Goal: Task Accomplishment & Management: Use online tool/utility

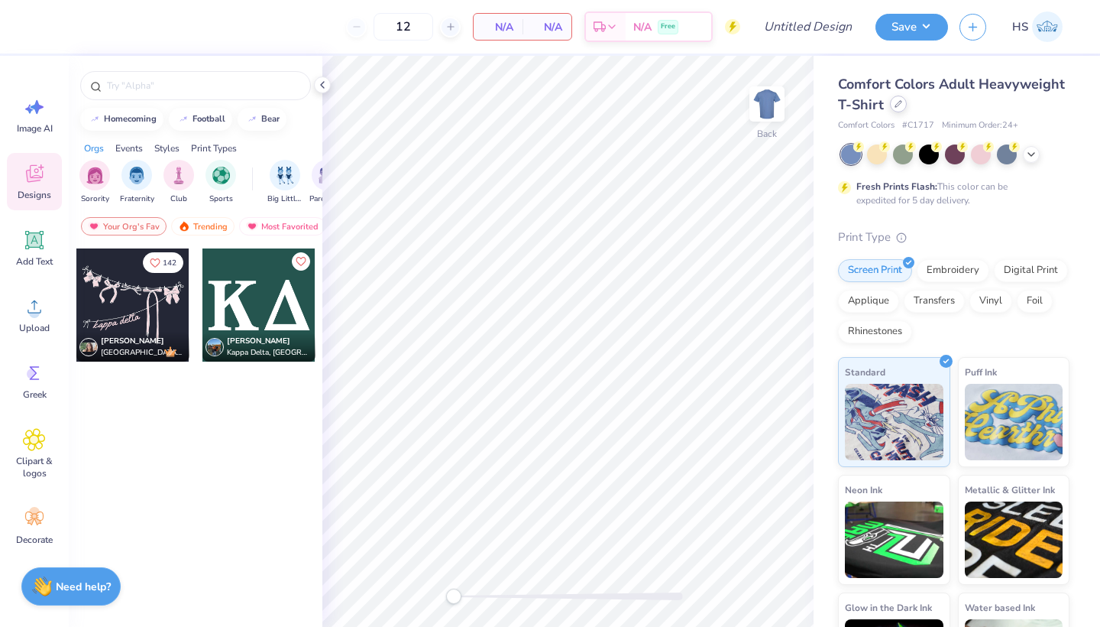
click at [896, 108] on div at bounding box center [898, 104] width 17 height 17
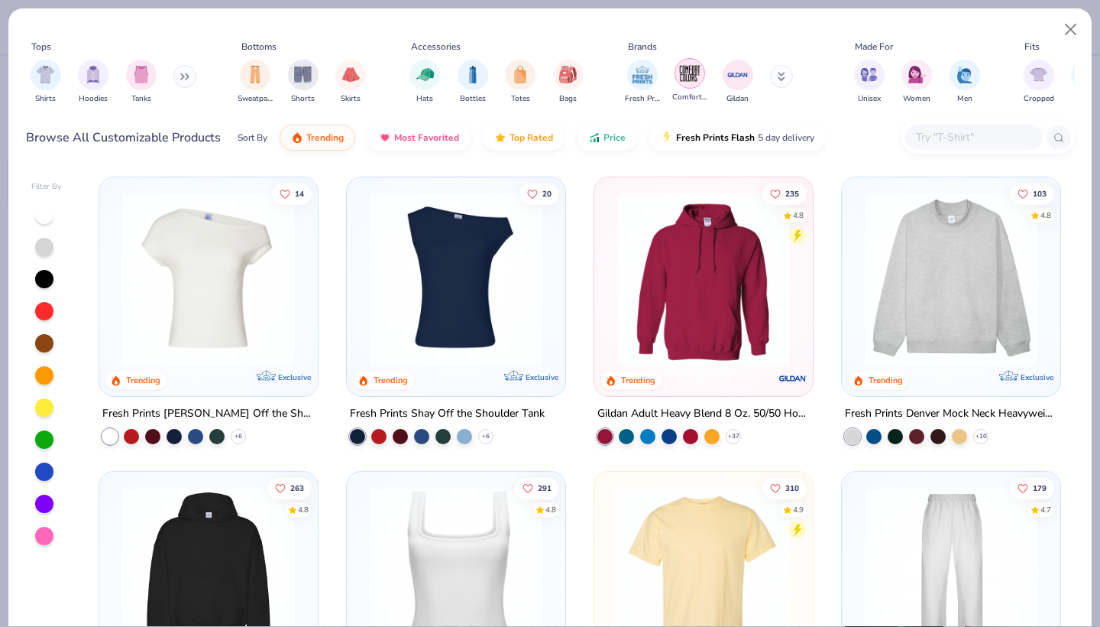
click at [691, 82] on img "filter for Comfort Colors" at bounding box center [690, 73] width 23 height 23
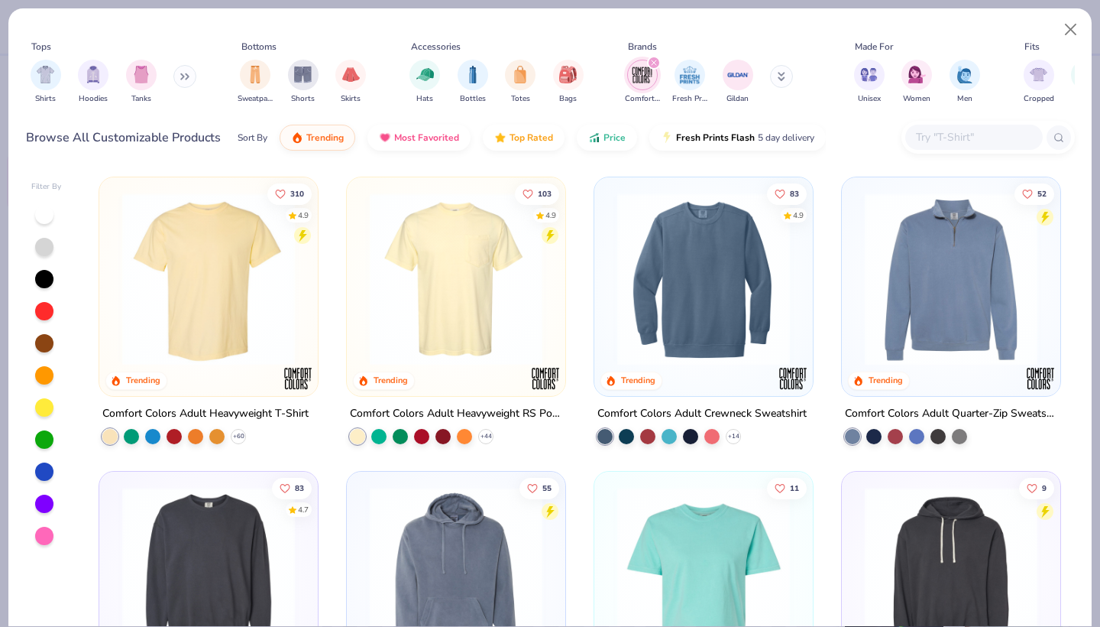
click at [429, 285] on img at bounding box center [456, 279] width 188 height 173
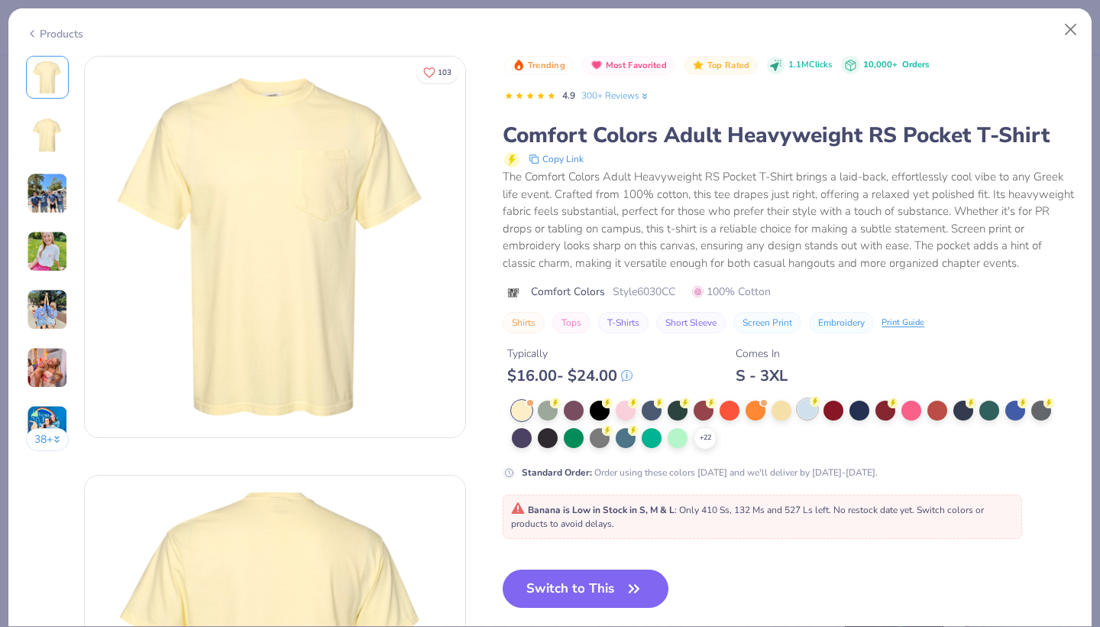
click at [808, 407] on div at bounding box center [808, 409] width 20 height 20
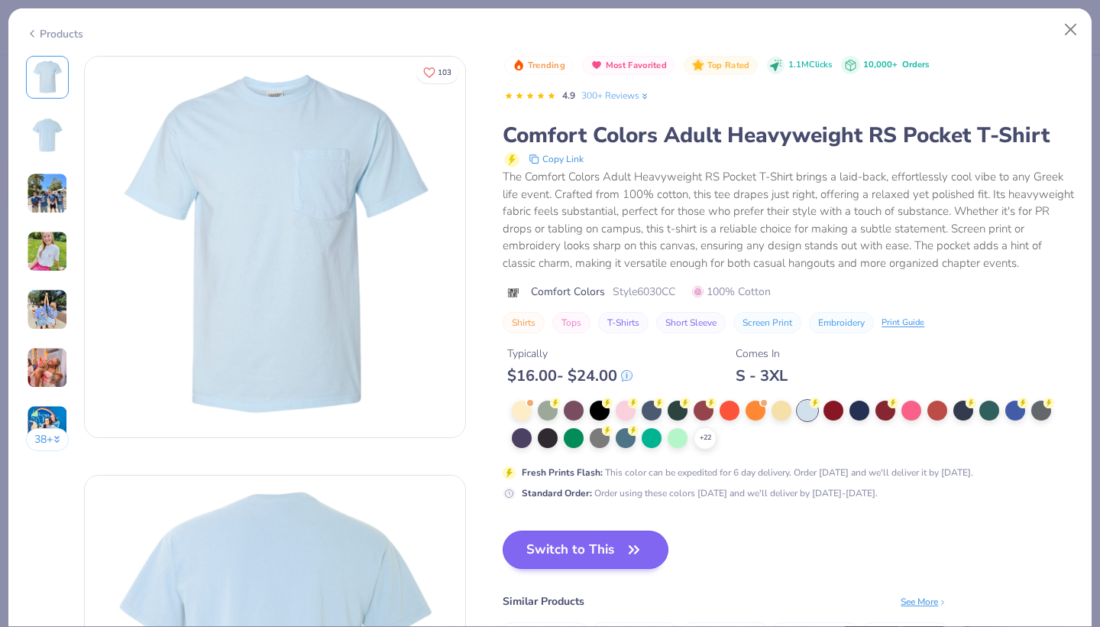
click at [598, 551] on button "Switch to This" at bounding box center [586, 549] width 166 height 38
click at [650, 547] on button "Switch to This" at bounding box center [586, 549] width 166 height 38
click at [620, 546] on button "Switch to This" at bounding box center [586, 549] width 166 height 38
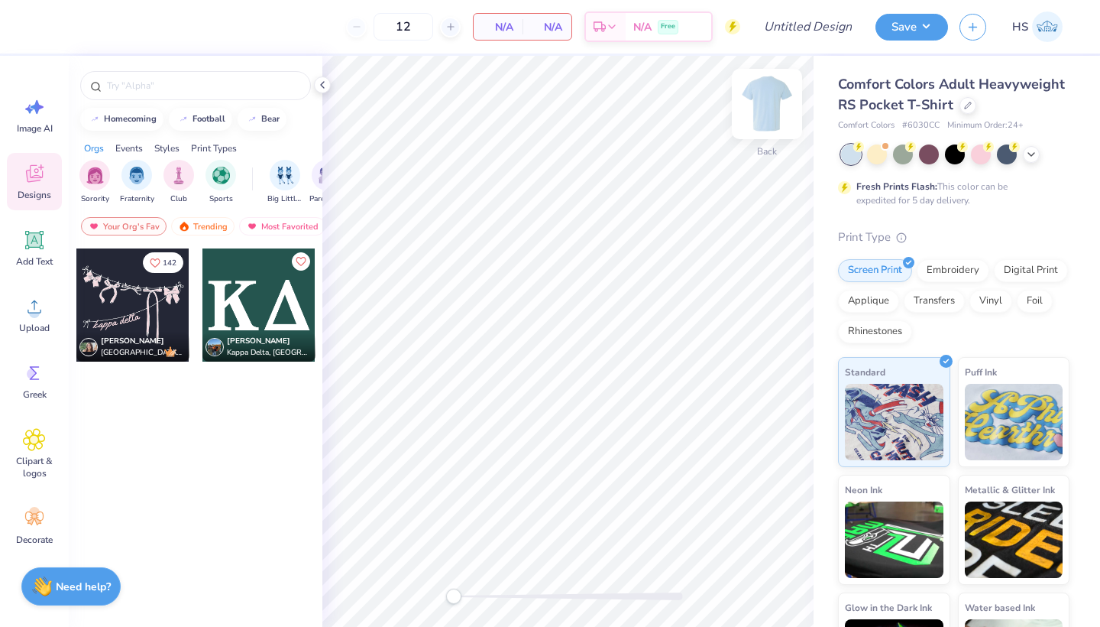
click at [763, 109] on img at bounding box center [767, 103] width 61 height 61
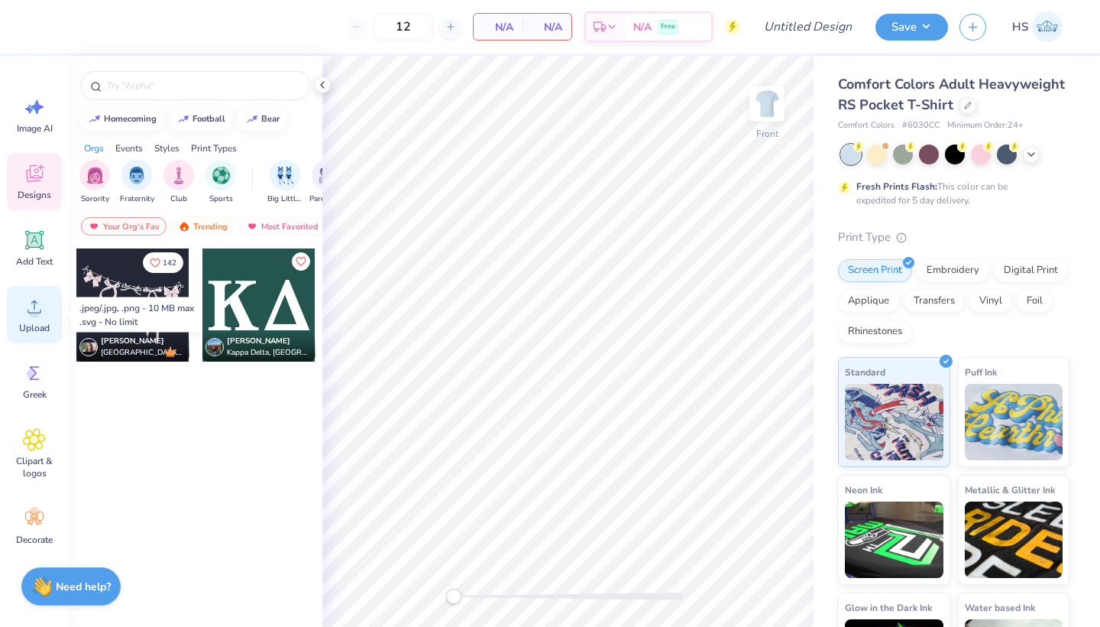
click at [40, 314] on icon at bounding box center [34, 306] width 23 height 23
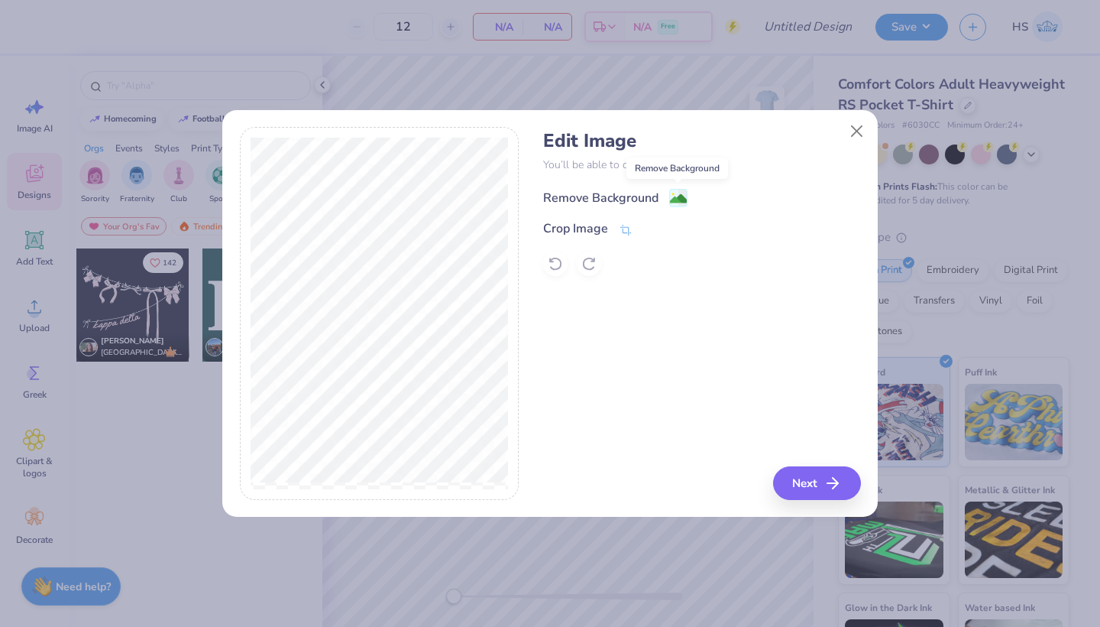
click at [677, 195] on image at bounding box center [678, 198] width 17 height 17
click at [622, 230] on icon at bounding box center [626, 232] width 14 height 14
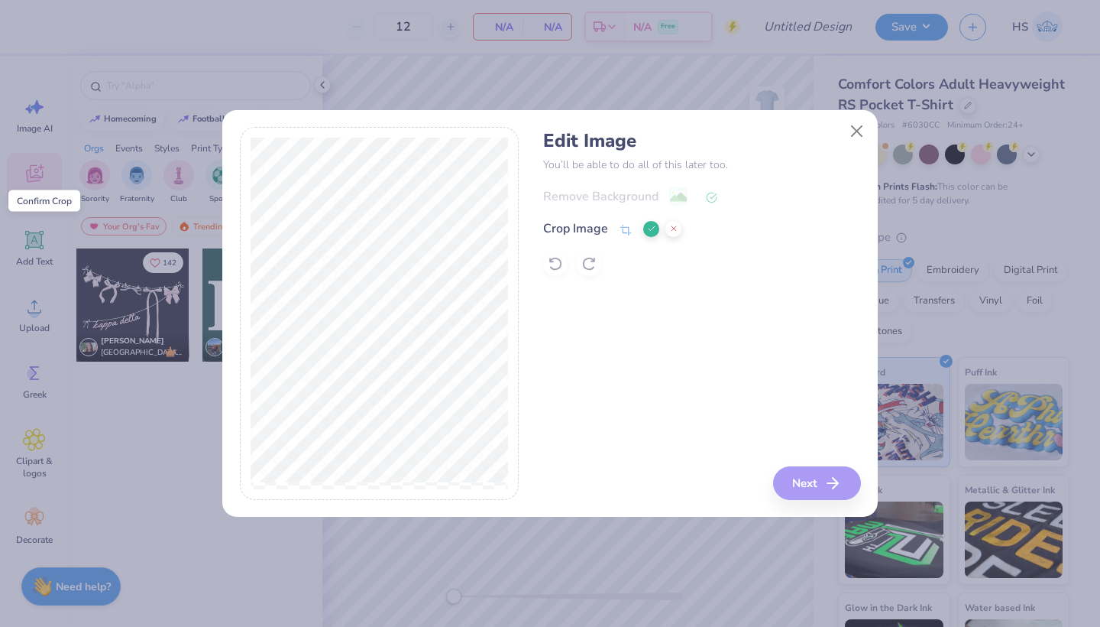
click at [653, 230] on icon at bounding box center [651, 228] width 9 height 9
click at [821, 485] on button "Next" at bounding box center [820, 483] width 88 height 34
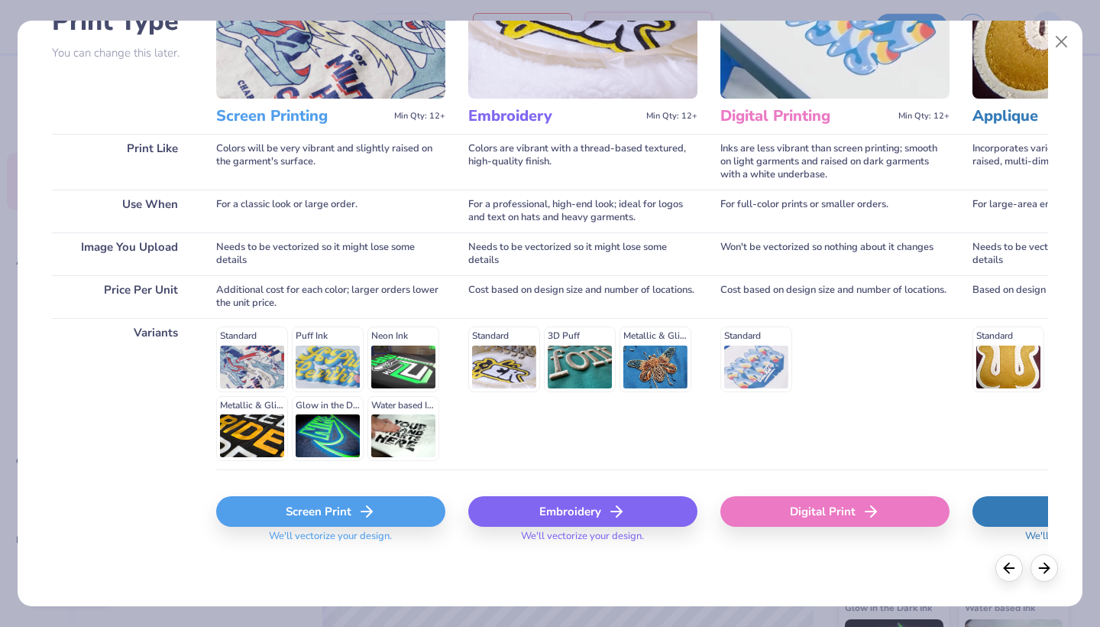
scroll to position [134, 0]
click at [296, 520] on div "Screen Print" at bounding box center [330, 512] width 229 height 31
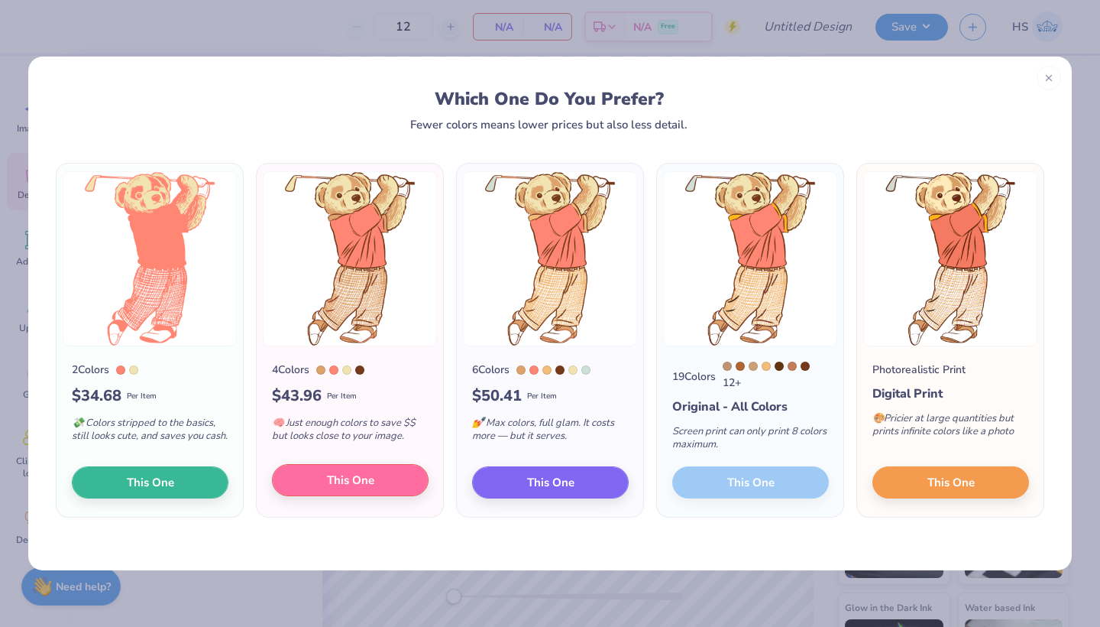
click at [350, 480] on span "This One" at bounding box center [350, 480] width 47 height 18
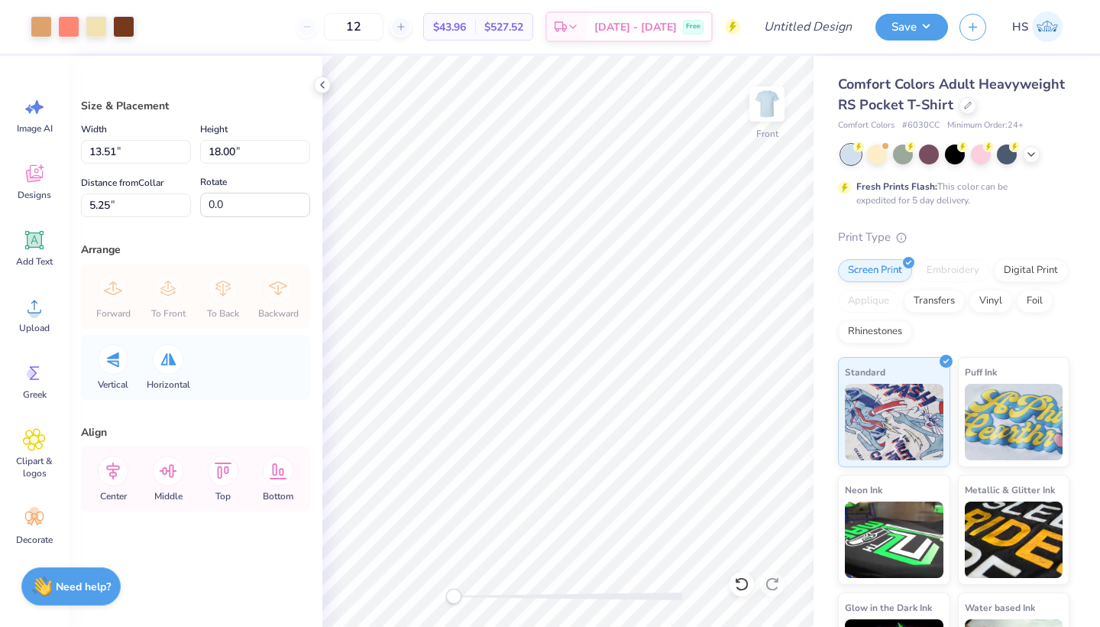
type input "10.72"
type input "14.27"
type input "8.97"
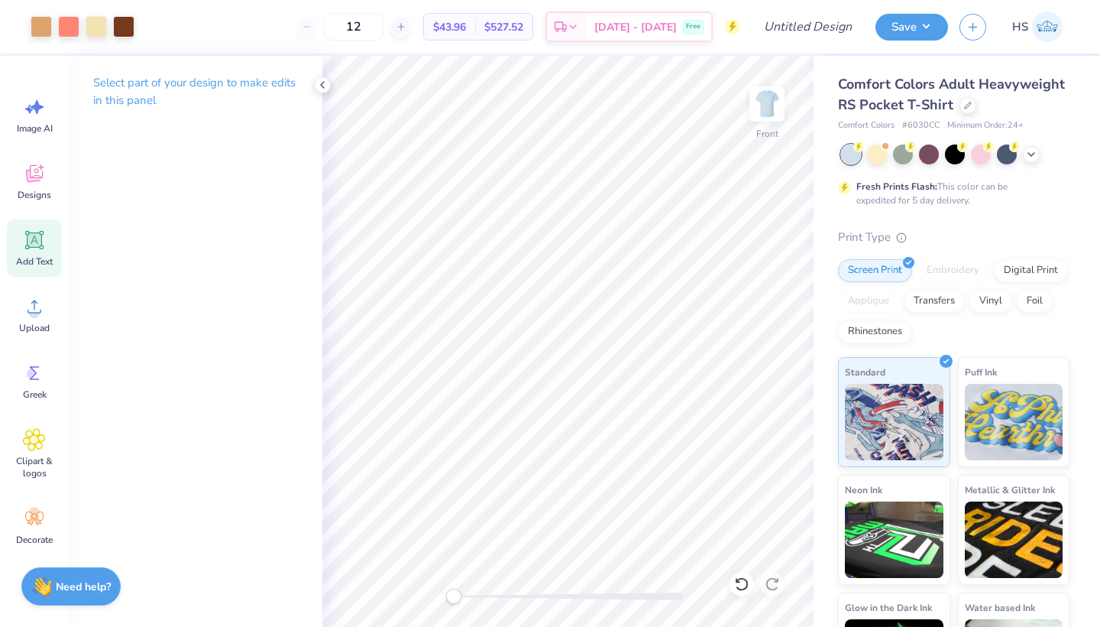
click at [36, 252] on div "Add Text" at bounding box center [34, 247] width 55 height 57
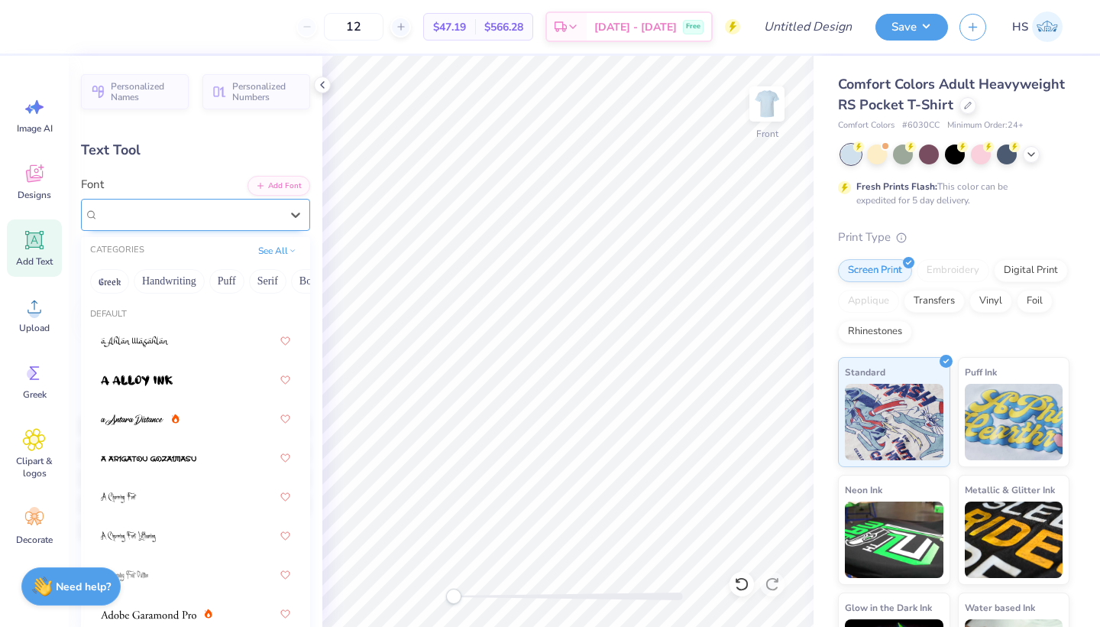
click at [208, 201] on div "Super Dream" at bounding box center [195, 215] width 229 height 32
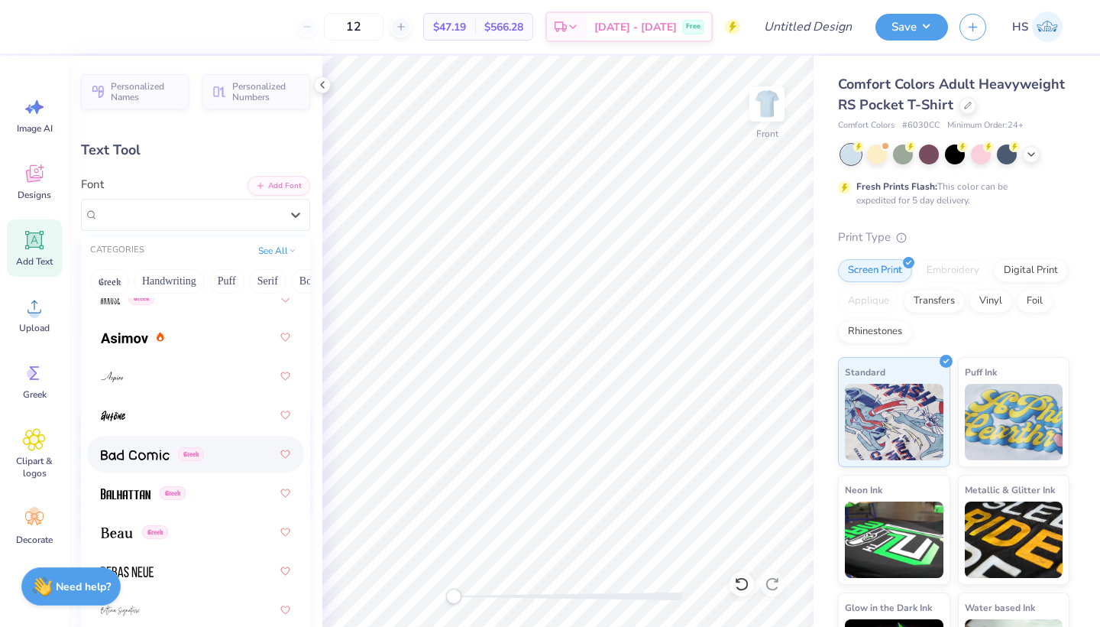
scroll to position [946, 0]
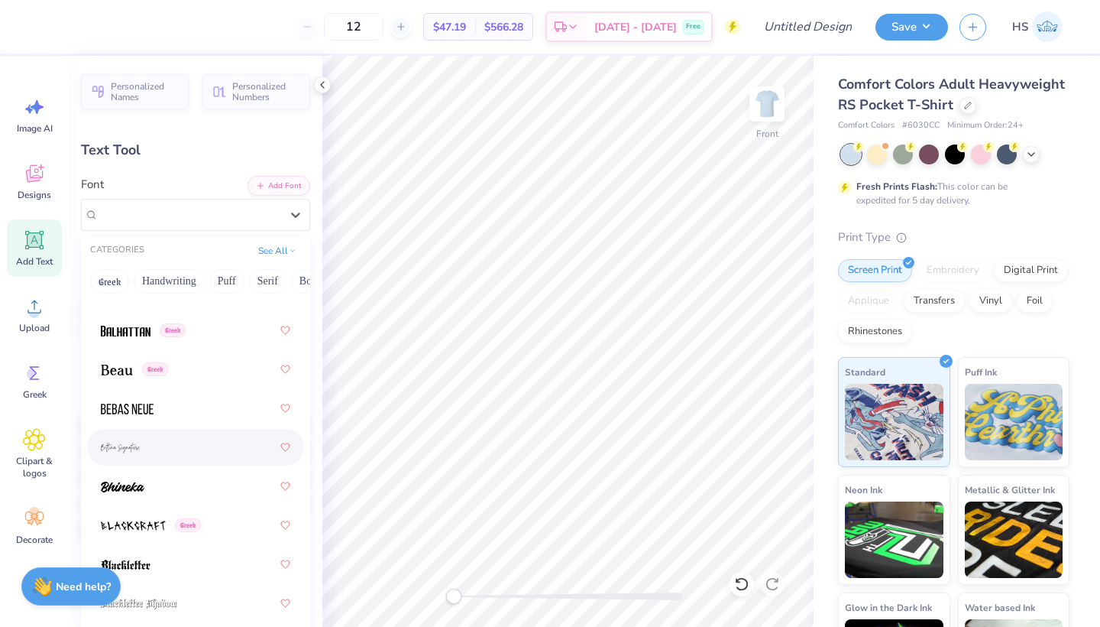
click at [183, 446] on div at bounding box center [196, 447] width 190 height 28
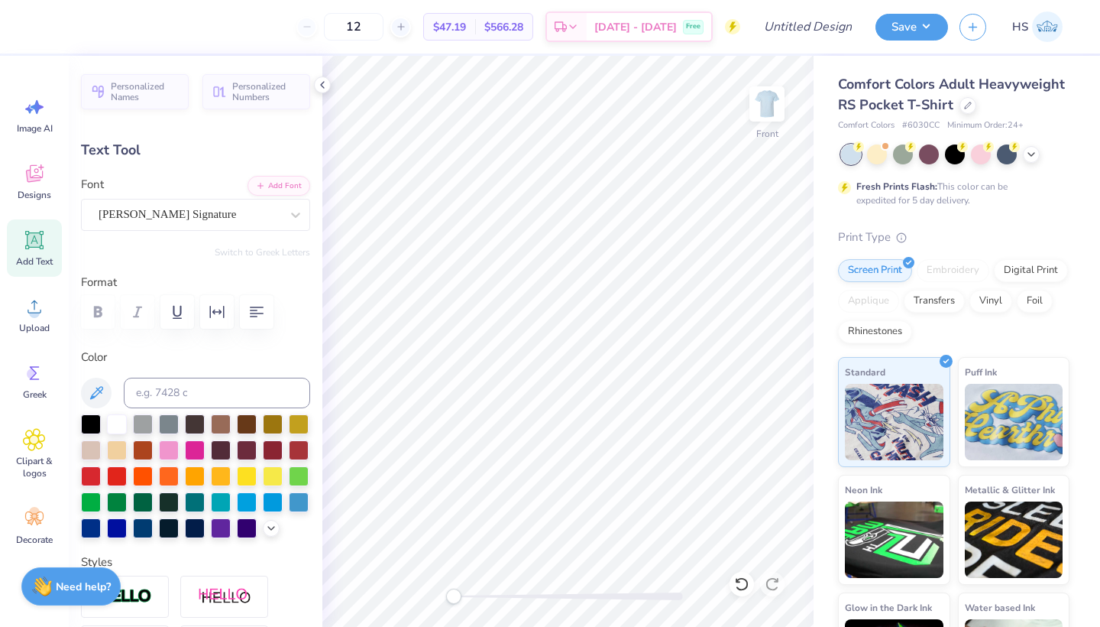
type textarea "T"
type textarea "H"
type textarea "Guy"
click at [94, 422] on div at bounding box center [91, 423] width 20 height 20
type input "7.38"
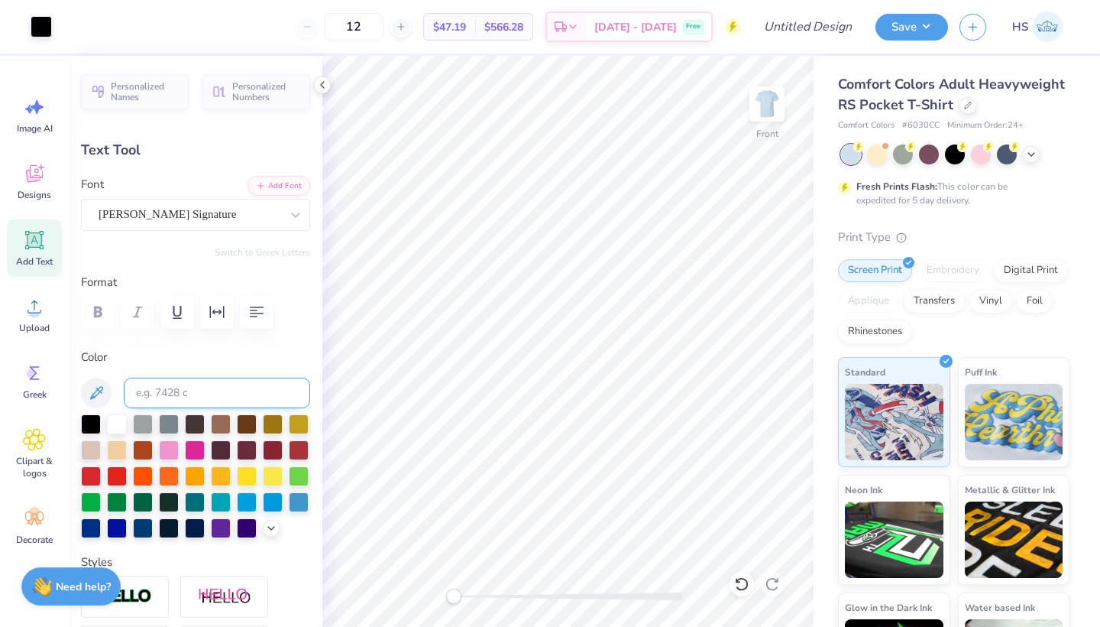
type input "5.81"
type input "11.34"
type input "4.63"
type input "3.65"
type input "13.51"
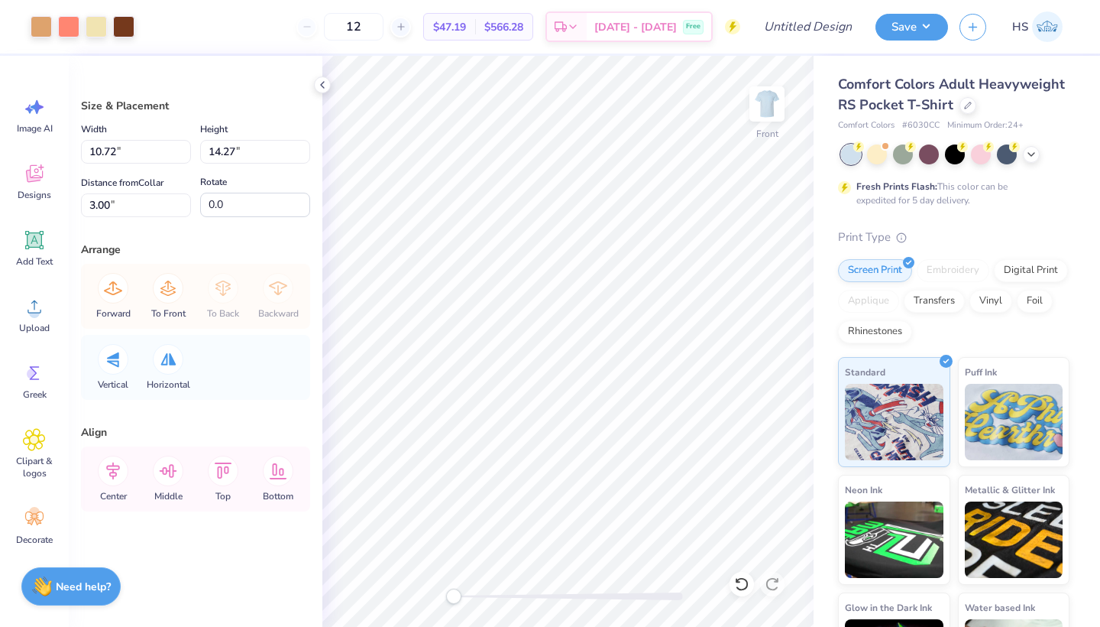
type input "9.32"
type input "12.41"
type input "4.86"
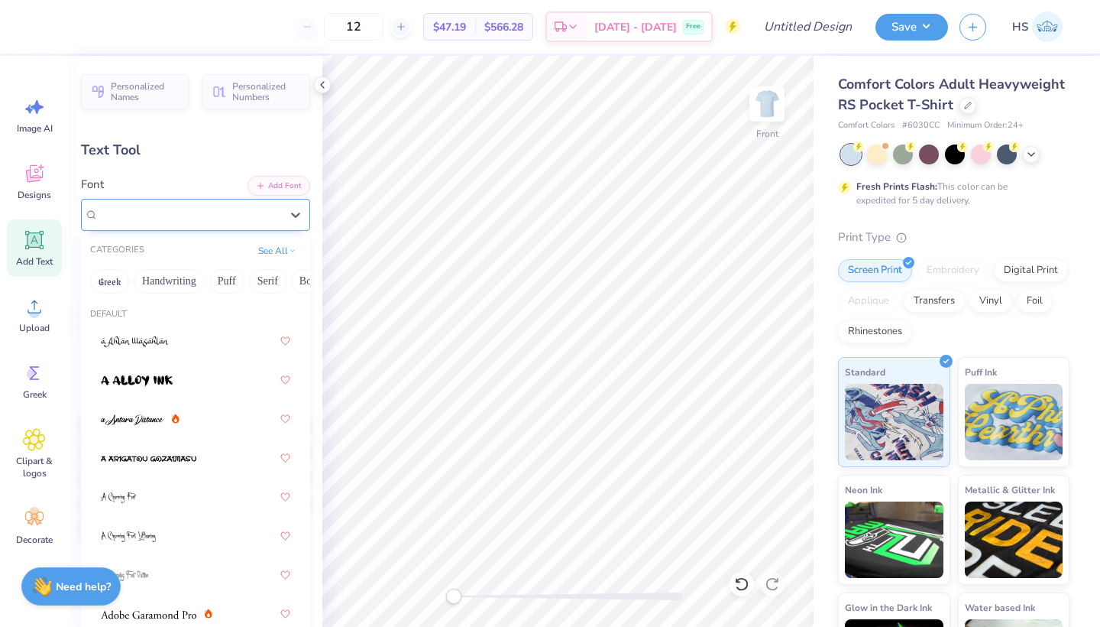
click at [210, 218] on span "[PERSON_NAME] Signature" at bounding box center [168, 215] width 138 height 18
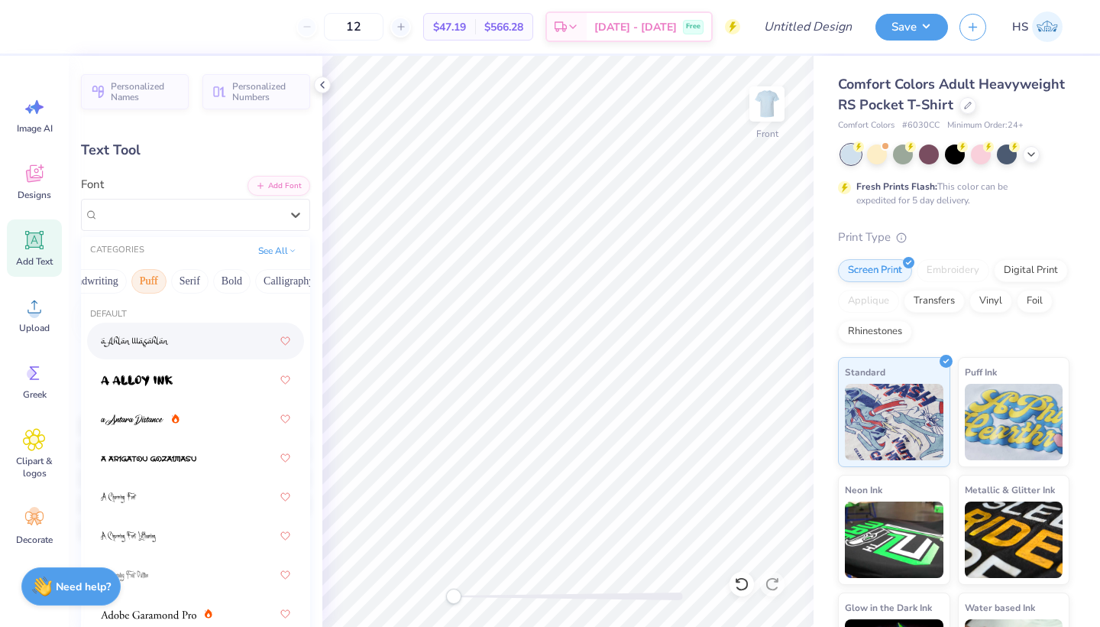
scroll to position [0, 96]
click at [279, 277] on button "Calligraphy" at bounding box center [270, 281] width 67 height 24
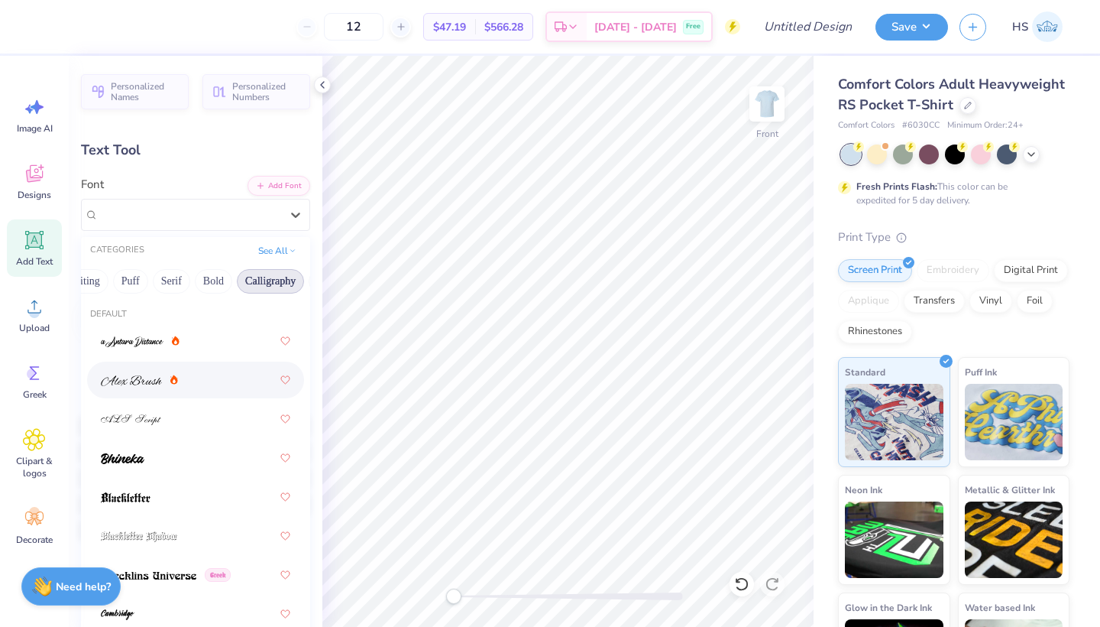
click at [121, 374] on span at bounding box center [131, 380] width 61 height 16
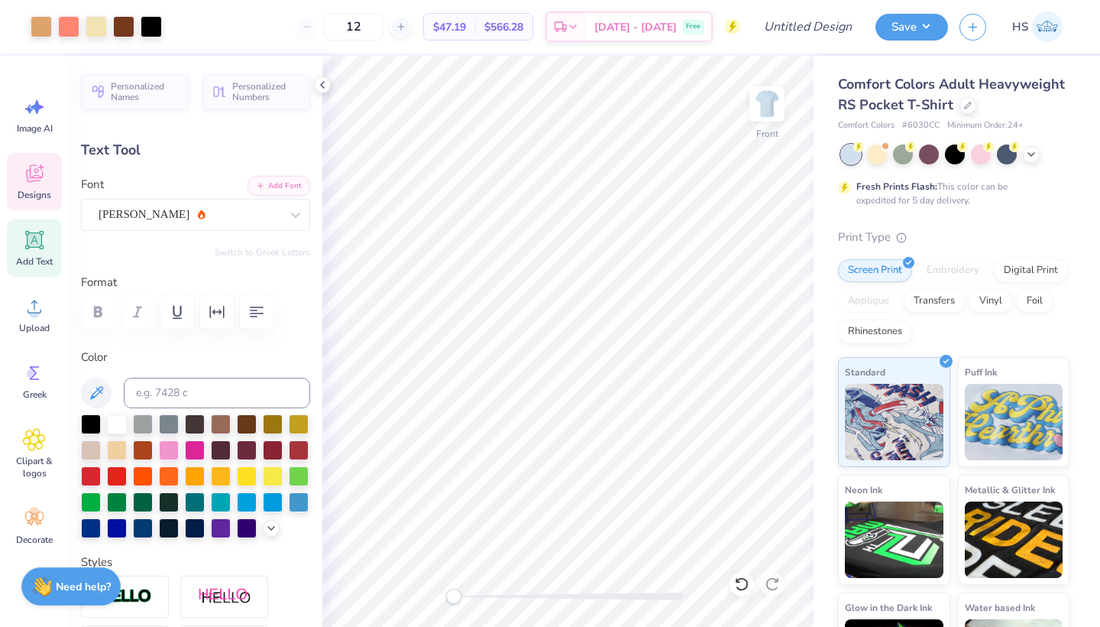
click at [21, 183] on div "Designs" at bounding box center [34, 181] width 55 height 57
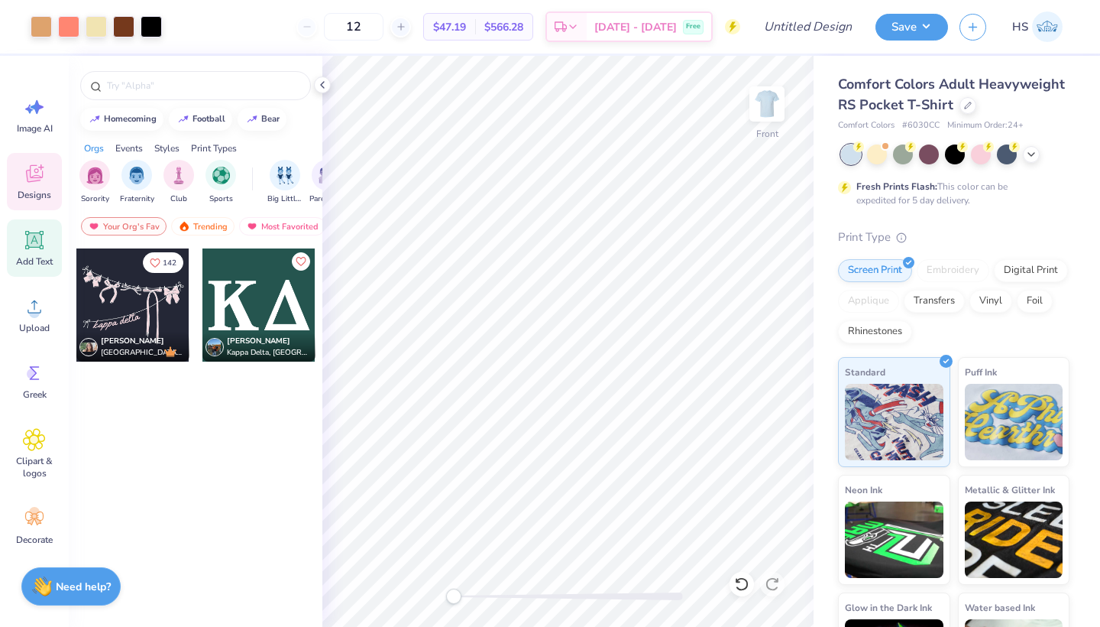
click at [27, 242] on icon at bounding box center [34, 239] width 23 height 23
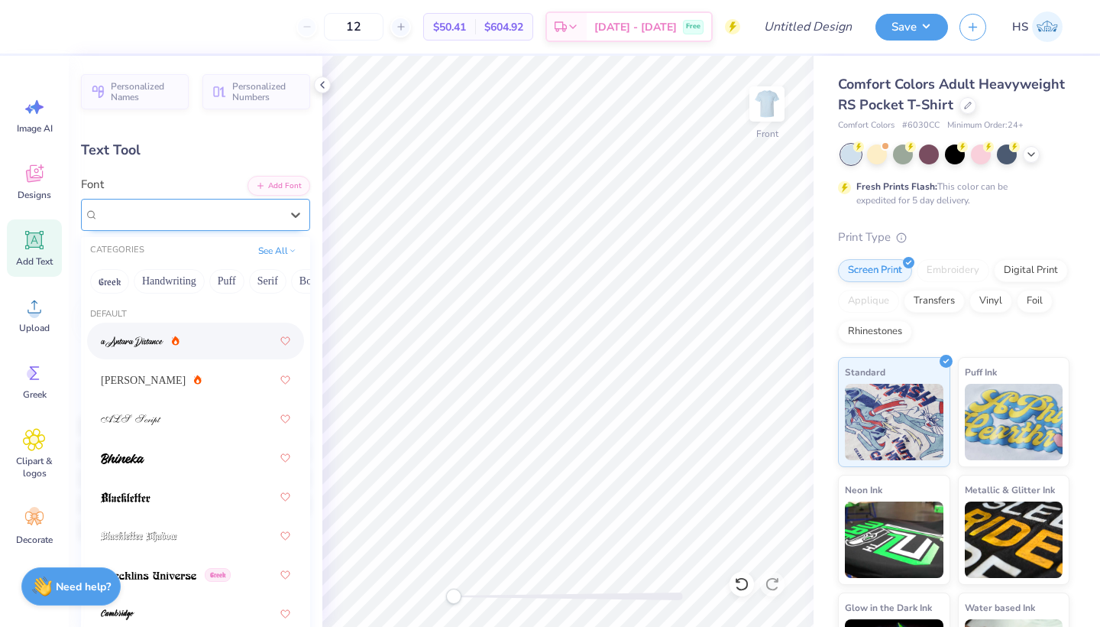
click at [239, 205] on div at bounding box center [190, 214] width 182 height 21
click at [160, 281] on button "Handwriting" at bounding box center [169, 281] width 71 height 24
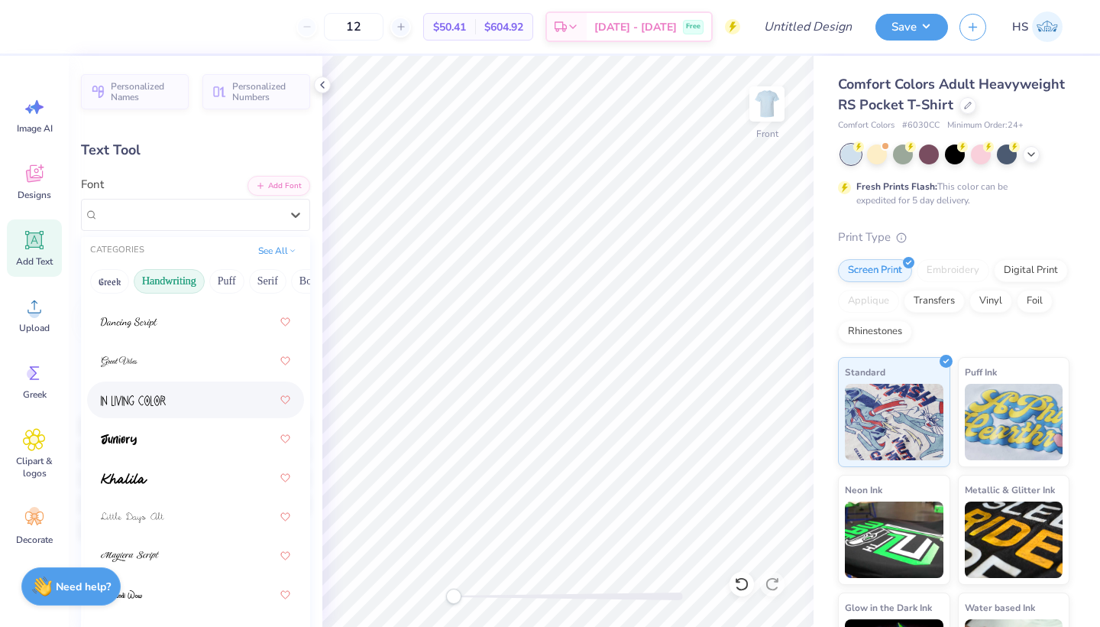
scroll to position [296, 0]
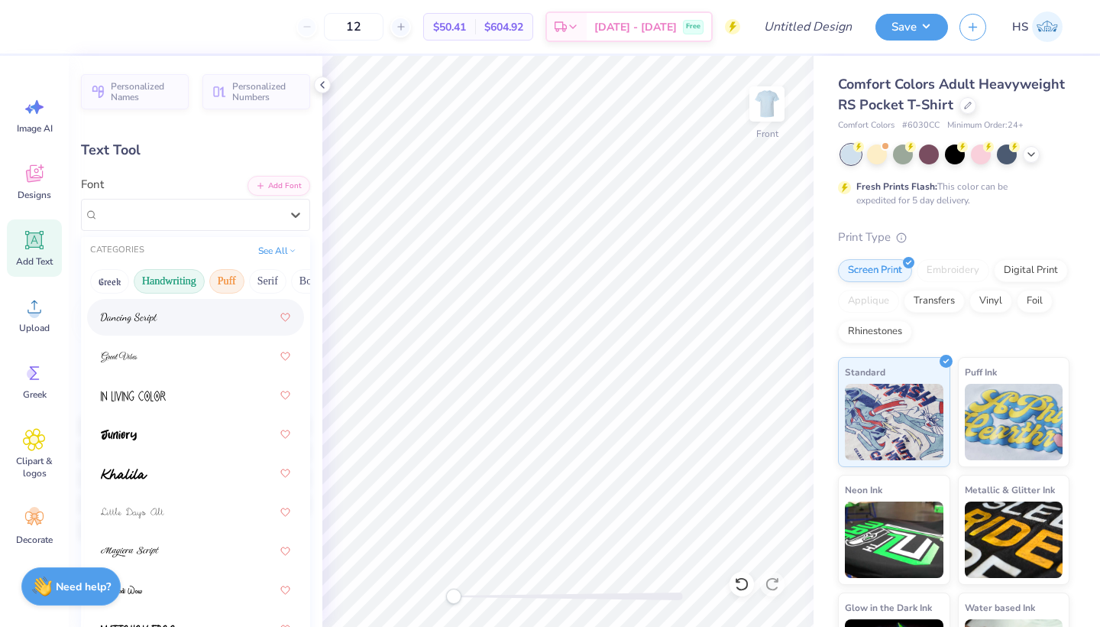
click at [221, 279] on button "Puff" at bounding box center [226, 281] width 35 height 24
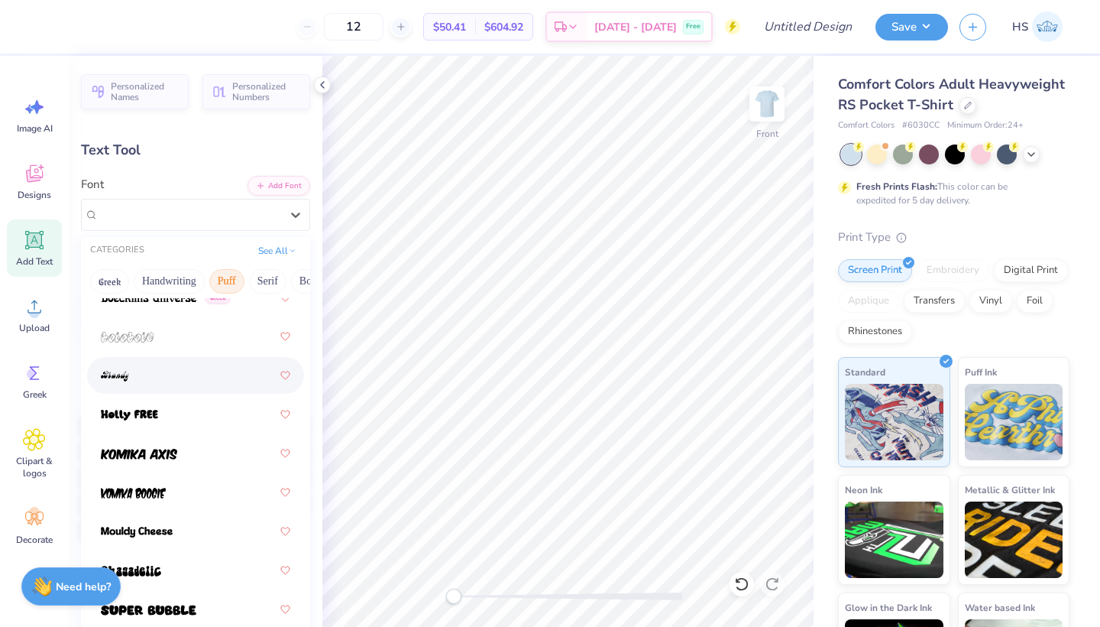
scroll to position [0, 0]
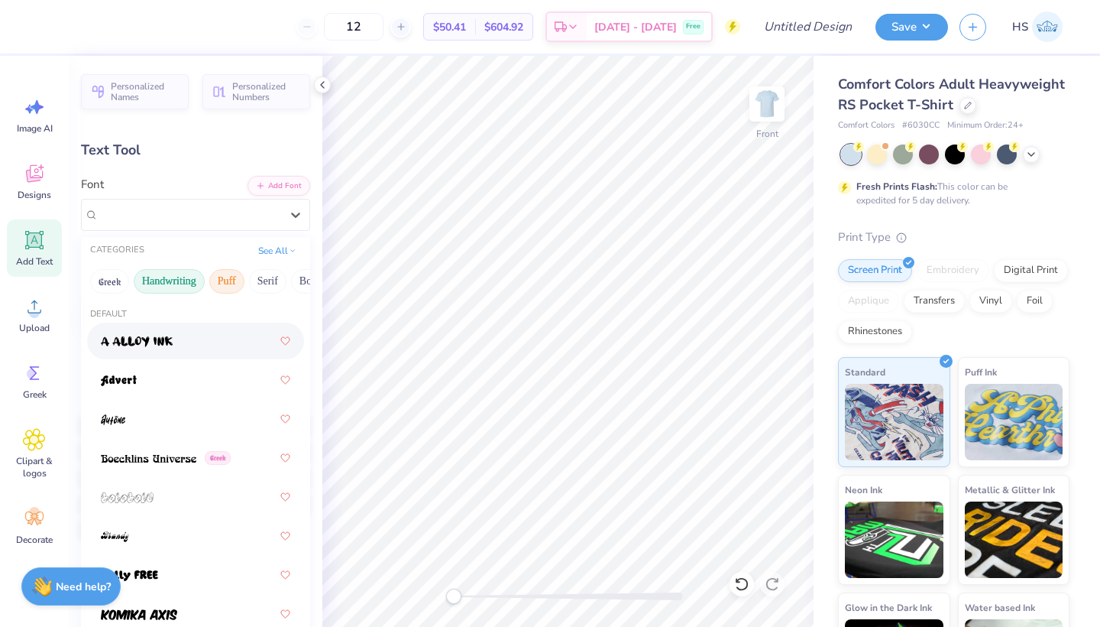
click at [160, 290] on button "Handwriting" at bounding box center [169, 281] width 71 height 24
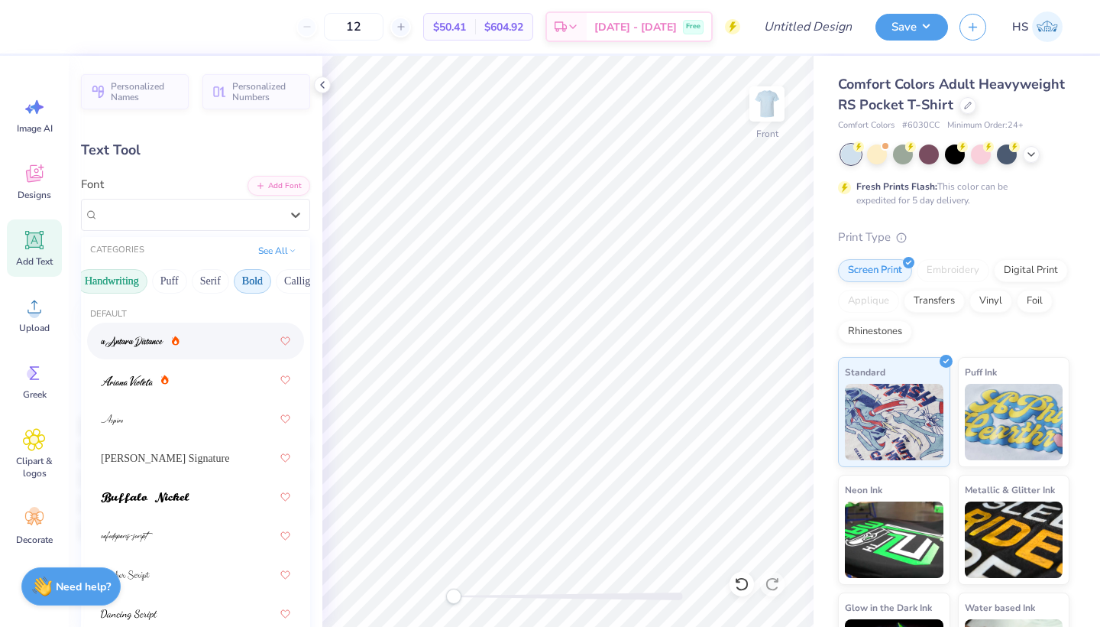
scroll to position [0, 58]
click at [209, 283] on button "Serif" at bounding box center [209, 281] width 37 height 24
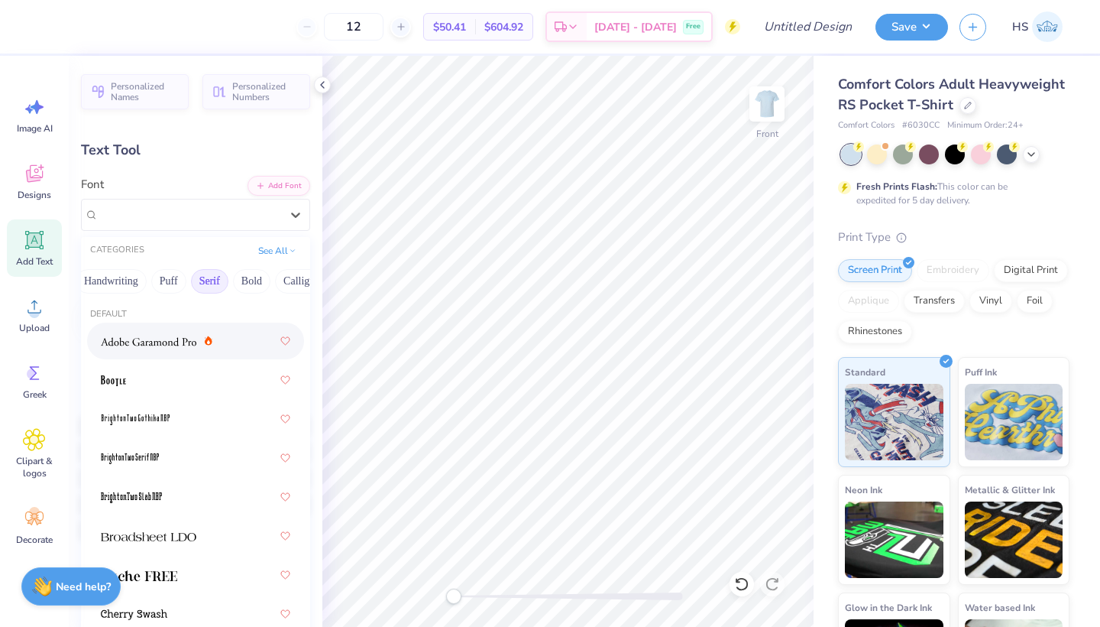
click at [173, 346] on img at bounding box center [149, 341] width 96 height 11
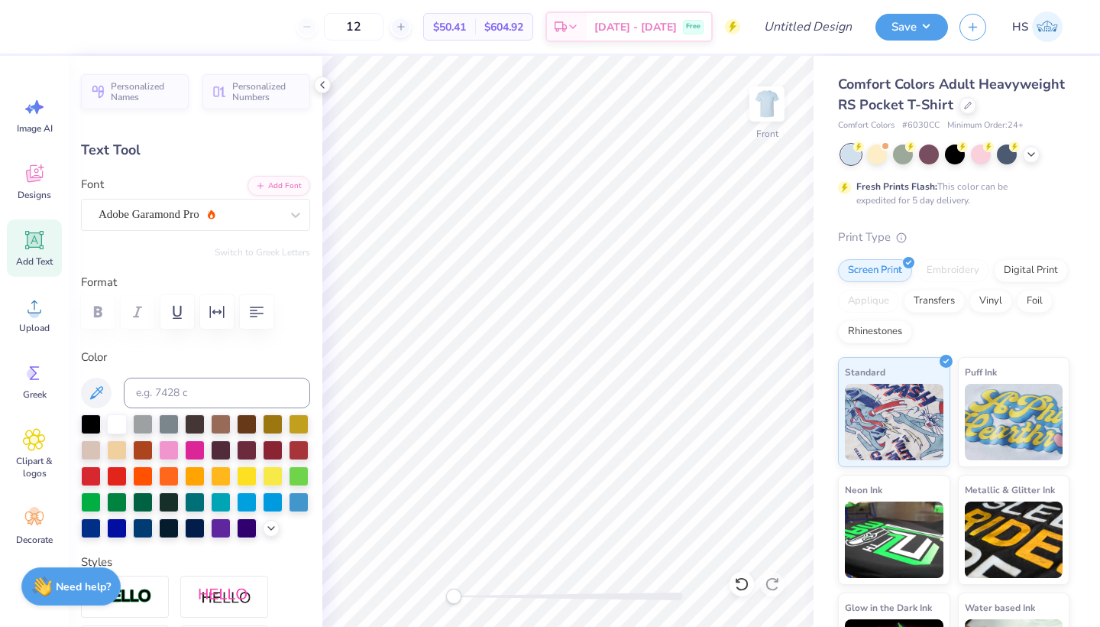
type input "6.30"
type input "1.73"
type input "15.42"
type textarea "T"
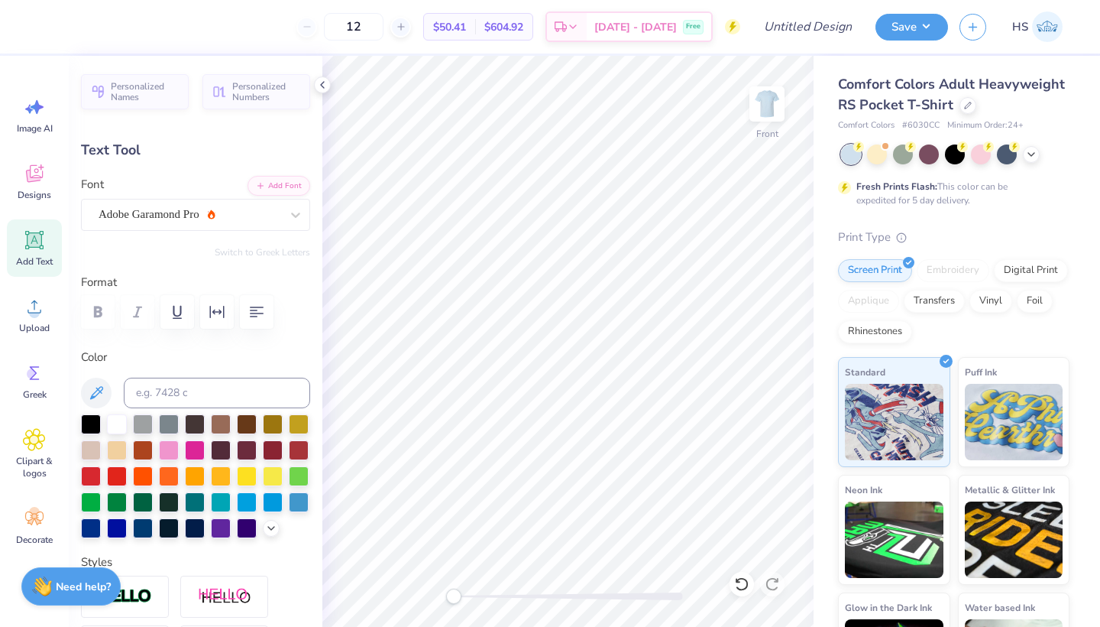
type textarea "PI BETA PHI"
type input "9.50"
type input "1.23"
type input "15.92"
type input "2.61"
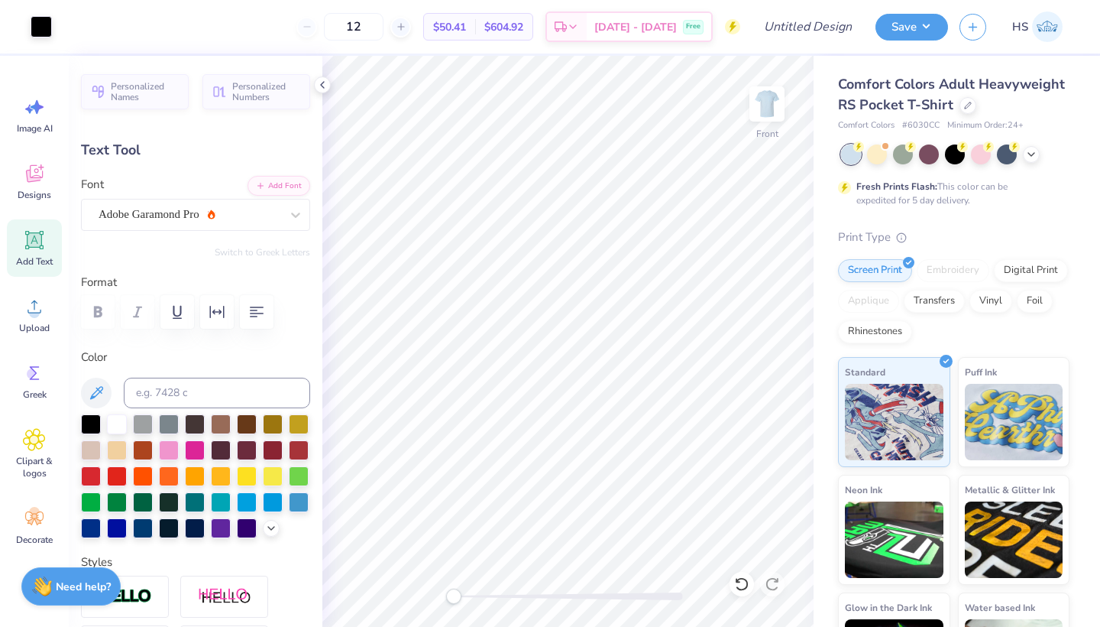
type input "1.32"
type input "20.51"
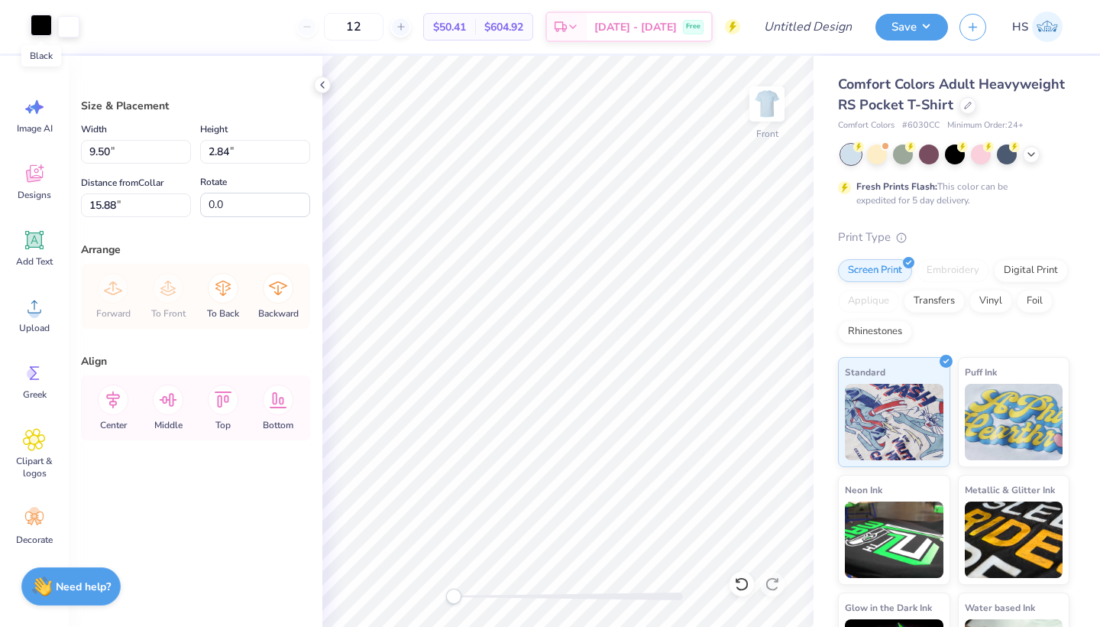
click at [46, 24] on div at bounding box center [41, 25] width 21 height 21
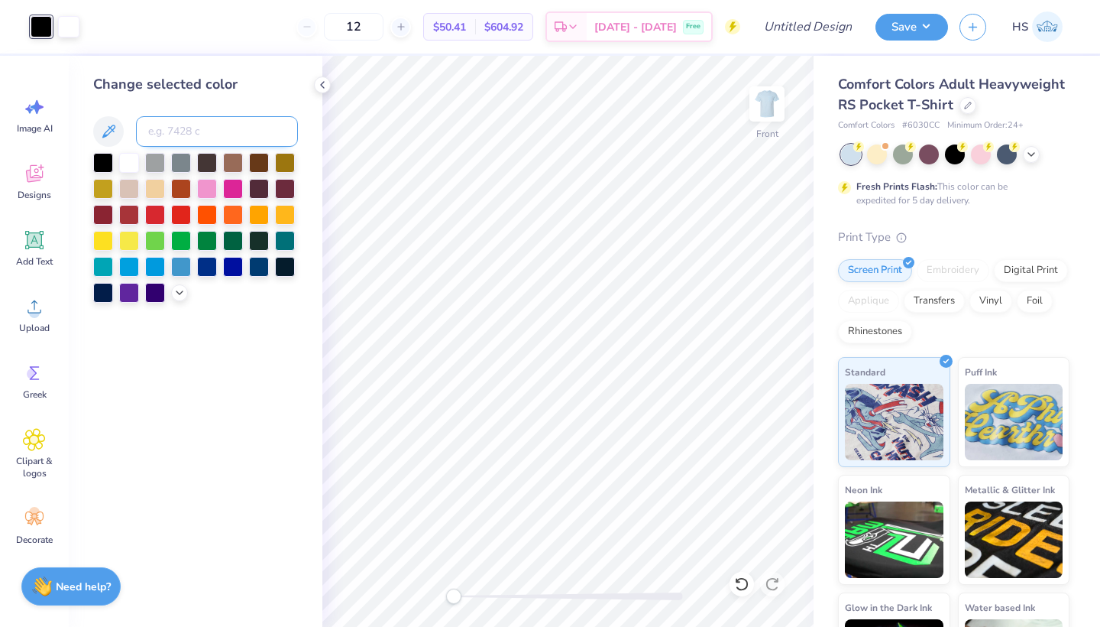
click at [212, 141] on input at bounding box center [217, 131] width 162 height 31
type input "168"
click at [72, 28] on div at bounding box center [68, 25] width 21 height 21
click at [173, 136] on input at bounding box center [217, 131] width 162 height 31
type input "168"
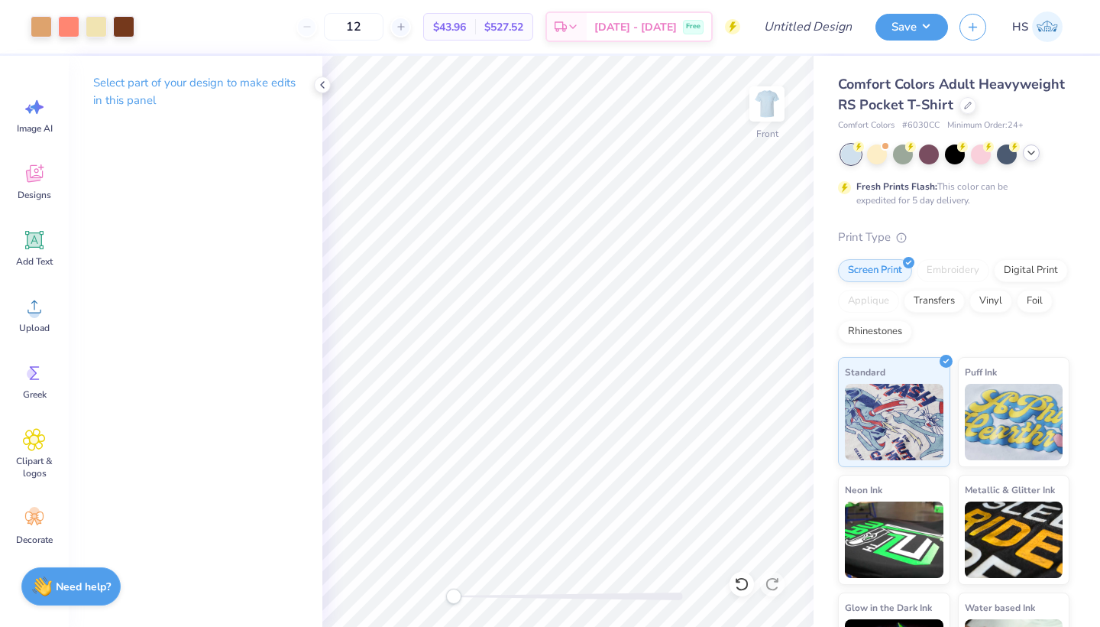
click at [1034, 153] on icon at bounding box center [1032, 153] width 12 height 12
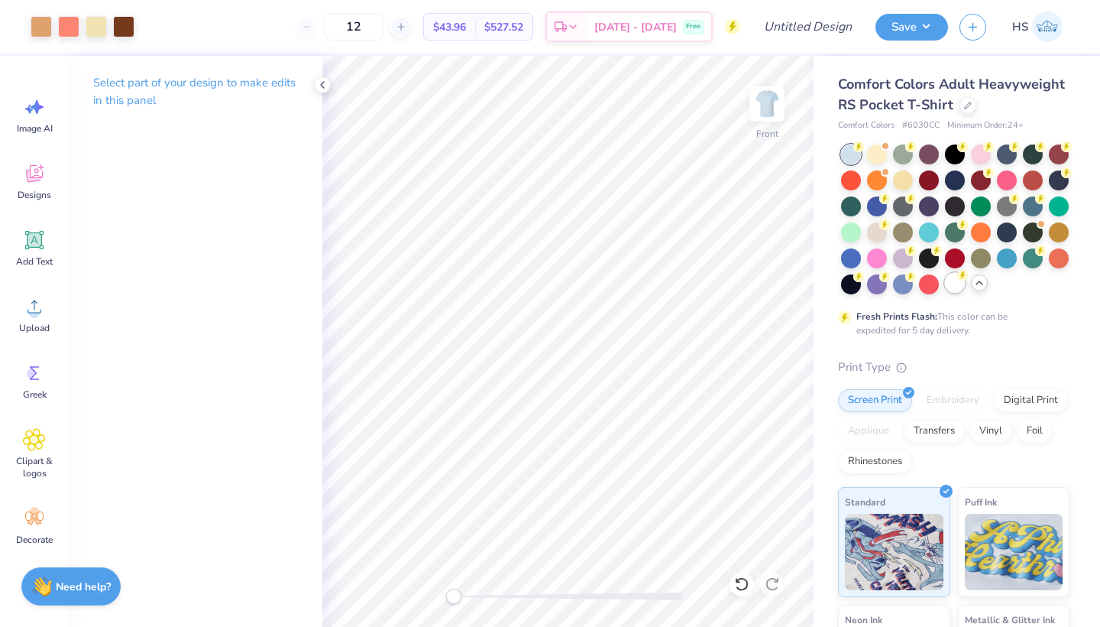
click at [957, 287] on div at bounding box center [955, 283] width 20 height 20
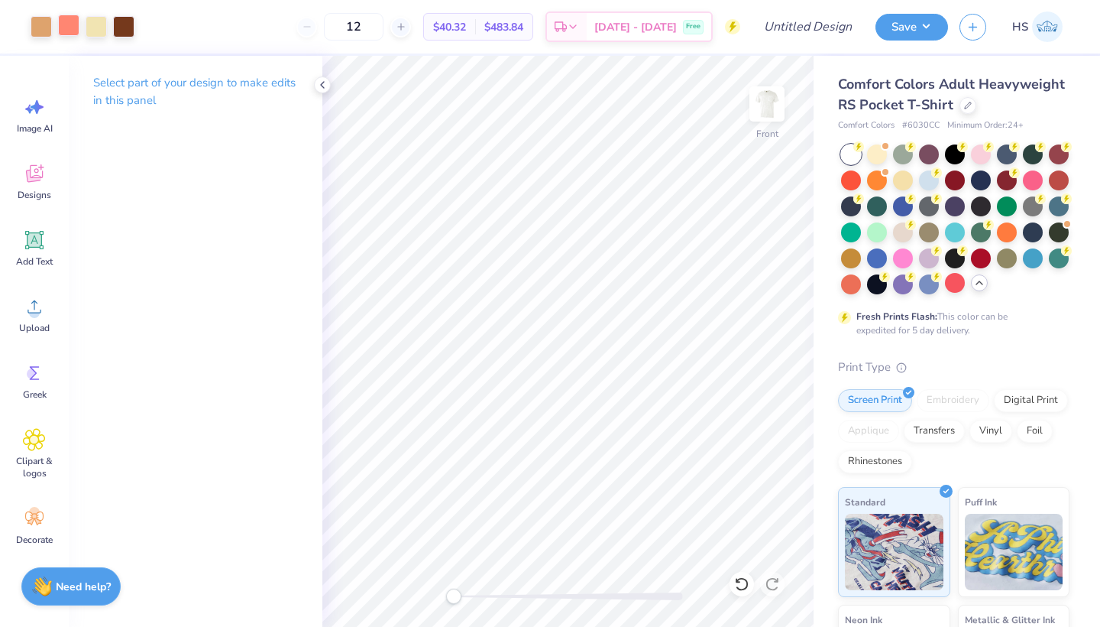
click at [67, 27] on div at bounding box center [68, 25] width 21 height 21
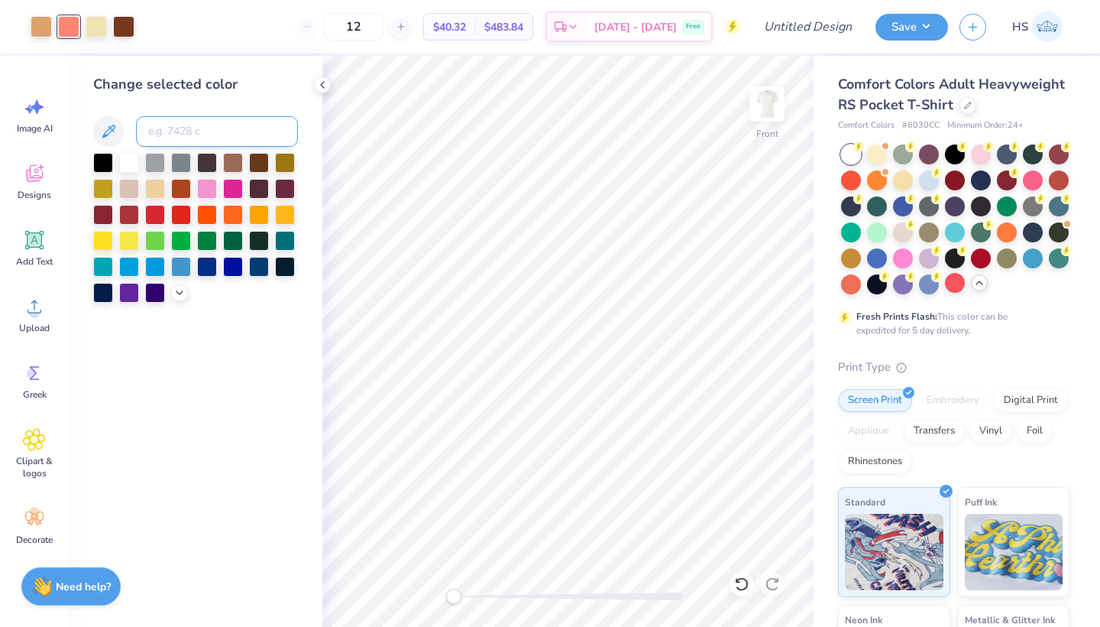
click at [167, 118] on input at bounding box center [217, 131] width 162 height 31
type input "653"
click at [173, 291] on icon at bounding box center [179, 291] width 12 height 12
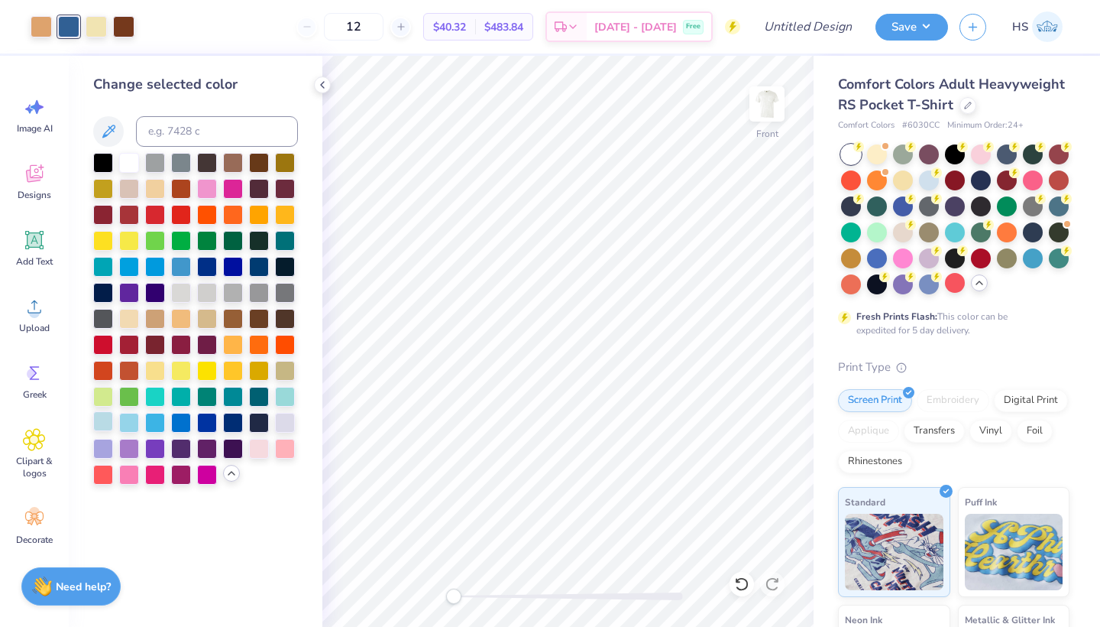
click at [100, 425] on div at bounding box center [103, 421] width 20 height 20
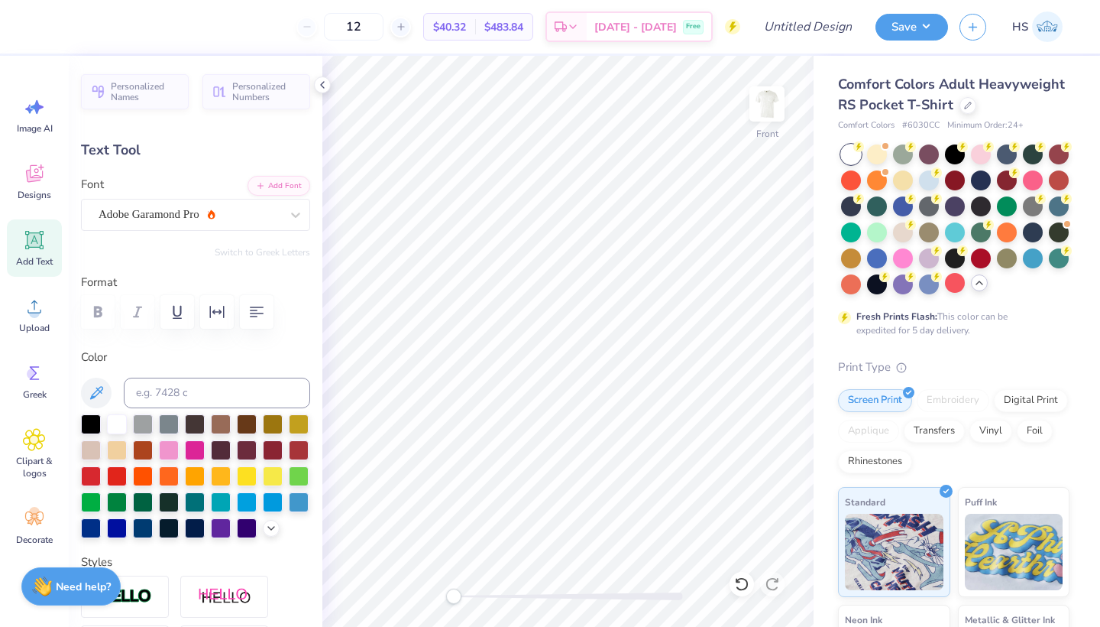
type input "8.89"
type input "1.15"
type input "15.96"
type input "2.61"
type input "1.32"
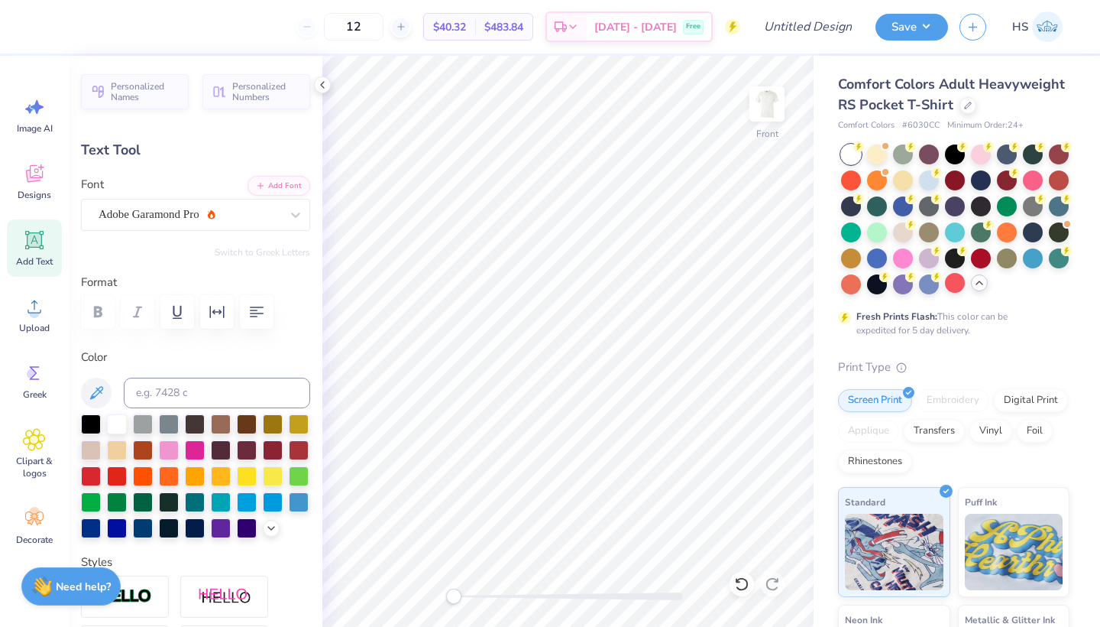
type input "17.39"
click at [758, 109] on img at bounding box center [767, 103] width 61 height 61
click at [36, 183] on icon at bounding box center [34, 173] width 23 height 23
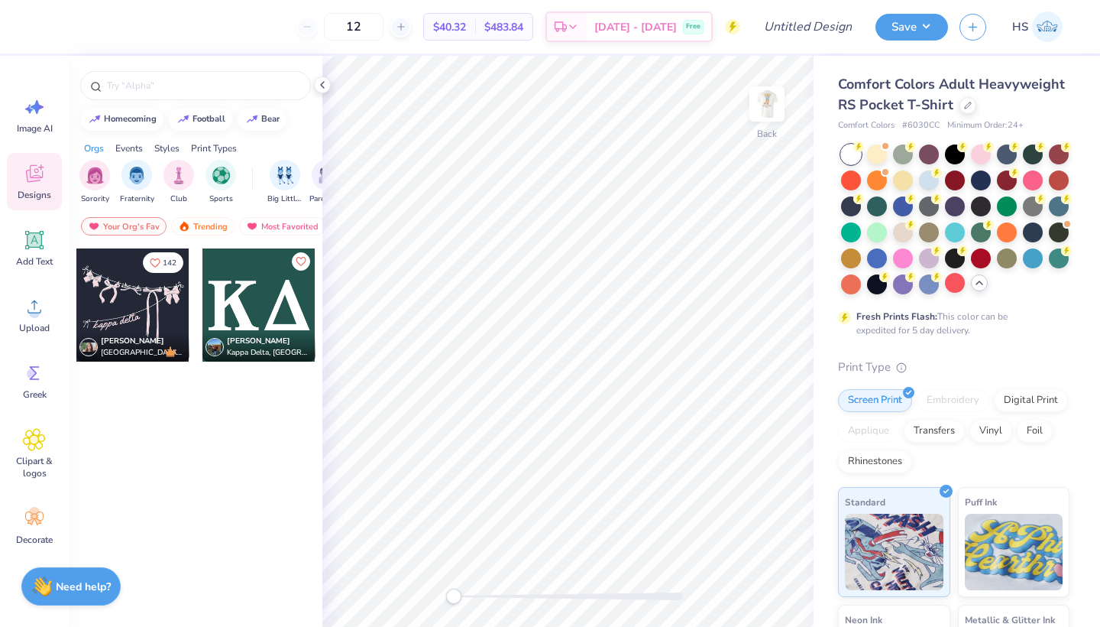
click at [262, 300] on div at bounding box center [259, 304] width 113 height 113
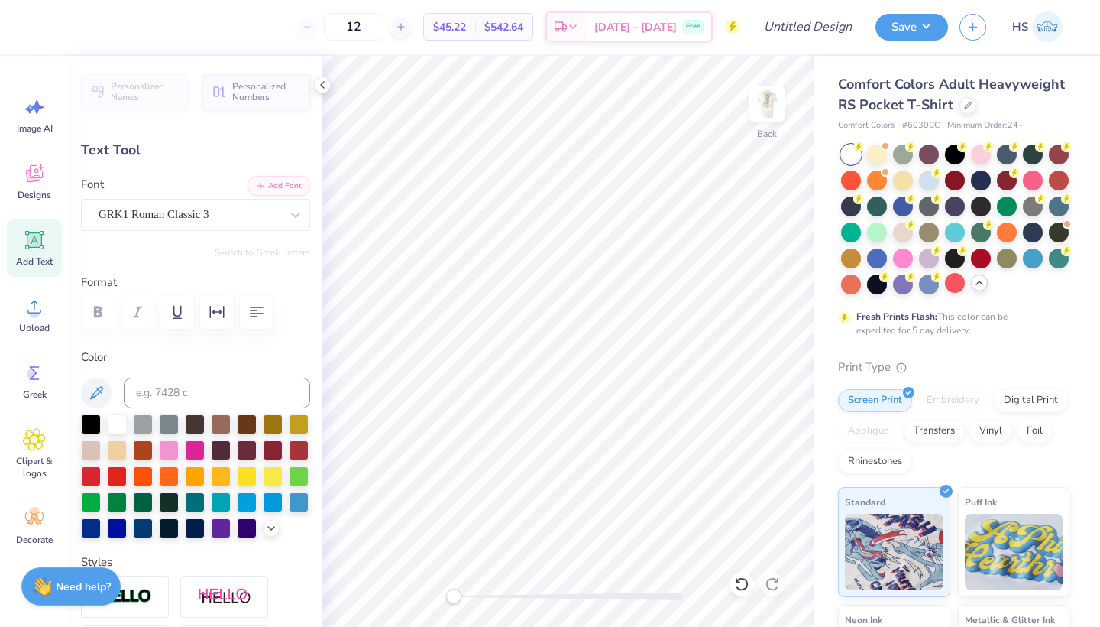
type textarea "K"
type textarea "PBF"
type input "1.05"
click at [271, 529] on icon at bounding box center [271, 526] width 12 height 12
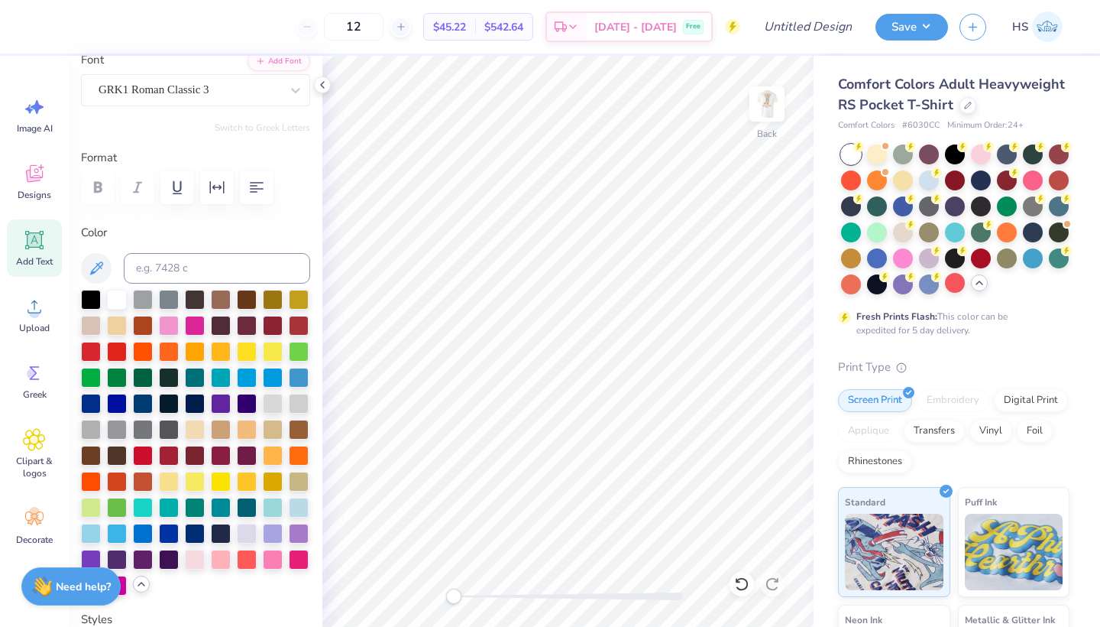
scroll to position [190, 0]
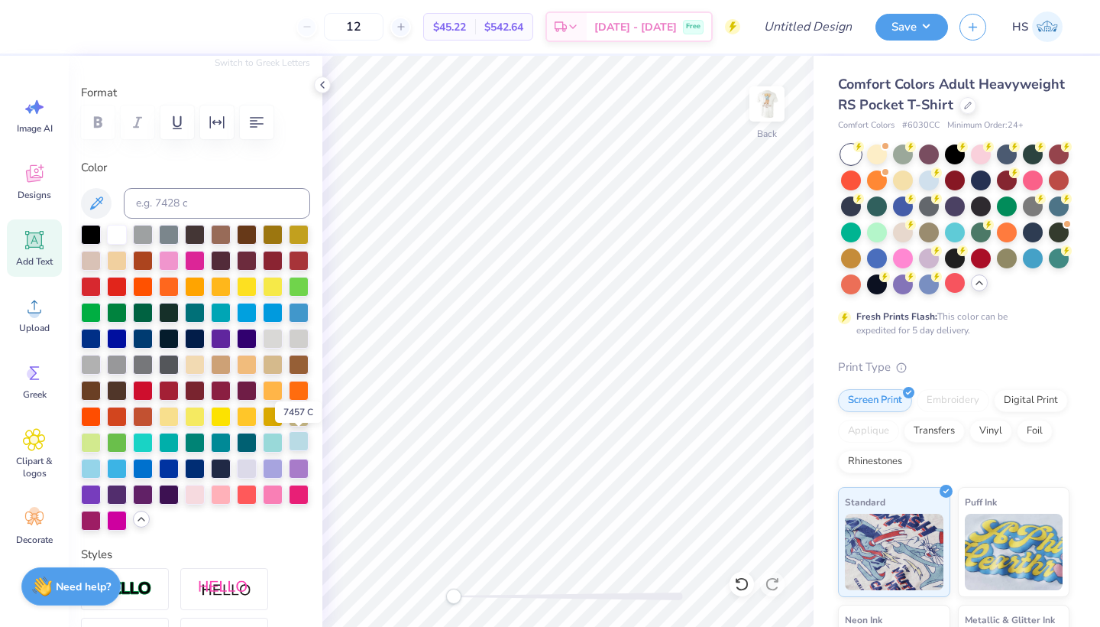
click at [301, 440] on div at bounding box center [299, 441] width 20 height 20
click at [771, 114] on img at bounding box center [767, 103] width 61 height 61
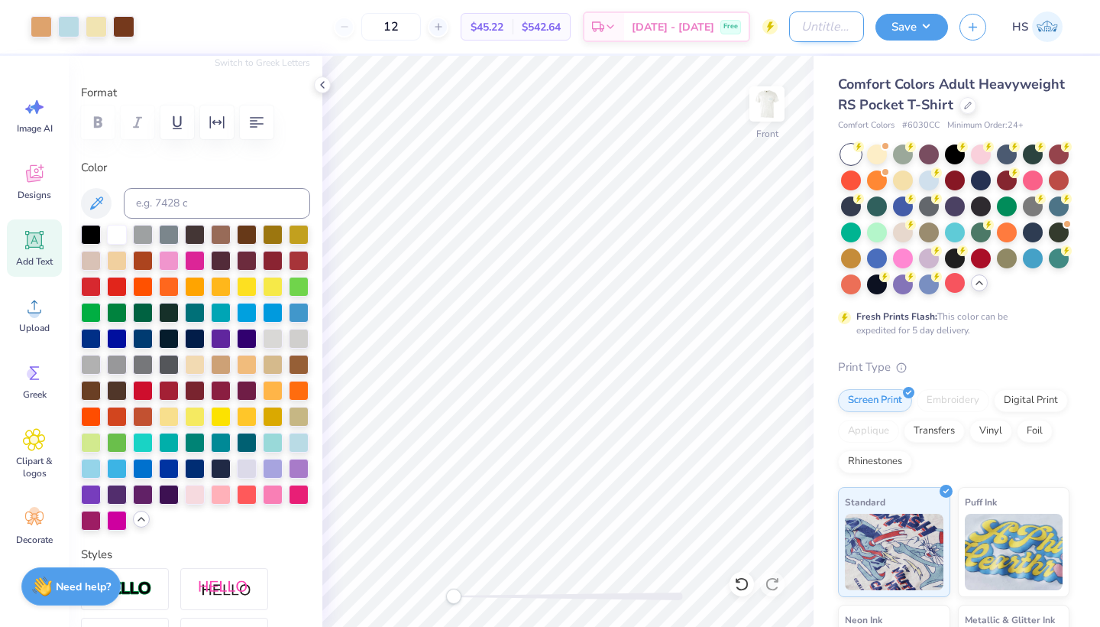
click at [820, 24] on input "Design Title" at bounding box center [826, 26] width 75 height 31
type input "T"
type input "PiPhi Guy T-shirt"
click at [912, 31] on button "Save" at bounding box center [912, 24] width 73 height 27
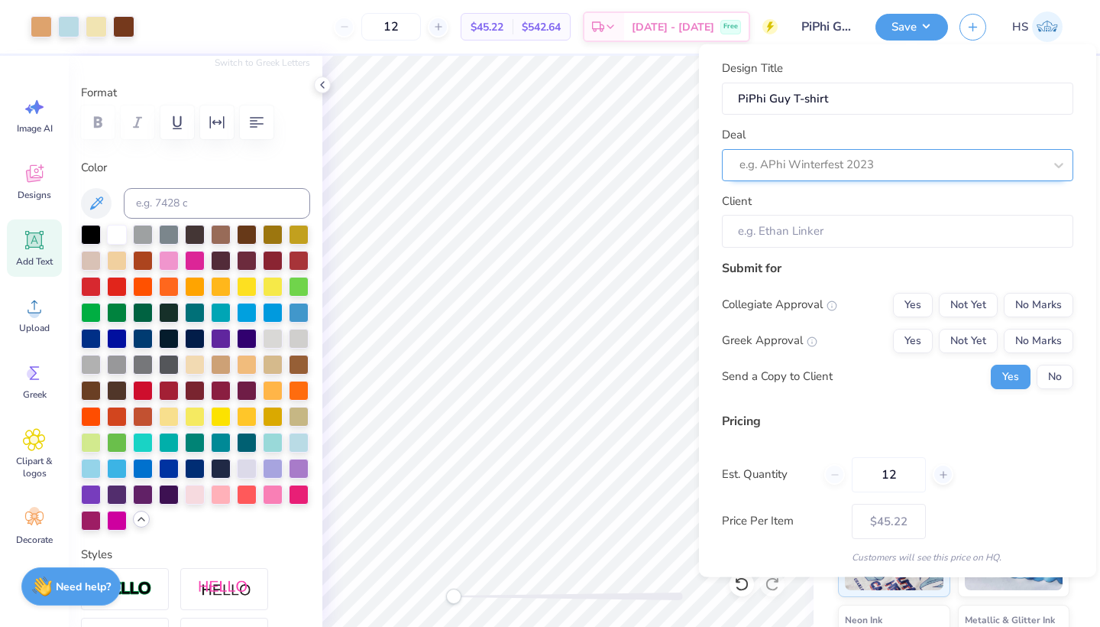
click at [971, 174] on div "e.g. APhi Winterfest 2023" at bounding box center [891, 165] width 307 height 24
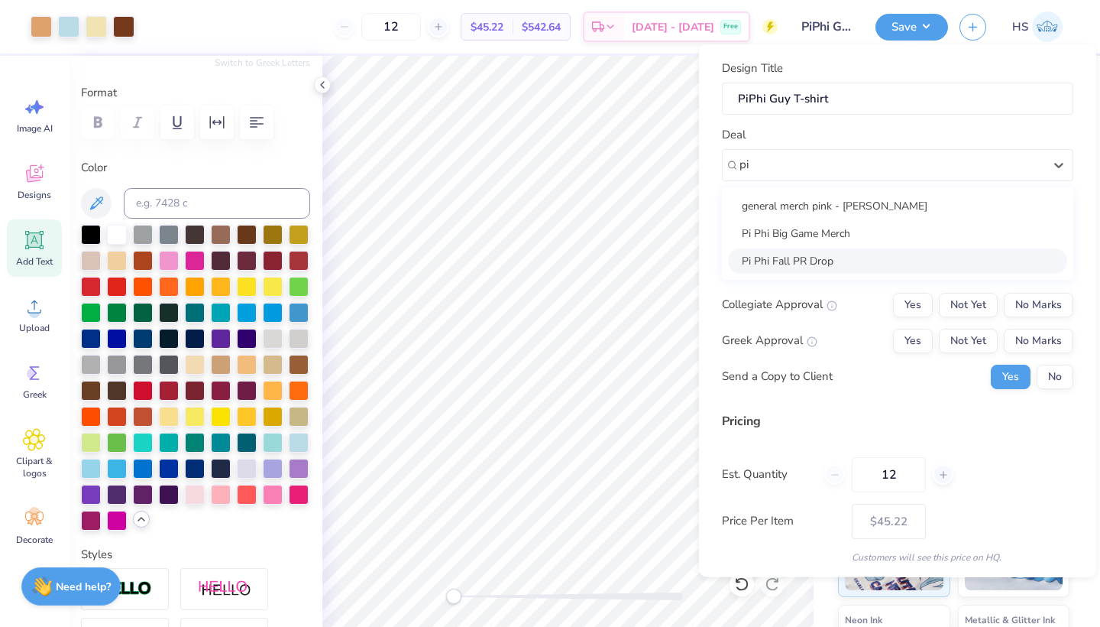
click at [870, 254] on div "Pi Phi Fall PR Drop" at bounding box center [897, 260] width 339 height 25
type input "pi"
type input "[PERSON_NAME] Putri [PERSON_NAME]"
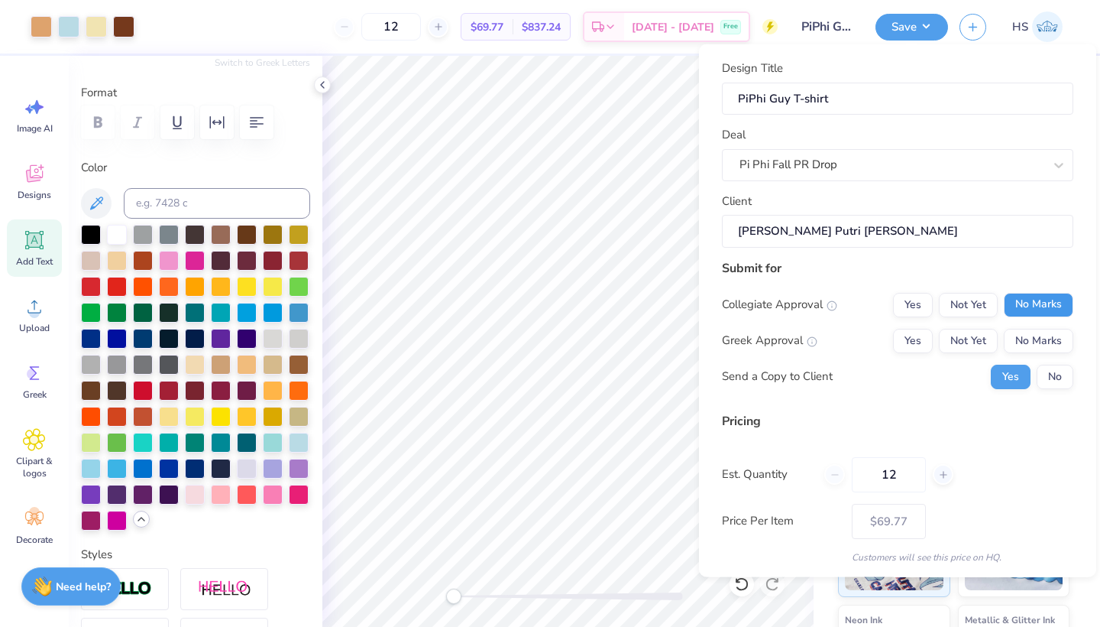
click at [1029, 298] on button "No Marks" at bounding box center [1039, 304] width 70 height 24
click at [987, 325] on div "Collegiate Approval Yes Not Yet No Marks Greek Approval Yes Not Yet No Marks Se…" at bounding box center [898, 340] width 352 height 96
click at [984, 325] on div "Collegiate Approval Yes Not Yet No Marks Greek Approval Yes Not Yet No Marks Se…" at bounding box center [898, 340] width 352 height 96
click at [984, 329] on button "Not Yet" at bounding box center [968, 340] width 59 height 24
type input "$53.63"
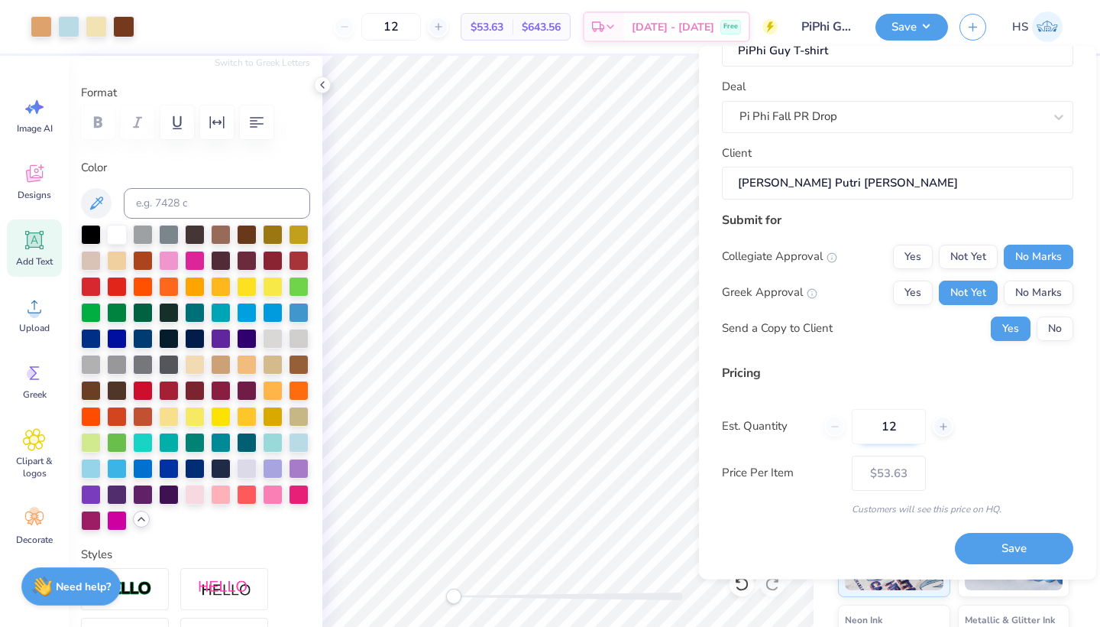
scroll to position [49, 0]
drag, startPoint x: 894, startPoint y: 431, endPoint x: 873, endPoint y: 429, distance: 20.7
click at [873, 429] on input "12" at bounding box center [889, 427] width 74 height 35
type input "100"
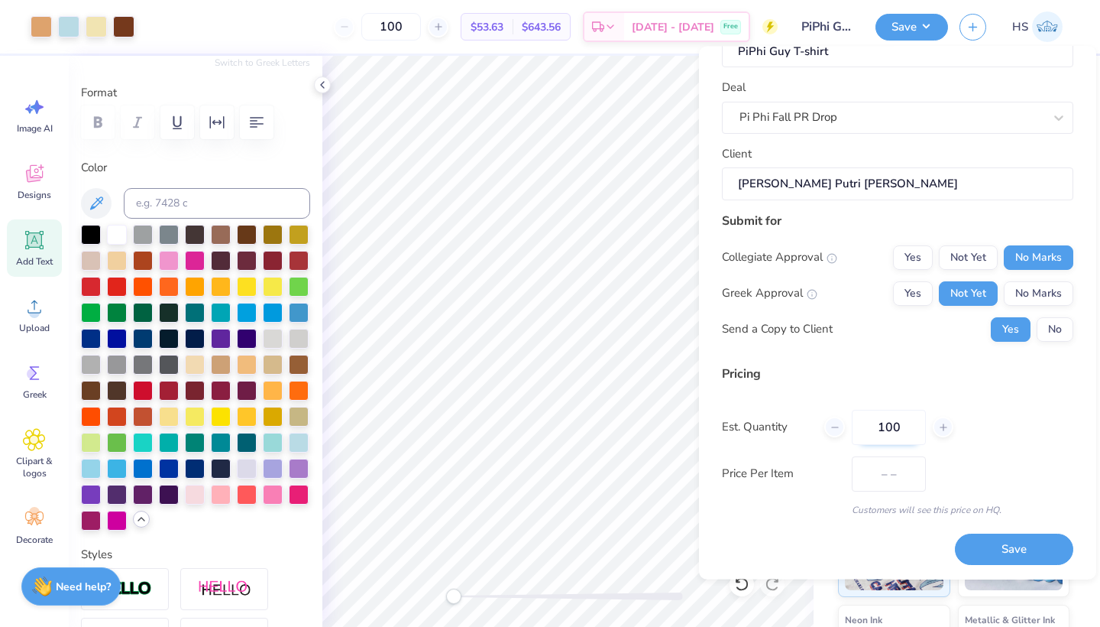
type input "$24.52"
type input "100"
click at [1038, 410] on div "Est. Quantity 100" at bounding box center [898, 427] width 352 height 35
click at [999, 544] on button "Save" at bounding box center [1014, 549] width 118 height 31
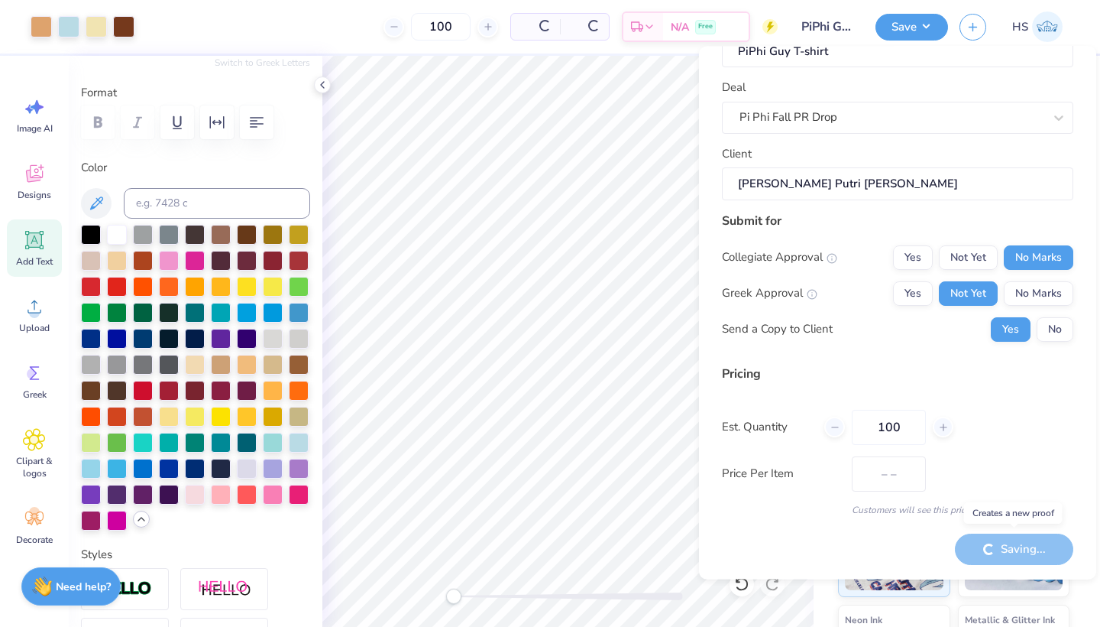
type input "$24.52"
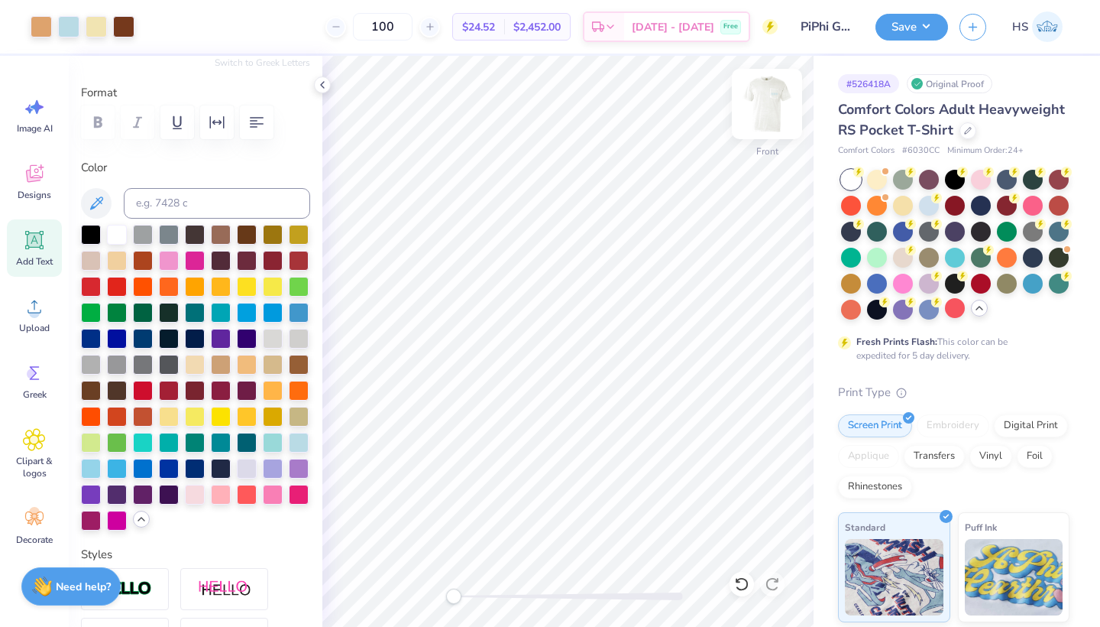
click at [768, 105] on img at bounding box center [767, 103] width 61 height 61
click at [967, 131] on icon at bounding box center [968, 129] width 6 height 6
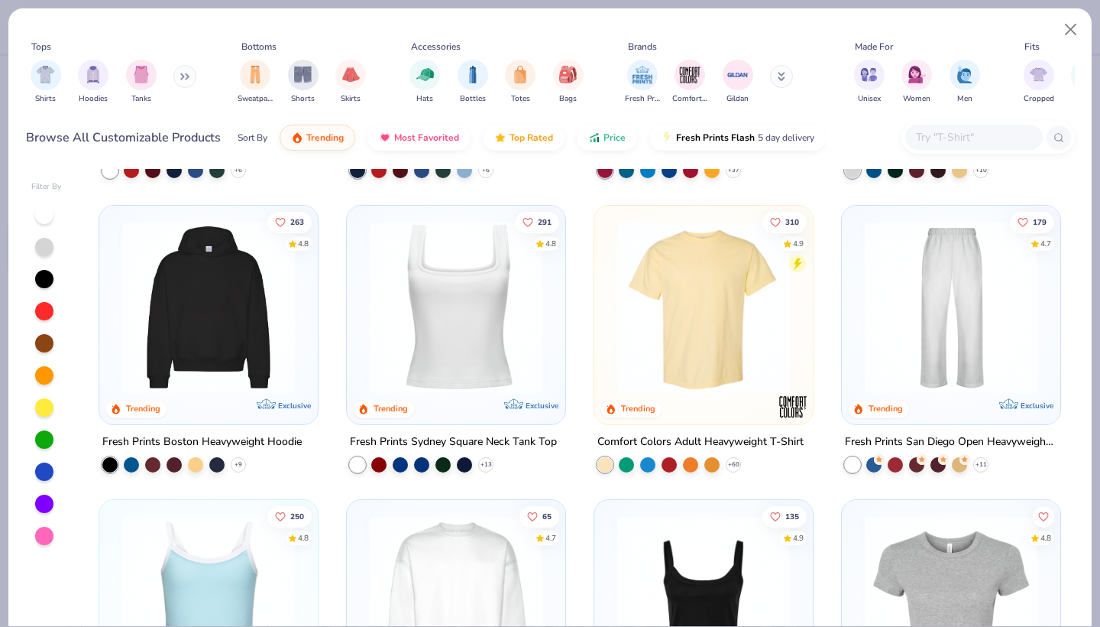
scroll to position [268, 0]
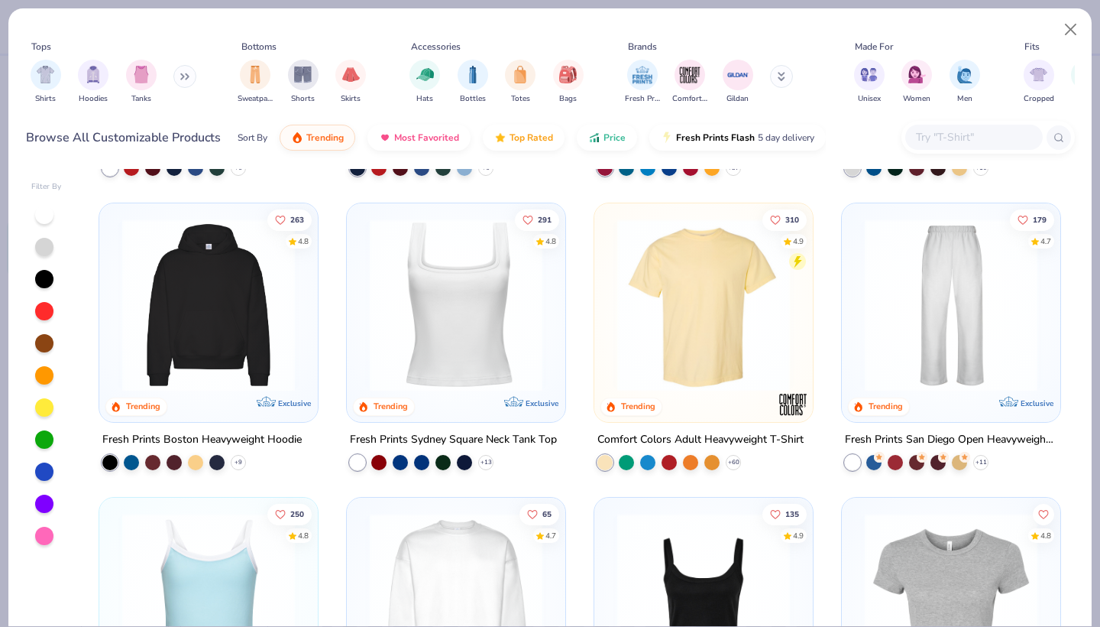
click at [689, 267] on img at bounding box center [704, 305] width 188 height 173
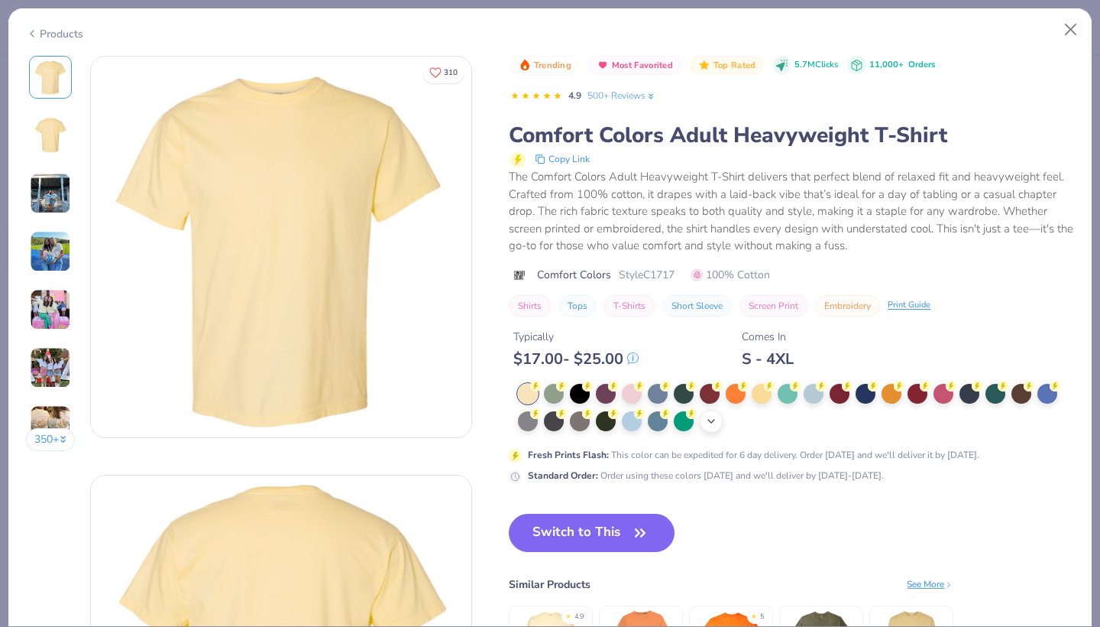
click at [715, 423] on icon at bounding box center [711, 421] width 12 height 12
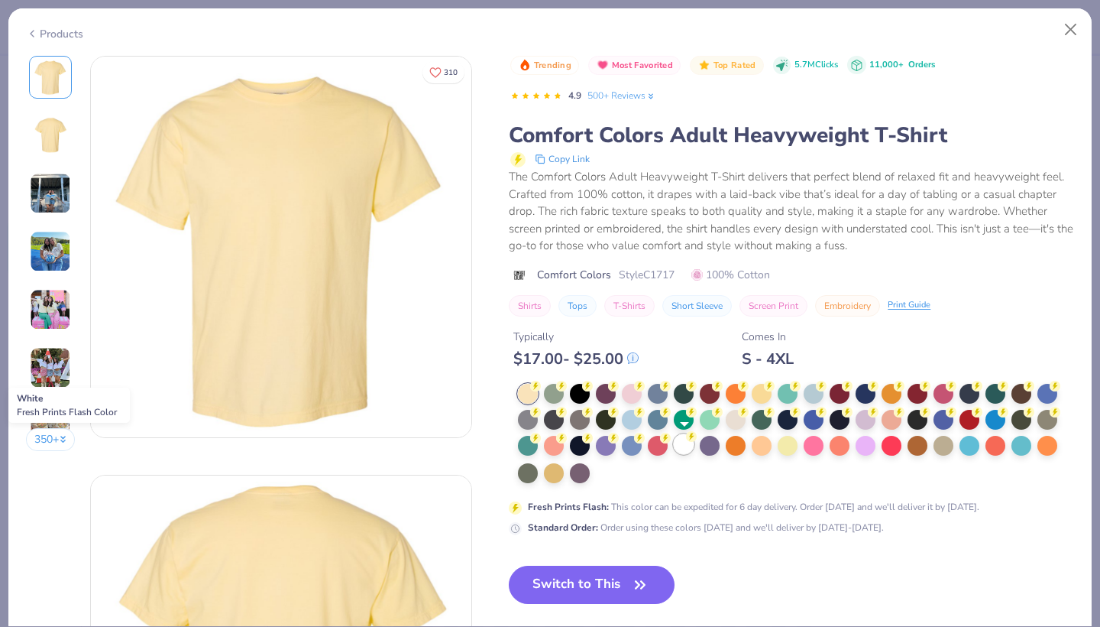
click at [684, 442] on div at bounding box center [684, 444] width 20 height 20
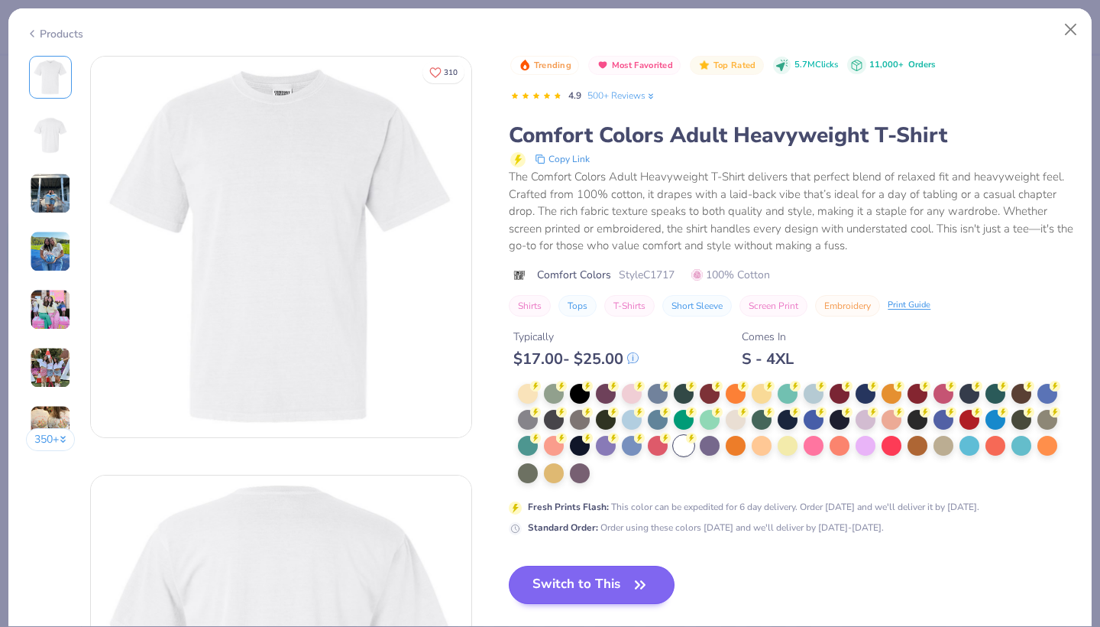
click at [611, 579] on button "Switch to This" at bounding box center [592, 584] width 166 height 38
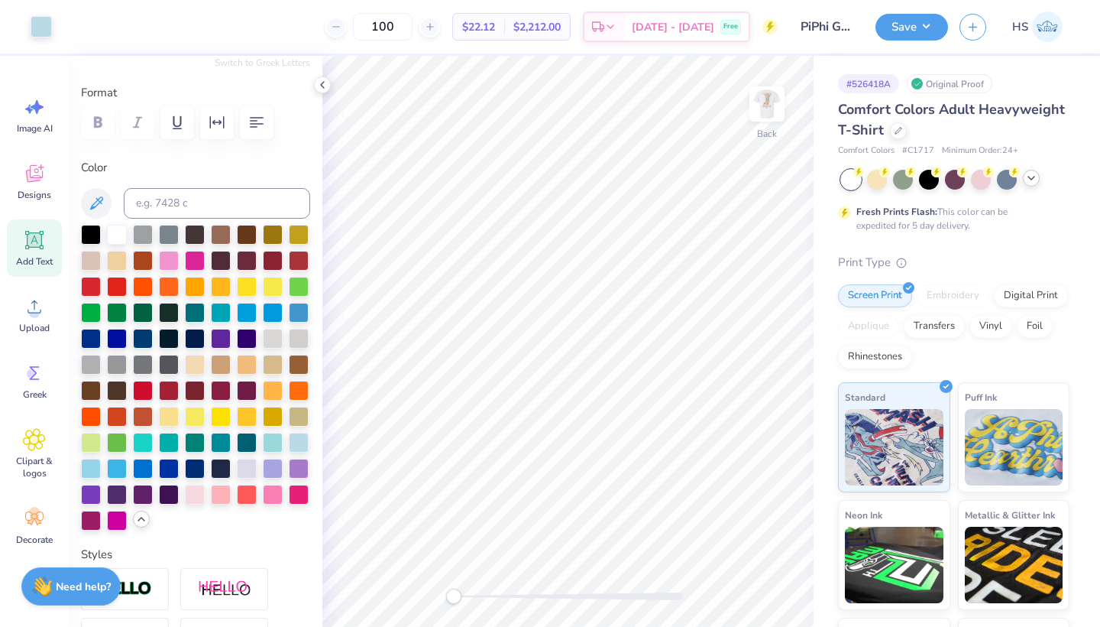
type input "5.85"
click at [756, 113] on img at bounding box center [767, 103] width 61 height 61
type input "2.61"
type input "1.32"
type input "17.00"
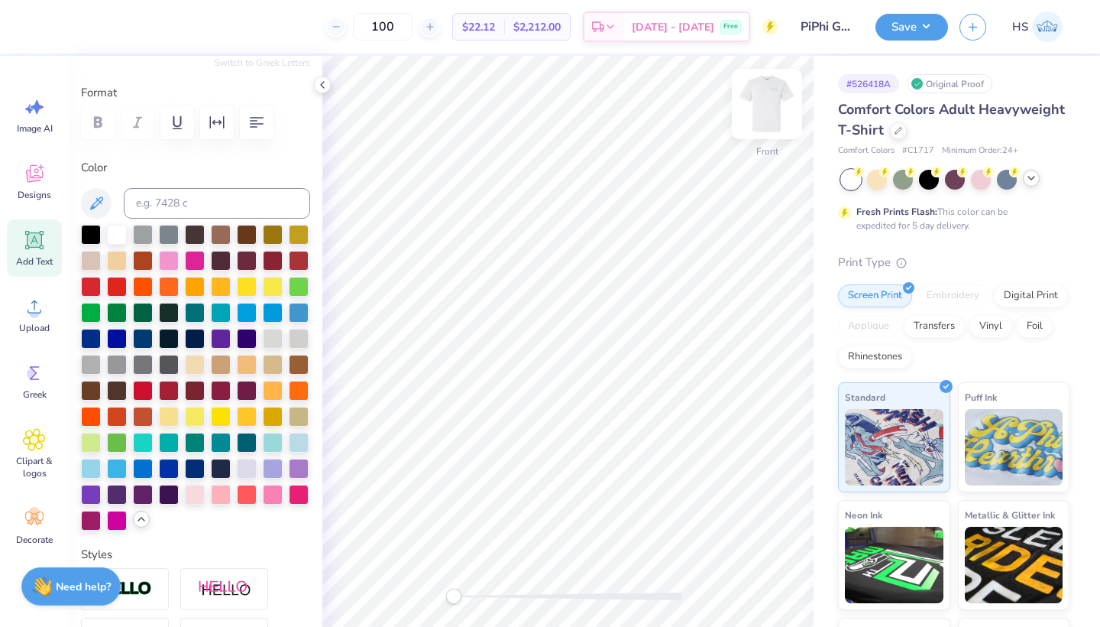
click at [766, 115] on img at bounding box center [767, 103] width 61 height 61
type input "2.57"
type input "1.30"
type input "14.42"
drag, startPoint x: 457, startPoint y: 595, endPoint x: 483, endPoint y: 595, distance: 26.0
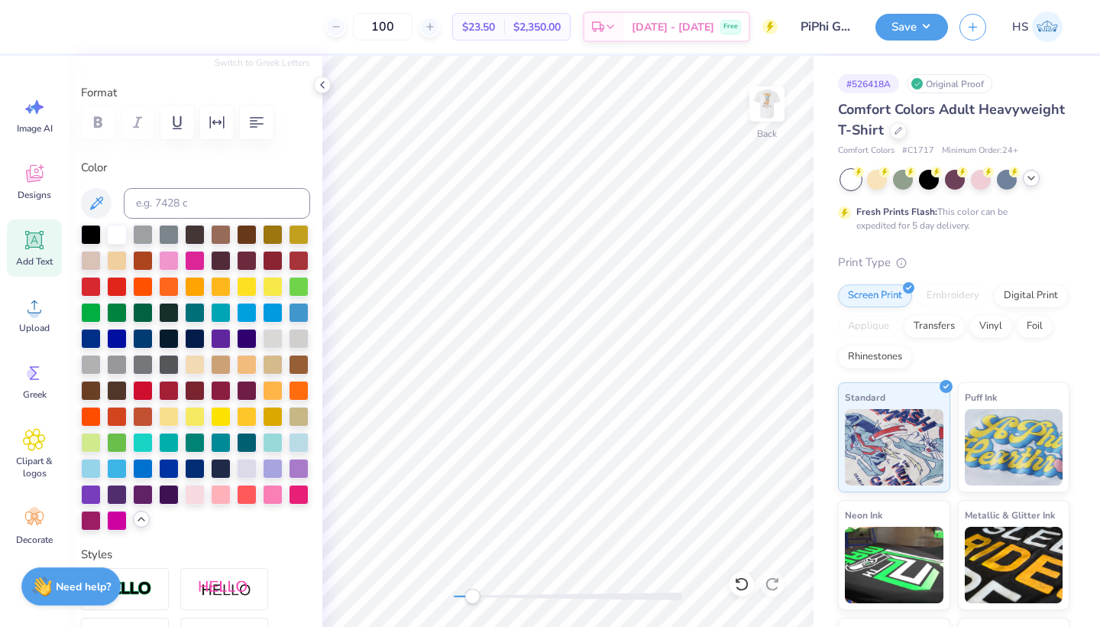
click at [480, 595] on div "Accessibility label" at bounding box center [472, 595] width 15 height 15
click at [34, 257] on span "Add Text" at bounding box center [34, 261] width 37 height 12
type input "5.59"
type input "1.62"
type input "11.69"
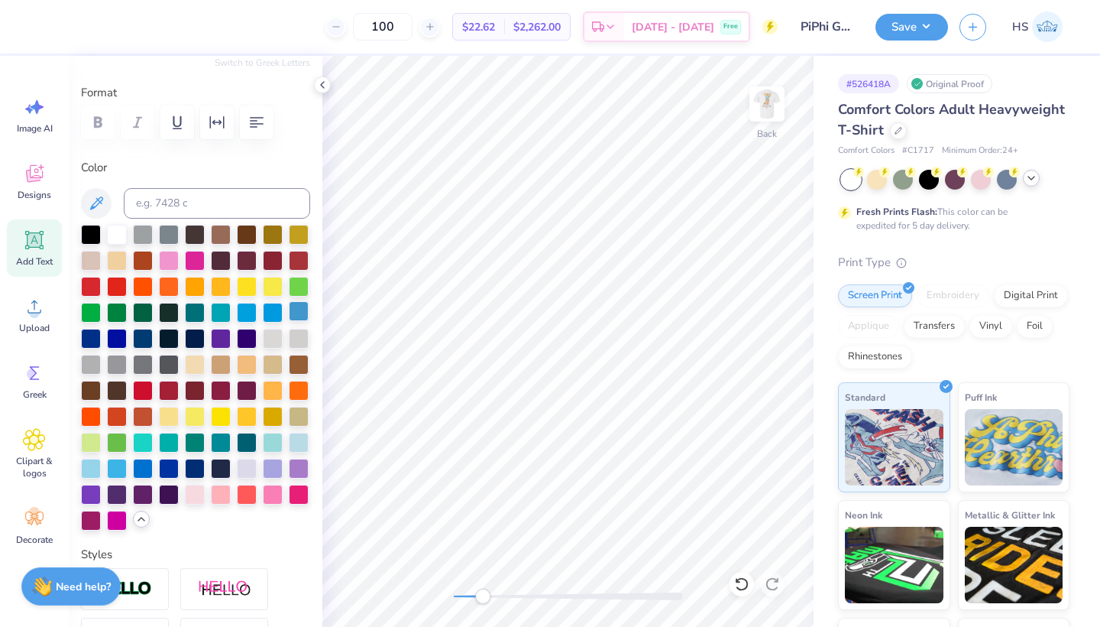
scroll to position [0, 3]
type textarea "[GEOGRAPHIC_DATA], [GEOGRAPHIC_DATA]"
click at [299, 446] on div at bounding box center [299, 441] width 20 height 20
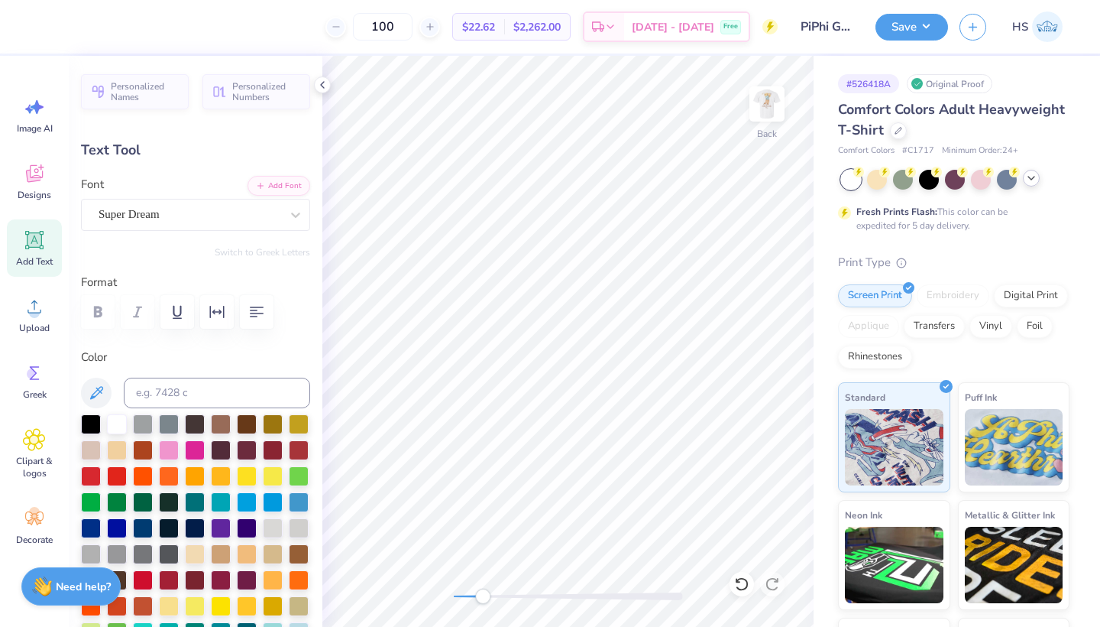
scroll to position [0, 0]
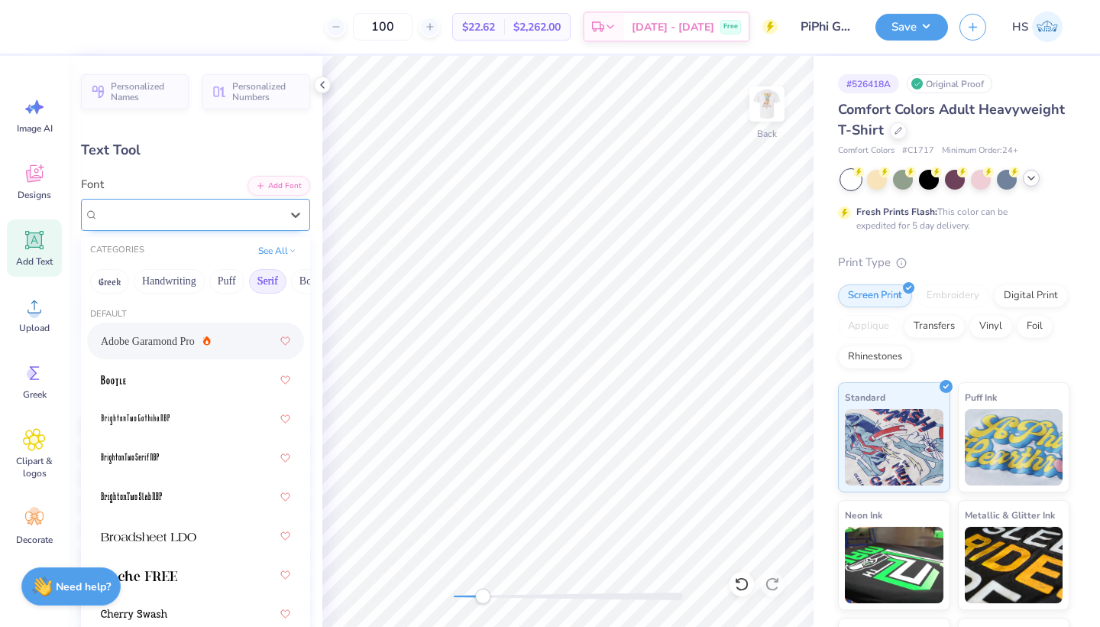
click at [167, 227] on div "Super Dream" at bounding box center [195, 215] width 229 height 32
click at [168, 277] on button "Handwriting" at bounding box center [169, 281] width 71 height 24
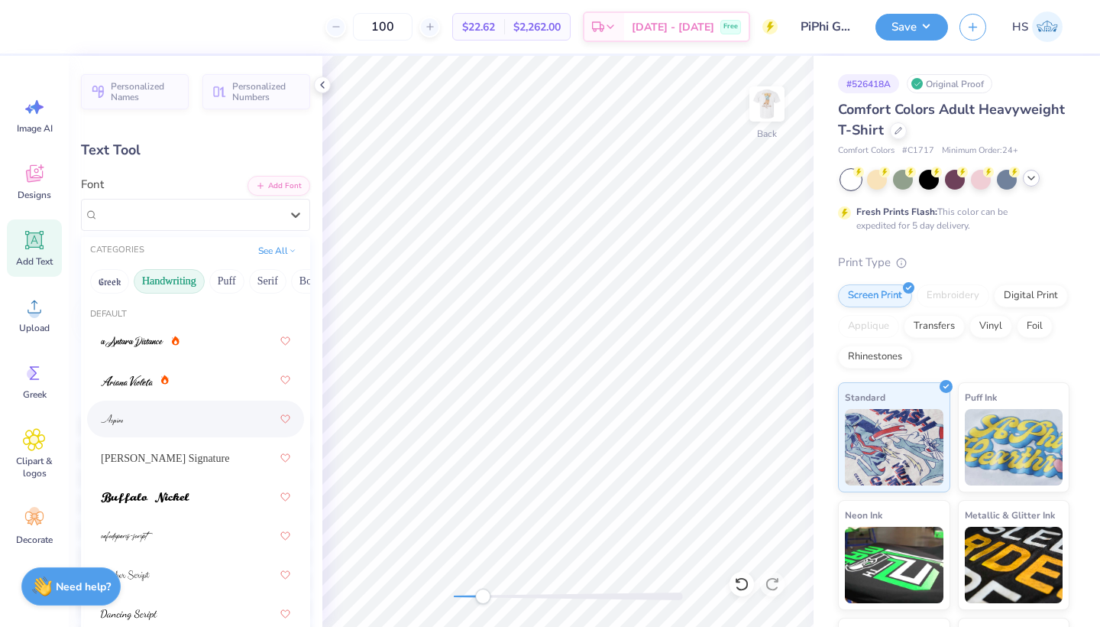
click at [144, 418] on div at bounding box center [196, 419] width 190 height 28
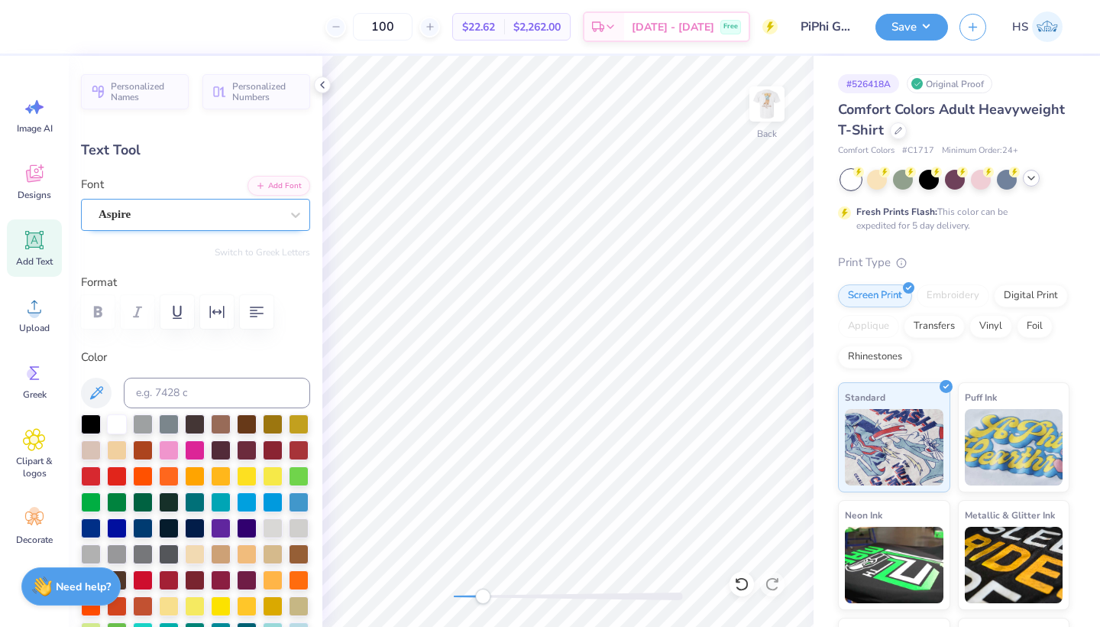
click at [199, 215] on div "Aspire" at bounding box center [189, 215] width 185 height 24
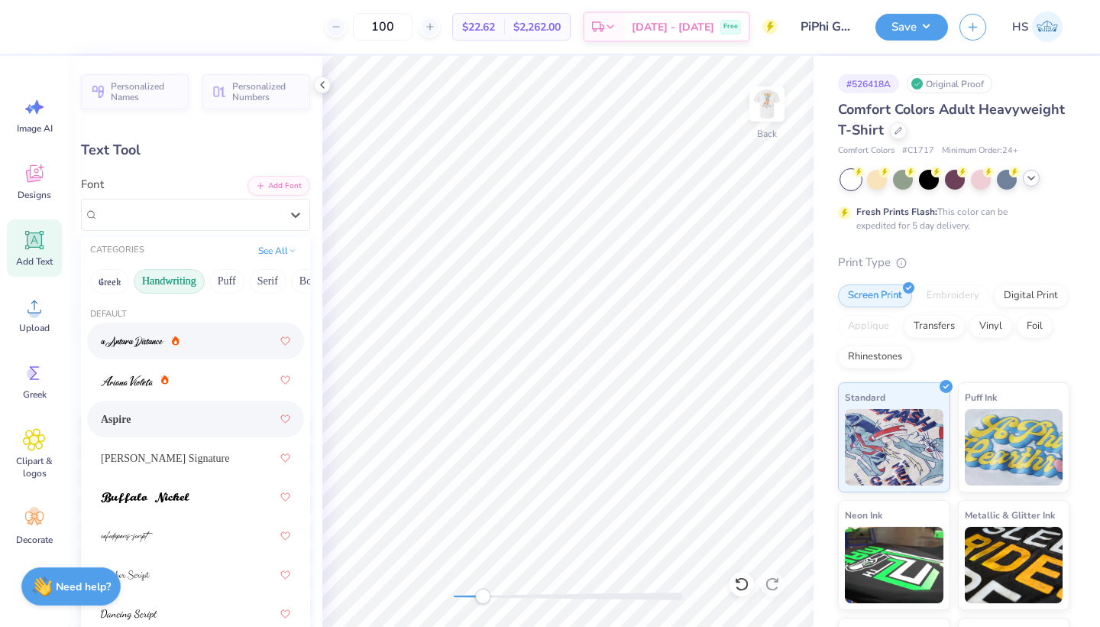
click at [202, 345] on div at bounding box center [196, 341] width 190 height 28
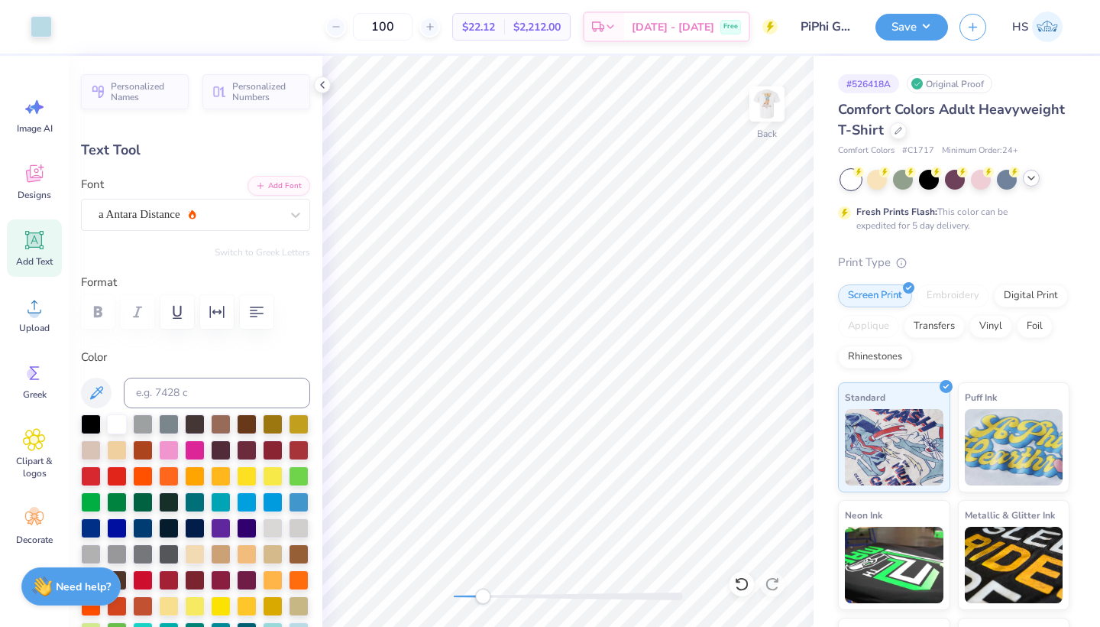
type input "9.87"
type input "2.13"
type input "8.65"
type input "5.47"
type input "1.18"
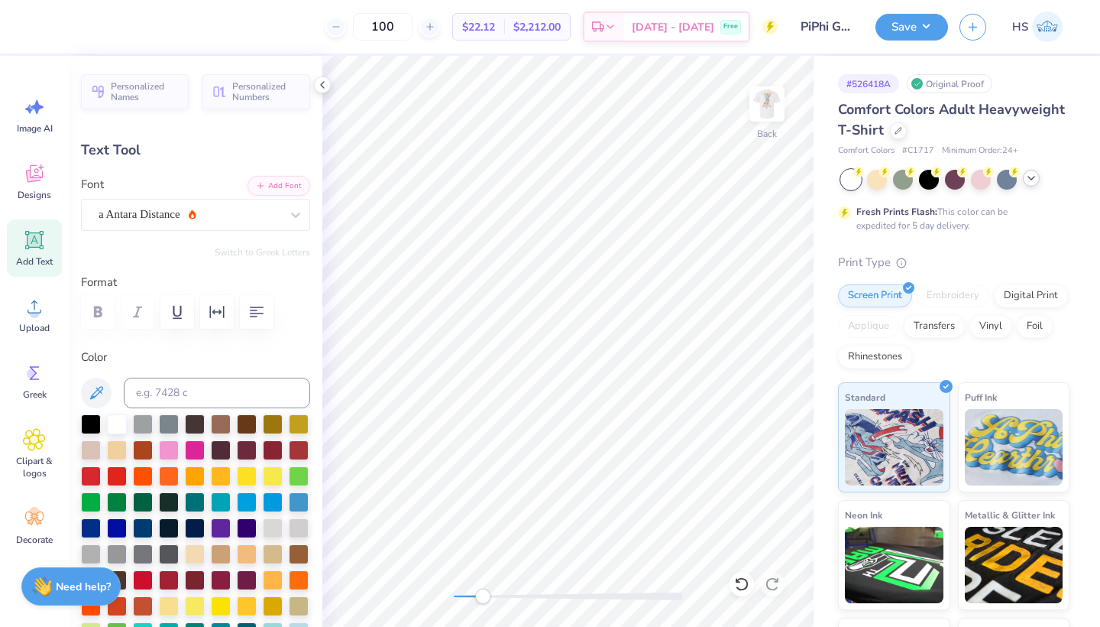
type input "9.60"
type input "3.23"
type input "0.70"
type input "5.94"
drag, startPoint x: 772, startPoint y: 37, endPoint x: 770, endPoint y: 106, distance: 68.8
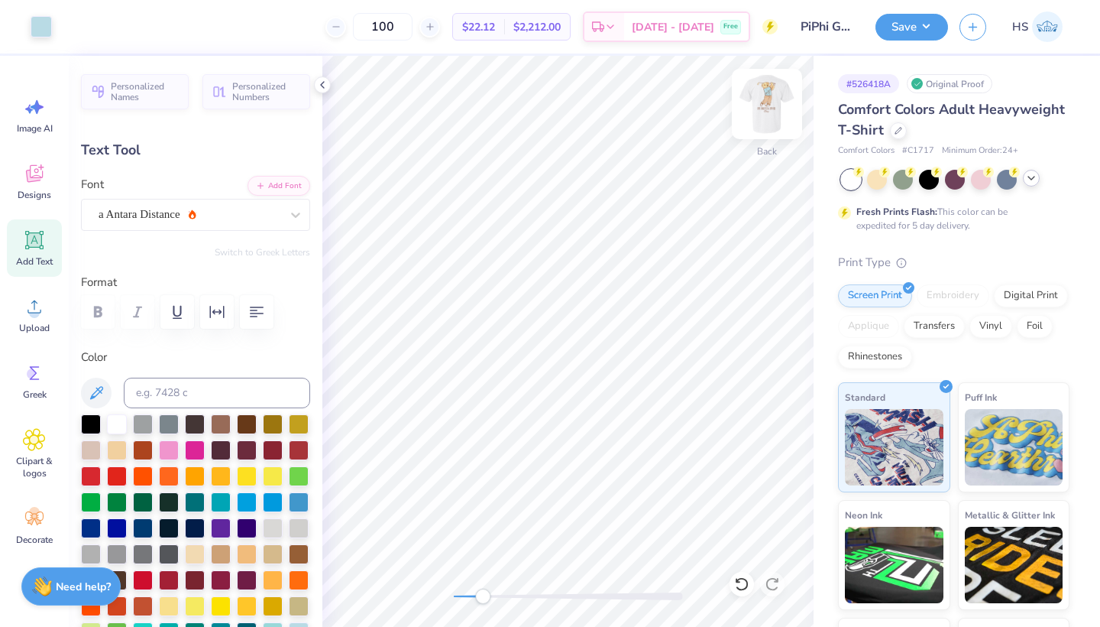
click at [770, 106] on img at bounding box center [767, 103] width 61 height 61
click at [412, 598] on div "Front" at bounding box center [567, 341] width 491 height 571
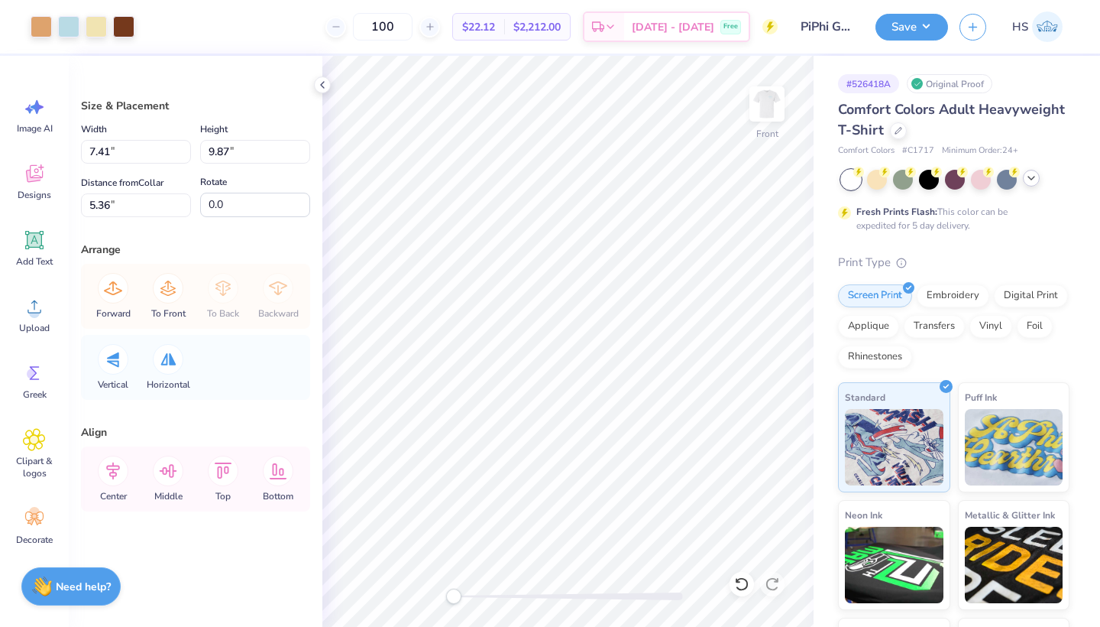
type input "7.41"
type input "9.87"
type input "5.36"
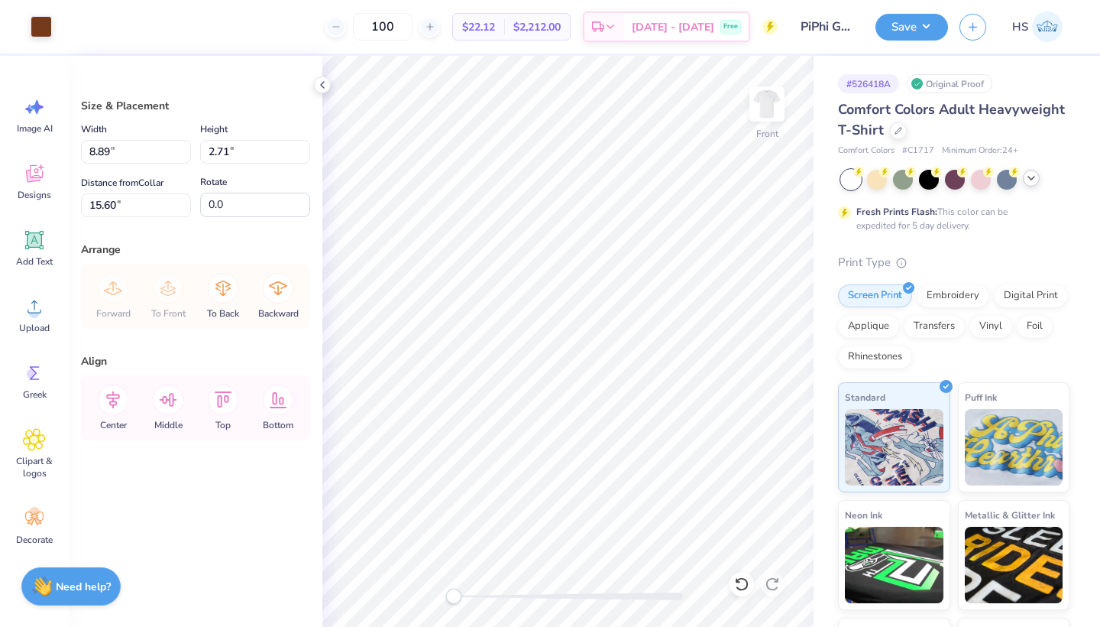
type input "14.32"
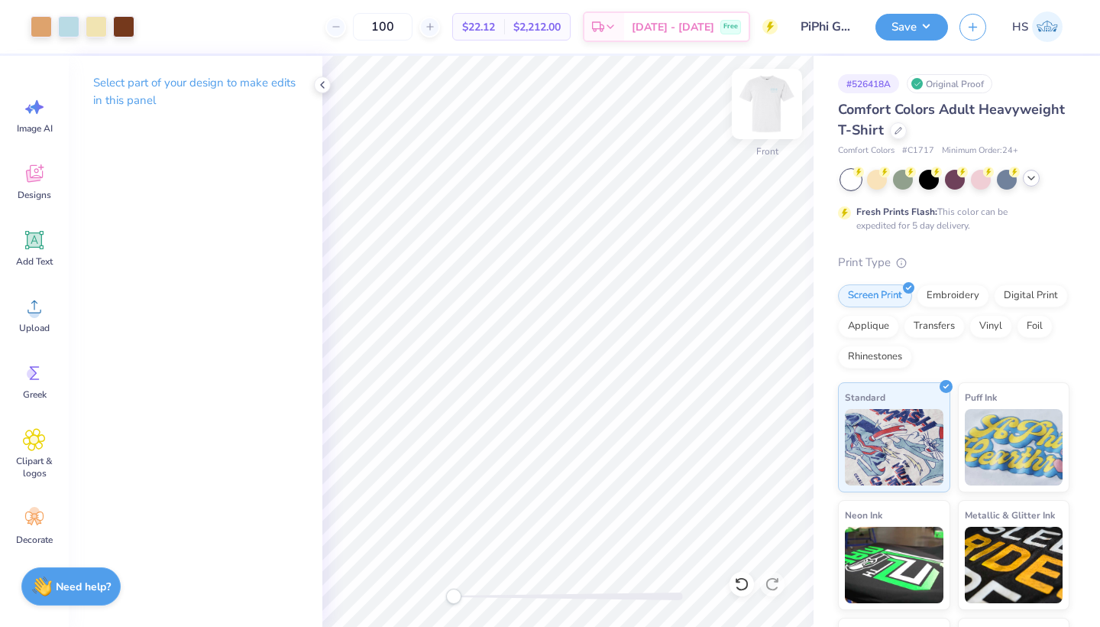
click at [765, 105] on img at bounding box center [767, 103] width 61 height 61
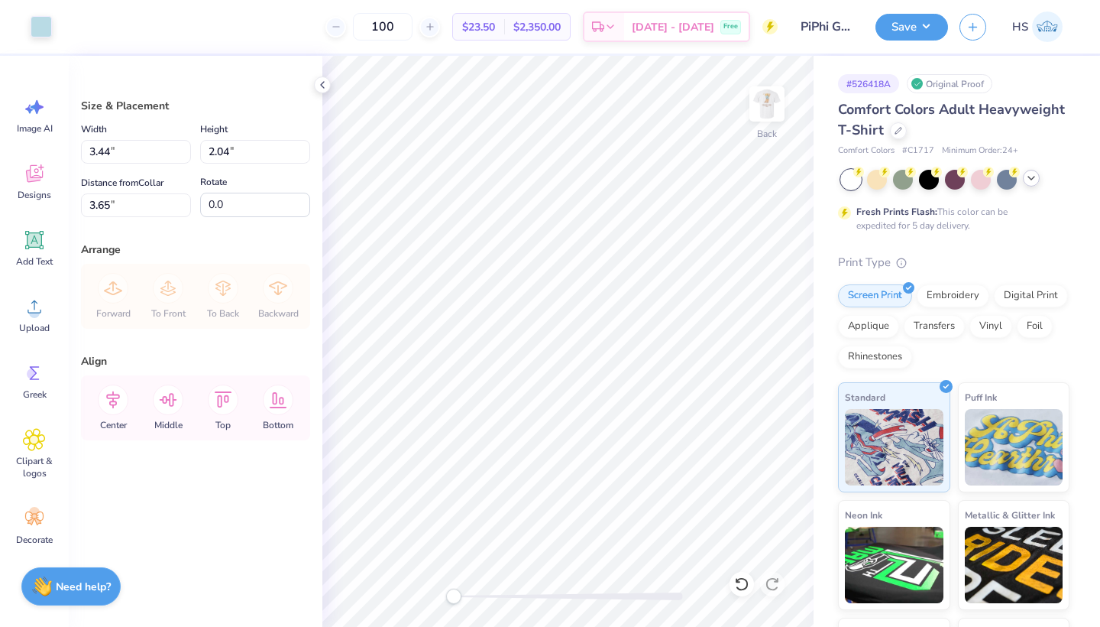
type input "4.22"
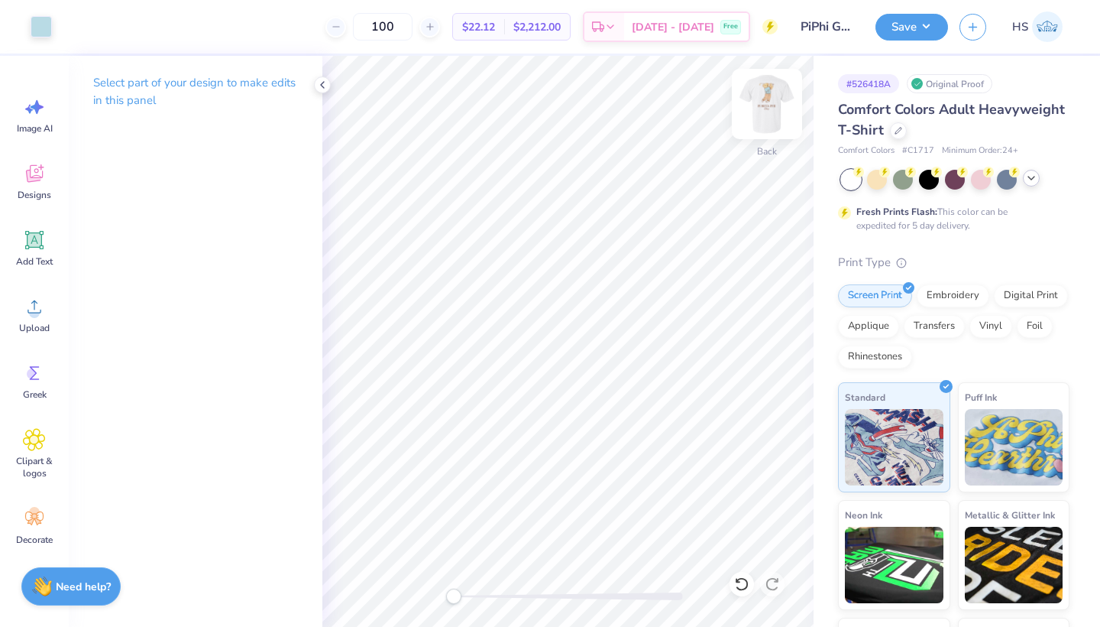
click at [760, 95] on img at bounding box center [767, 103] width 61 height 61
drag, startPoint x: 451, startPoint y: 597, endPoint x: 527, endPoint y: 596, distance: 75.7
click at [508, 596] on div "Accessibility label" at bounding box center [500, 595] width 15 height 15
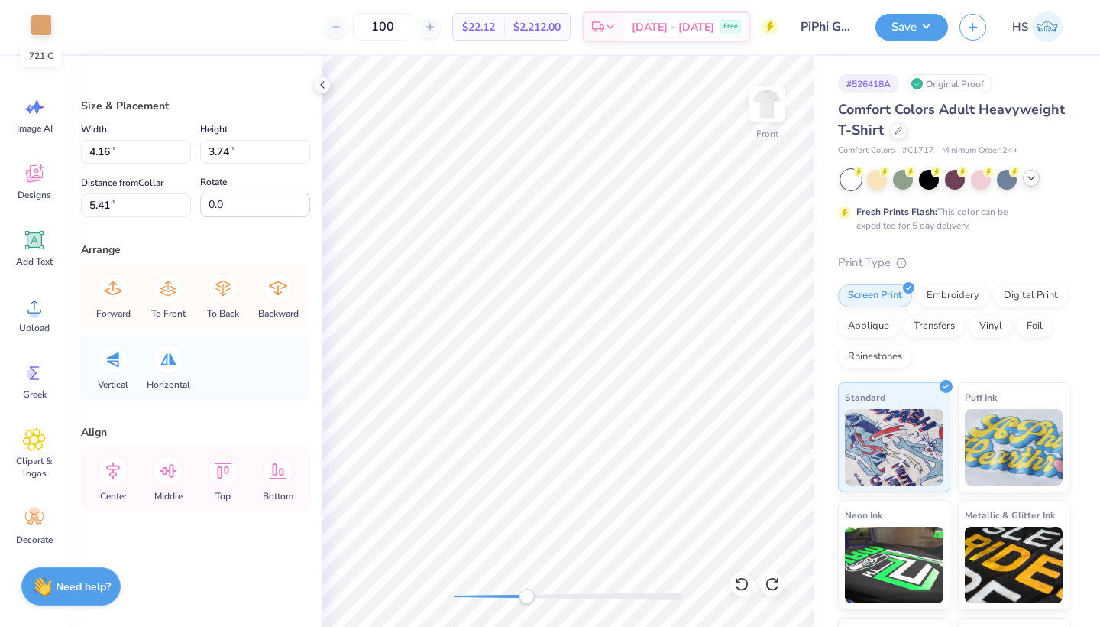
click at [39, 23] on div at bounding box center [41, 25] width 21 height 21
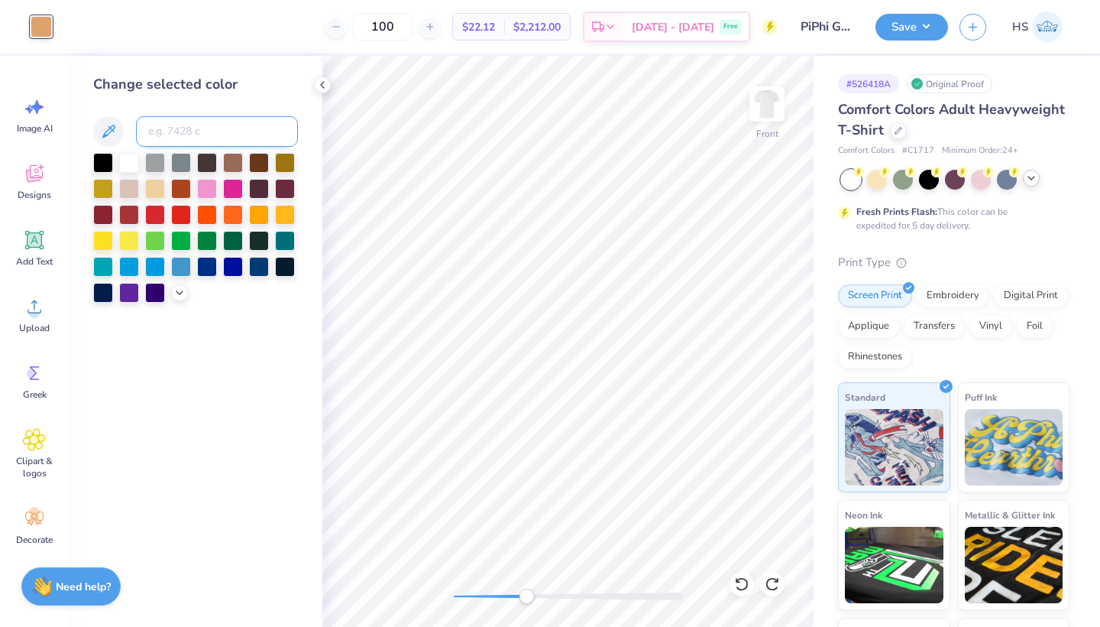
click at [172, 119] on input at bounding box center [217, 131] width 162 height 31
type input "652"
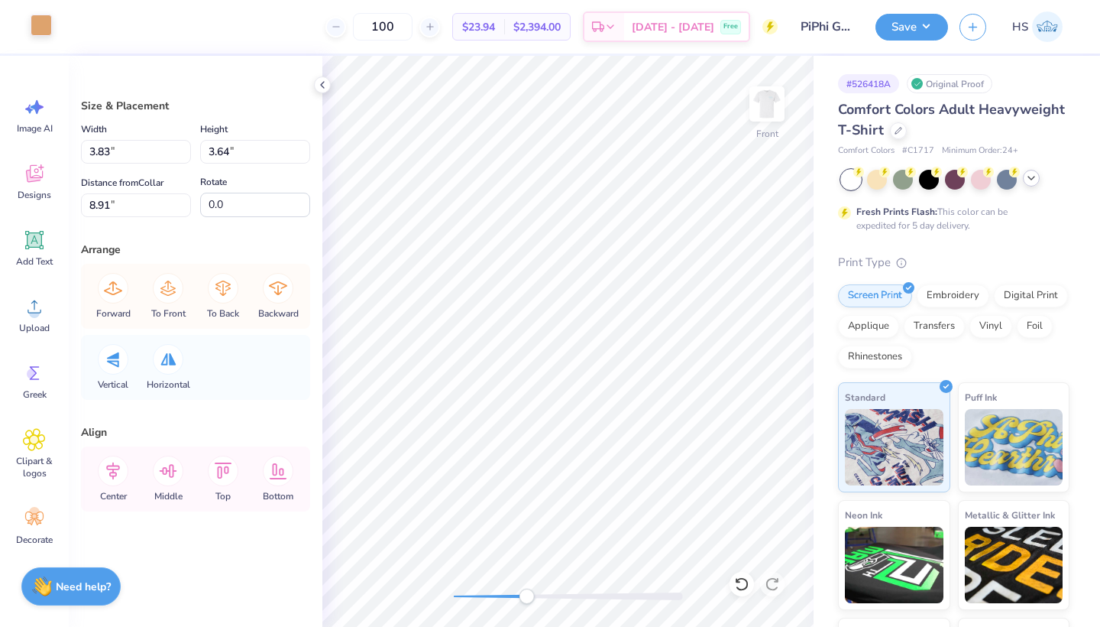
click at [51, 24] on div at bounding box center [41, 25] width 21 height 21
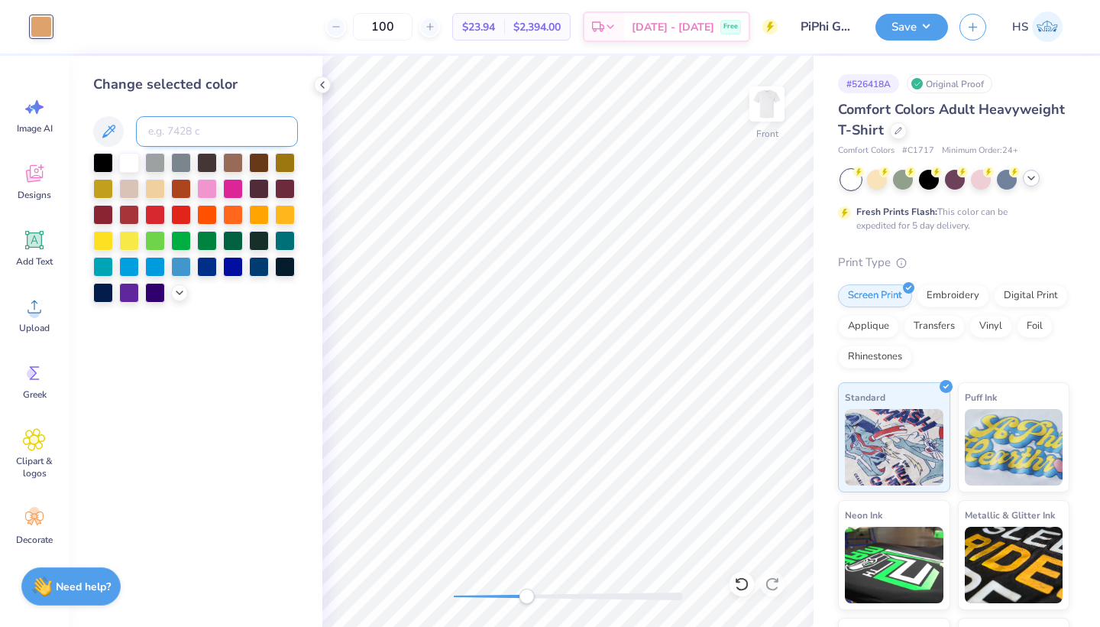
click at [170, 129] on input at bounding box center [217, 131] width 162 height 31
type input "652"
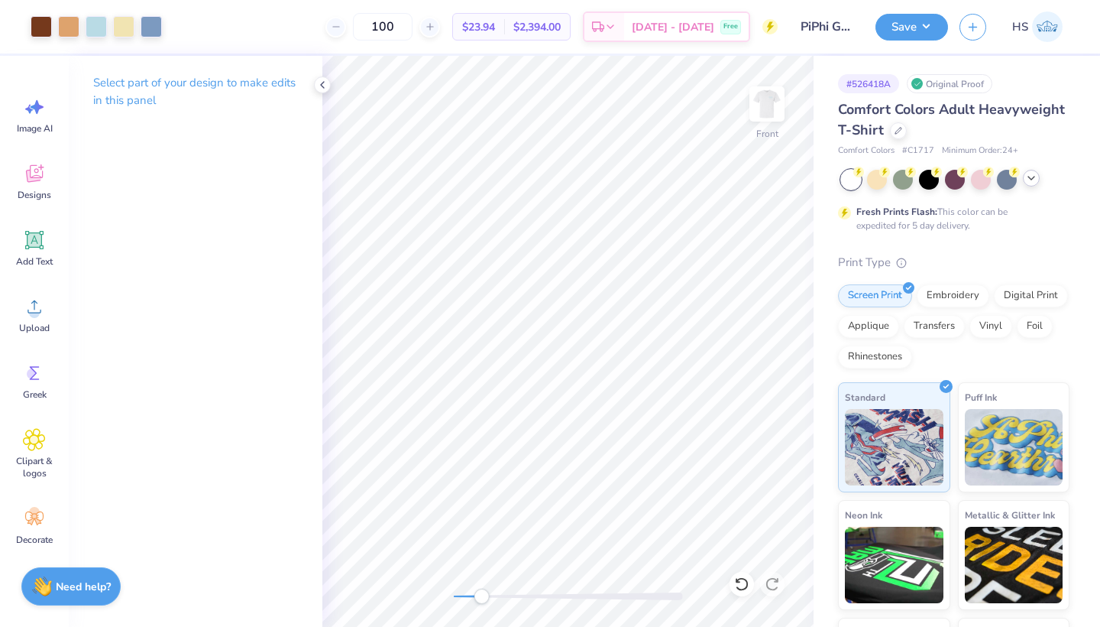
drag, startPoint x: 523, startPoint y: 595, endPoint x: 482, endPoint y: 595, distance: 40.5
click at [482, 595] on div "Accessibility label" at bounding box center [481, 595] width 15 height 15
click at [151, 25] on div at bounding box center [151, 25] width 21 height 21
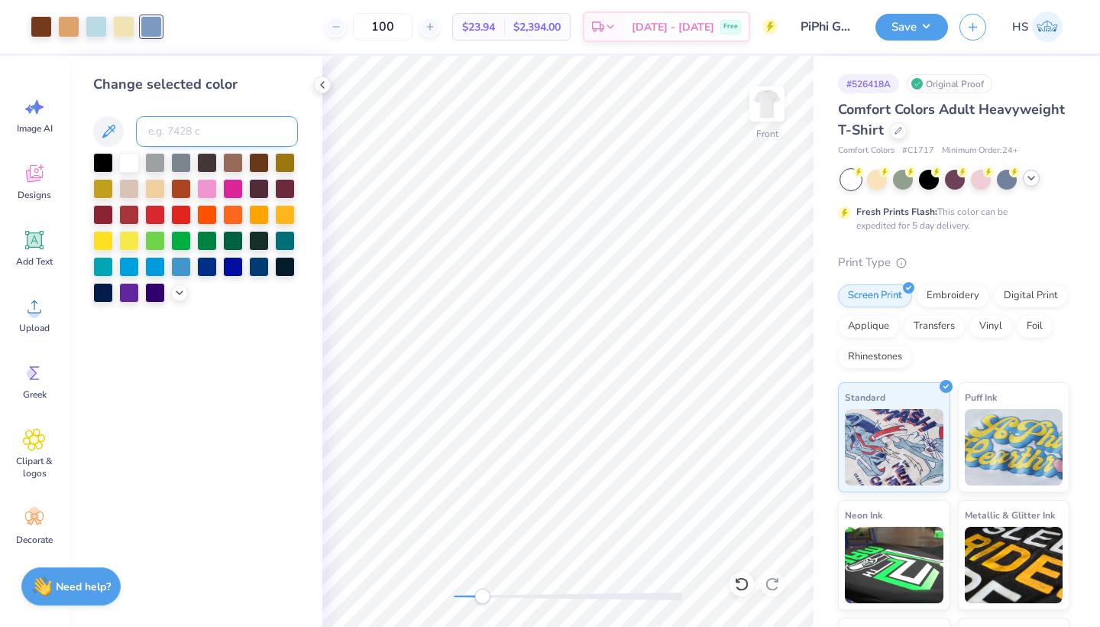
click at [180, 138] on input at bounding box center [217, 131] width 162 height 31
type input "653"
drag, startPoint x: 485, startPoint y: 598, endPoint x: 539, endPoint y: 598, distance: 54.3
click at [539, 598] on div "Accessibility label" at bounding box center [534, 595] width 15 height 15
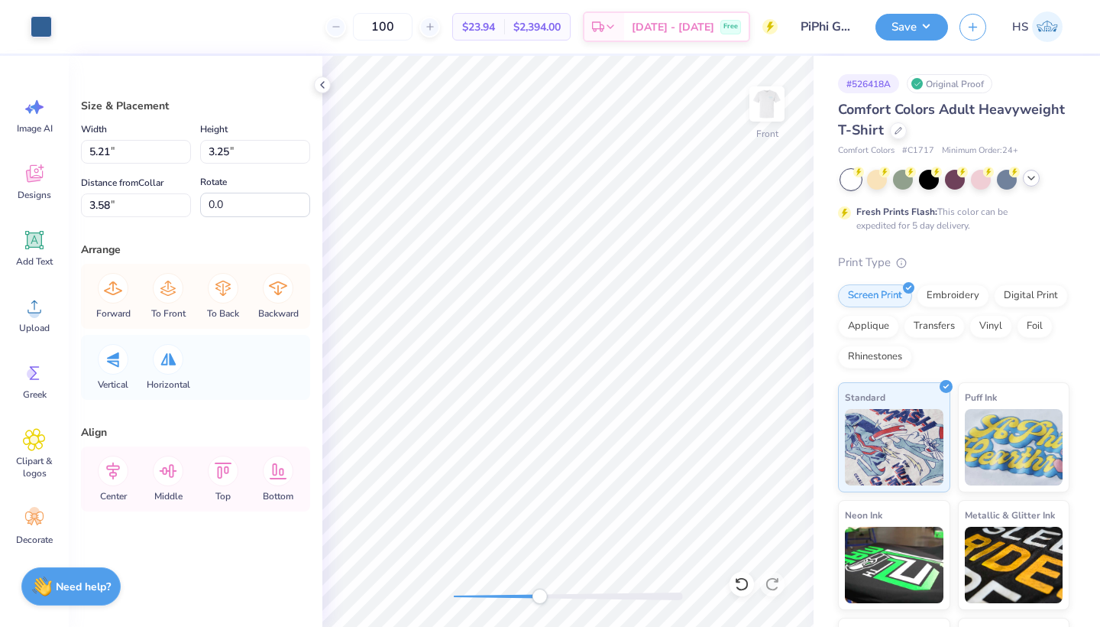
type input "4.16"
type input "3.74"
type input "5.41"
drag, startPoint x: 539, startPoint y: 598, endPoint x: 616, endPoint y: 591, distance: 77.5
click at [616, 591] on div "Accessibility label" at bounding box center [615, 595] width 15 height 15
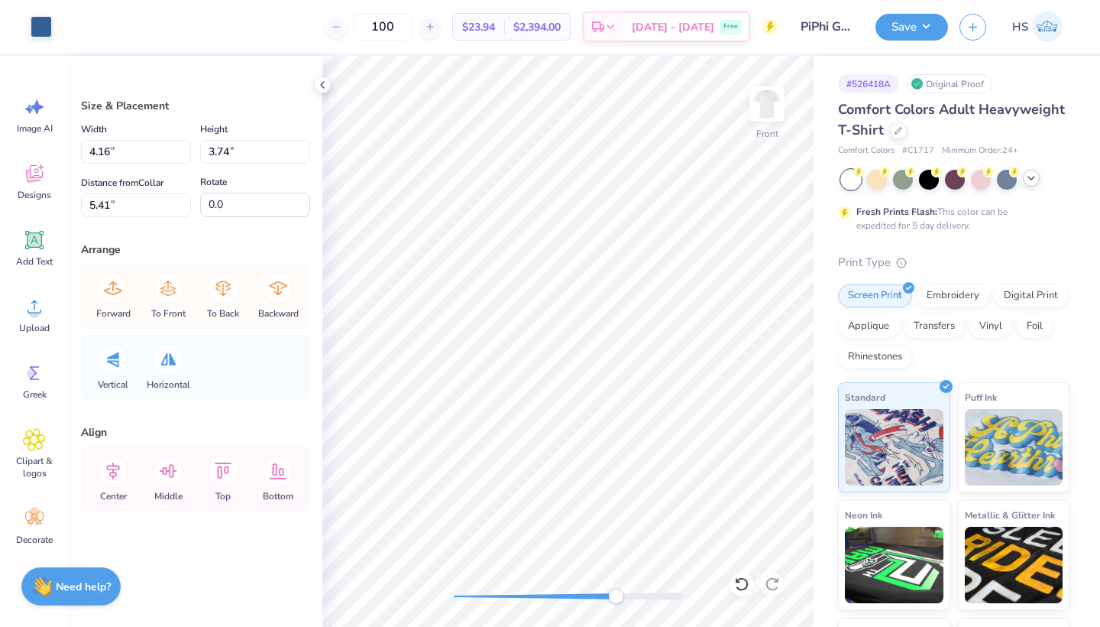
type input "5.62"
type input "8.33"
type input "5.11"
type input "4.16"
type input "3.74"
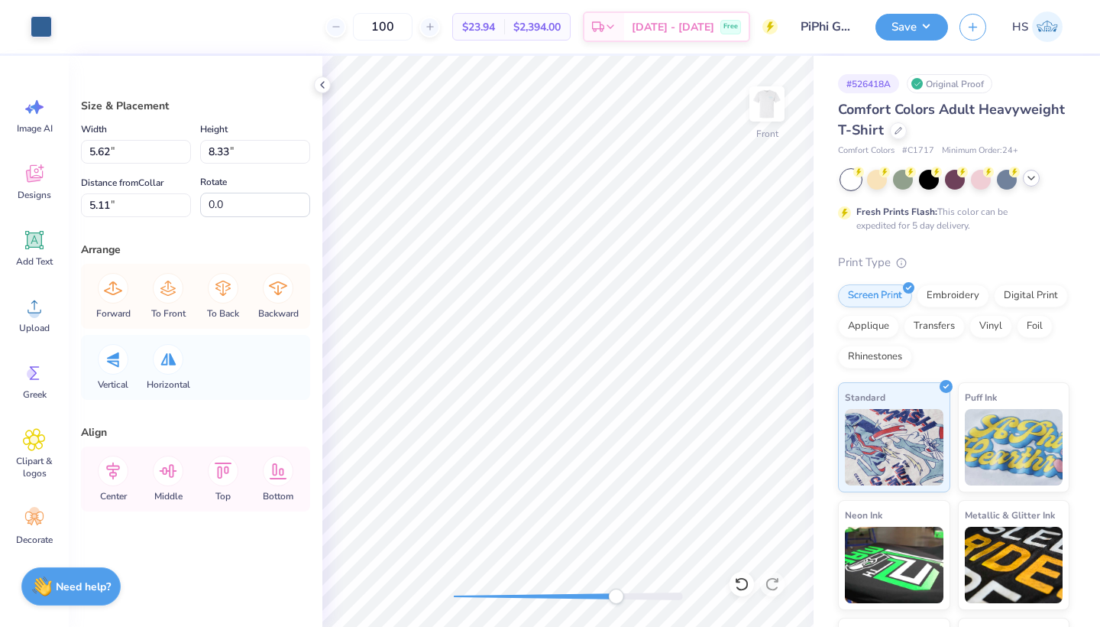
type input "5.42"
click at [483, 578] on div "Front" at bounding box center [567, 341] width 491 height 571
type input "5.21"
type input "3.25"
type input "3.58"
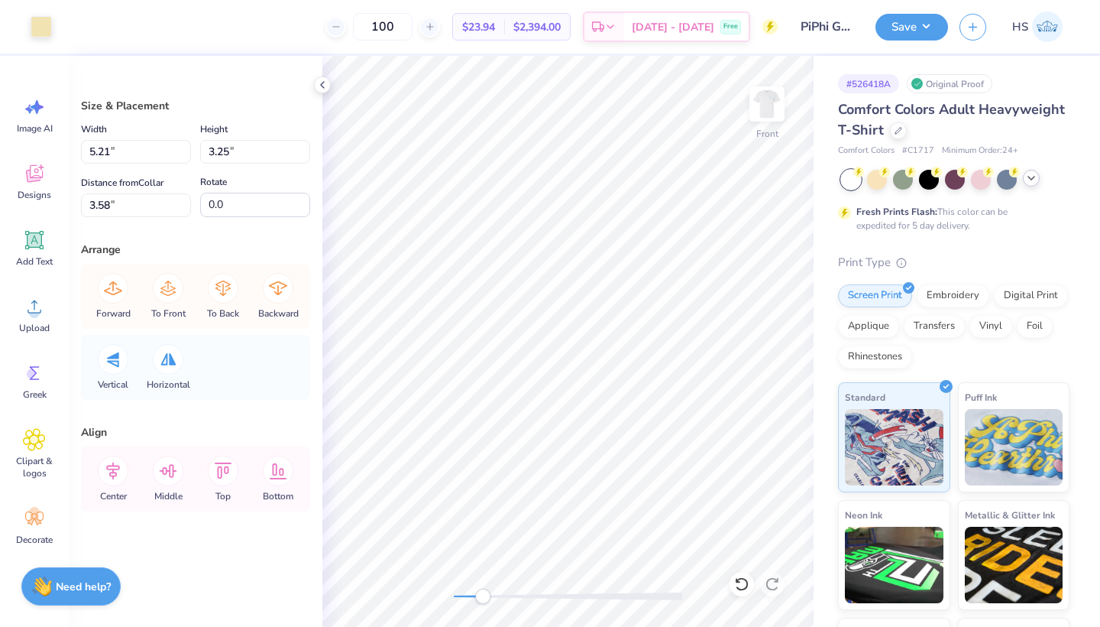
type input "4.16"
type input "3.74"
type input "5.42"
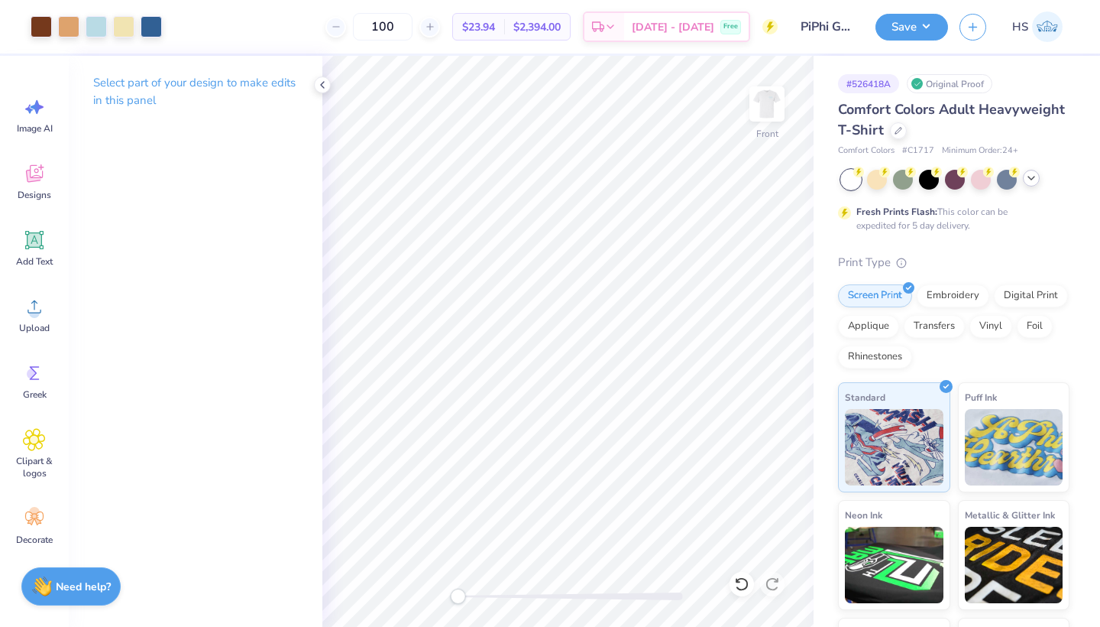
drag, startPoint x: 484, startPoint y: 595, endPoint x: 454, endPoint y: 594, distance: 30.6
click at [454, 594] on div "Accessibility label" at bounding box center [457, 595] width 15 height 15
drag, startPoint x: 454, startPoint y: 598, endPoint x: 488, endPoint y: 598, distance: 33.6
click at [488, 598] on div "Accessibility label" at bounding box center [487, 595] width 15 height 15
drag, startPoint x: 491, startPoint y: 591, endPoint x: 453, endPoint y: 591, distance: 38.2
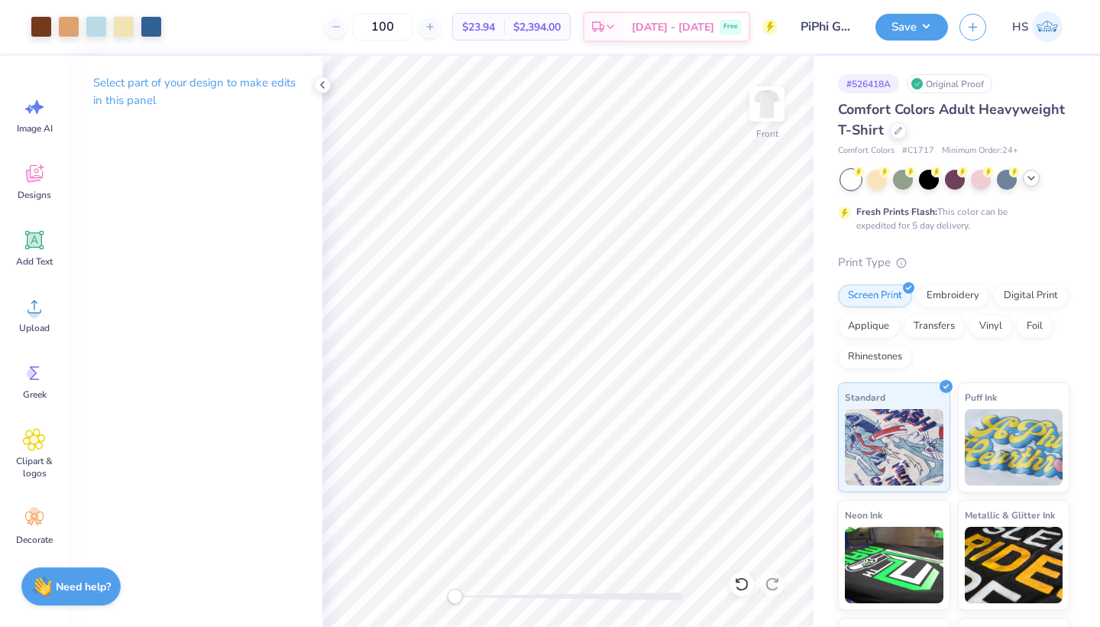
click at [453, 591] on div "Accessibility label" at bounding box center [454, 595] width 15 height 15
click at [455, 595] on div "Accessibility label" at bounding box center [454, 595] width 15 height 15
drag, startPoint x: 455, startPoint y: 598, endPoint x: 468, endPoint y: 598, distance: 13.0
click at [468, 598] on div "Accessibility label" at bounding box center [467, 595] width 15 height 15
click at [461, 595] on div "Accessibility label" at bounding box center [461, 595] width 15 height 15
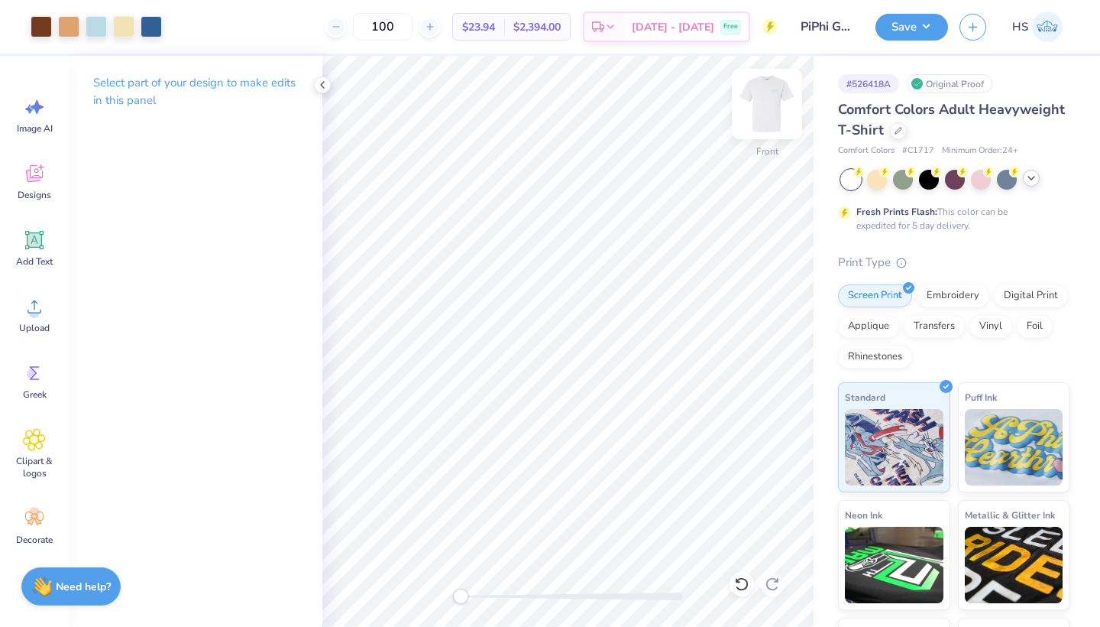
click at [768, 98] on img at bounding box center [767, 103] width 61 height 61
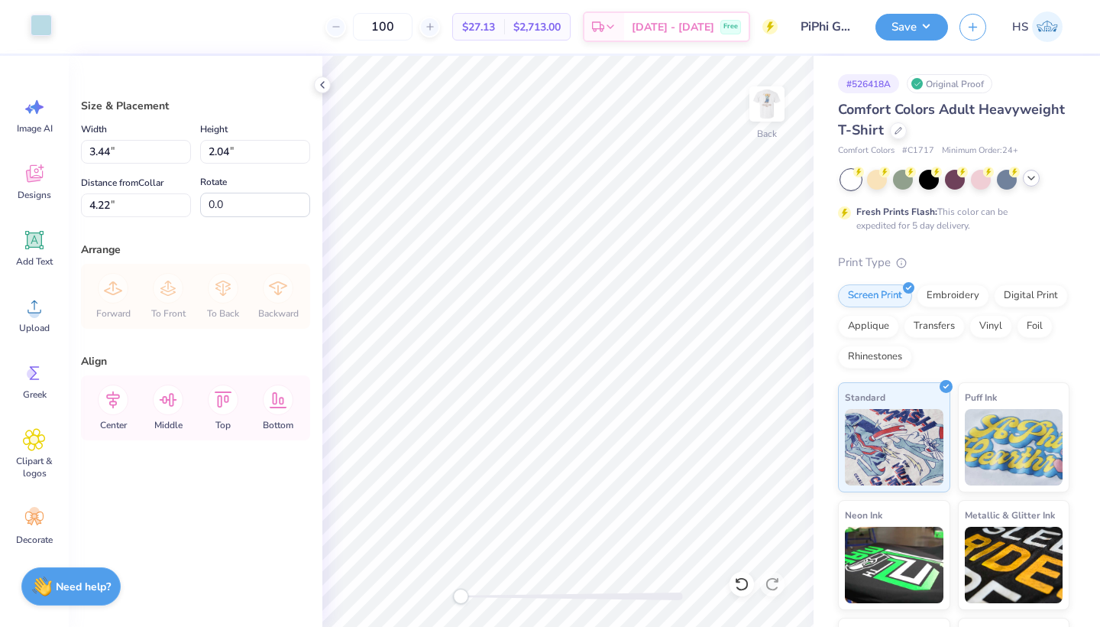
click at [44, 29] on div at bounding box center [41, 25] width 21 height 21
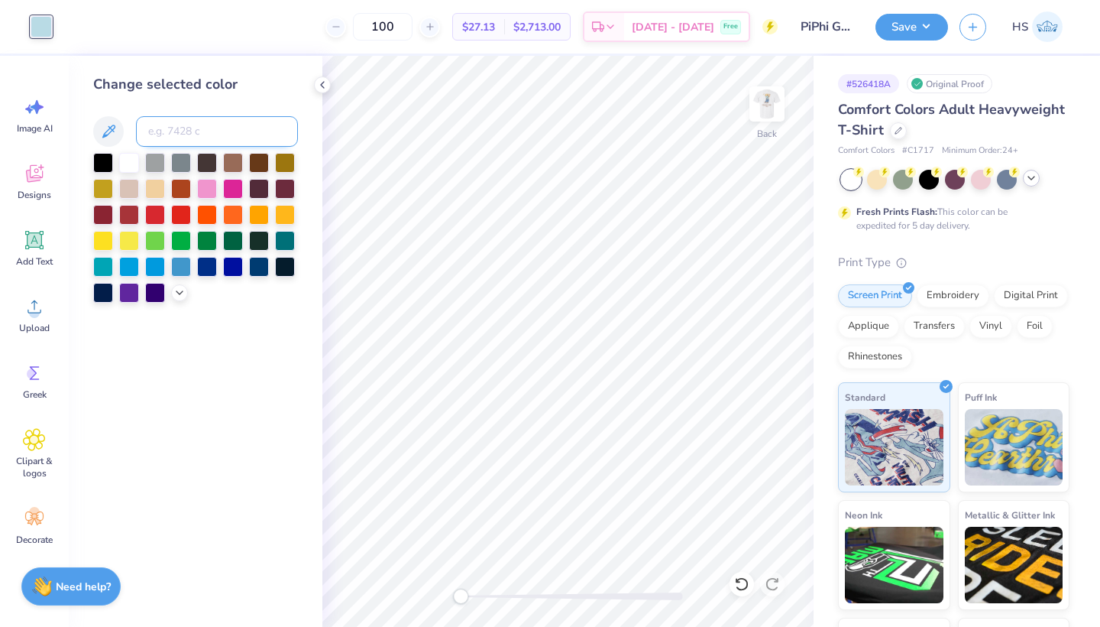
click at [179, 135] on input at bounding box center [217, 131] width 162 height 31
type input "653"
click at [743, 581] on icon at bounding box center [741, 583] width 15 height 15
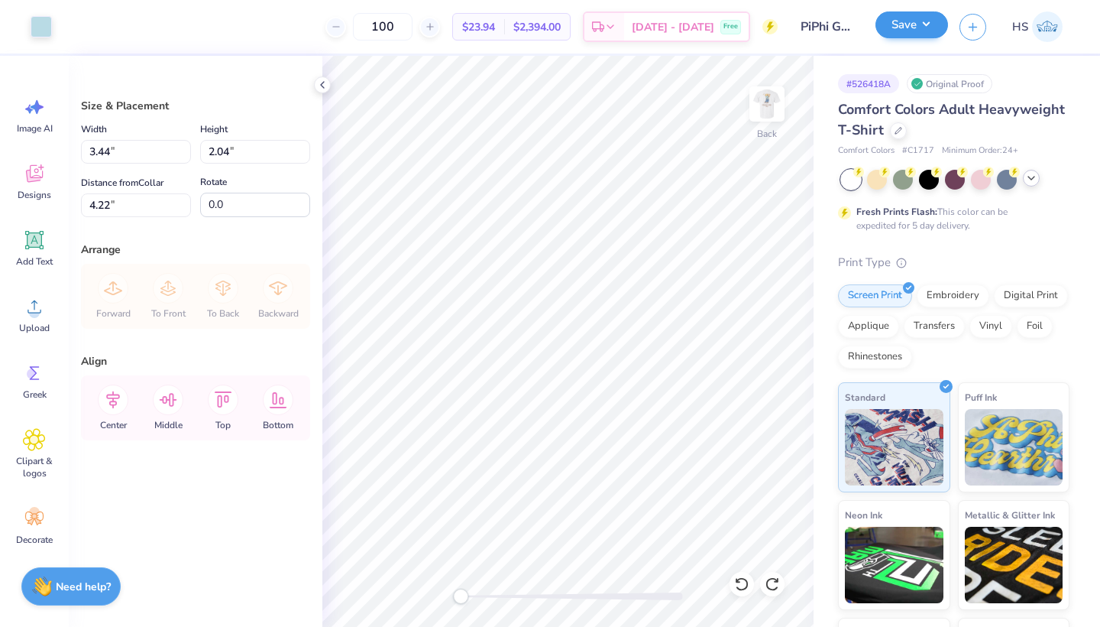
click at [895, 26] on button "Save" at bounding box center [912, 24] width 73 height 27
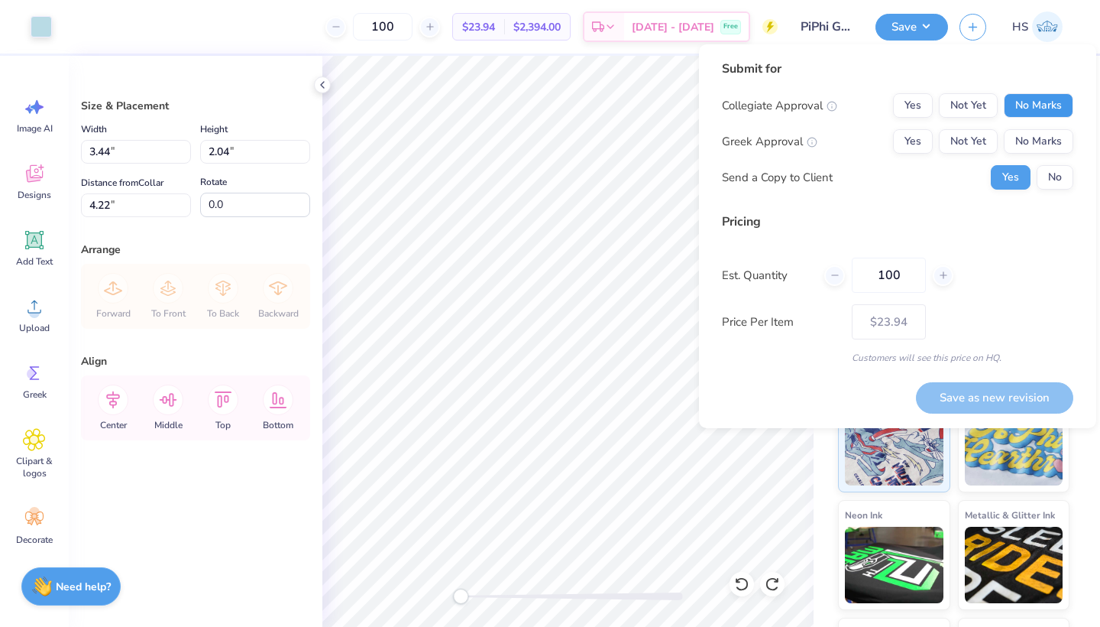
click at [1032, 107] on button "No Marks" at bounding box center [1039, 105] width 70 height 24
click at [969, 141] on button "Not Yet" at bounding box center [968, 141] width 59 height 24
click at [996, 401] on button "Save as new revision" at bounding box center [994, 397] width 157 height 31
type input "$23.94"
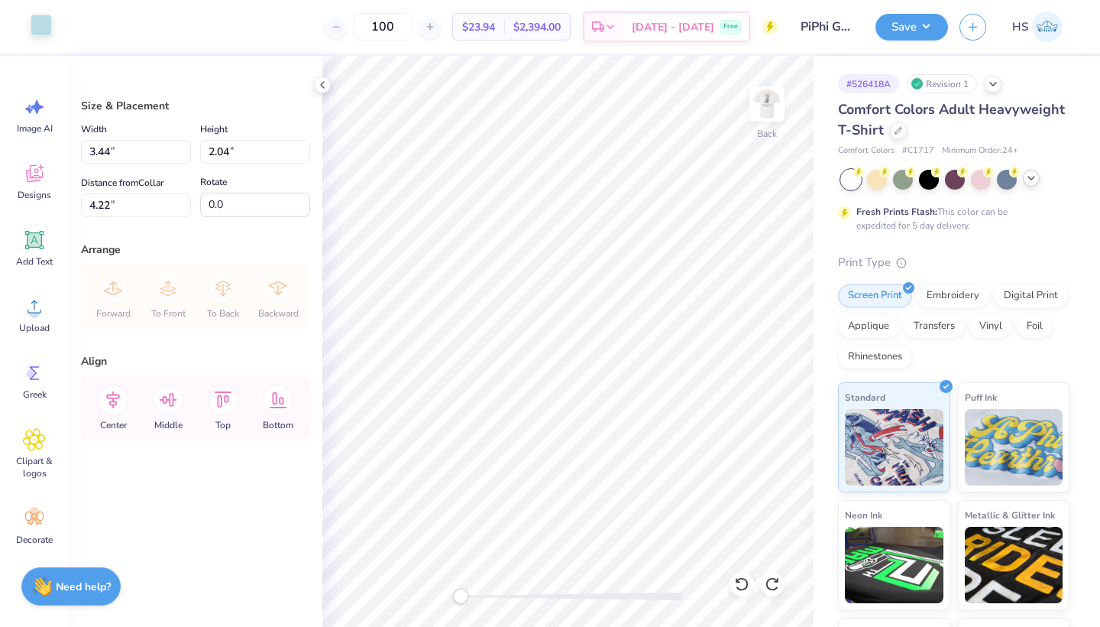
click at [45, 28] on div at bounding box center [41, 25] width 21 height 21
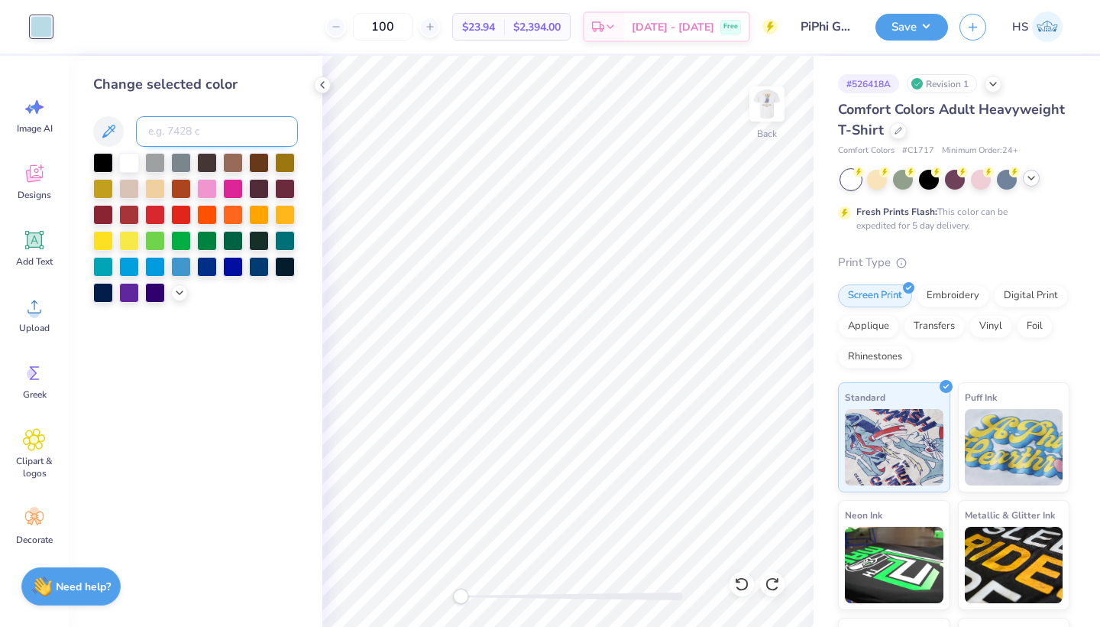
click at [186, 128] on input at bounding box center [217, 131] width 162 height 31
type input "653"
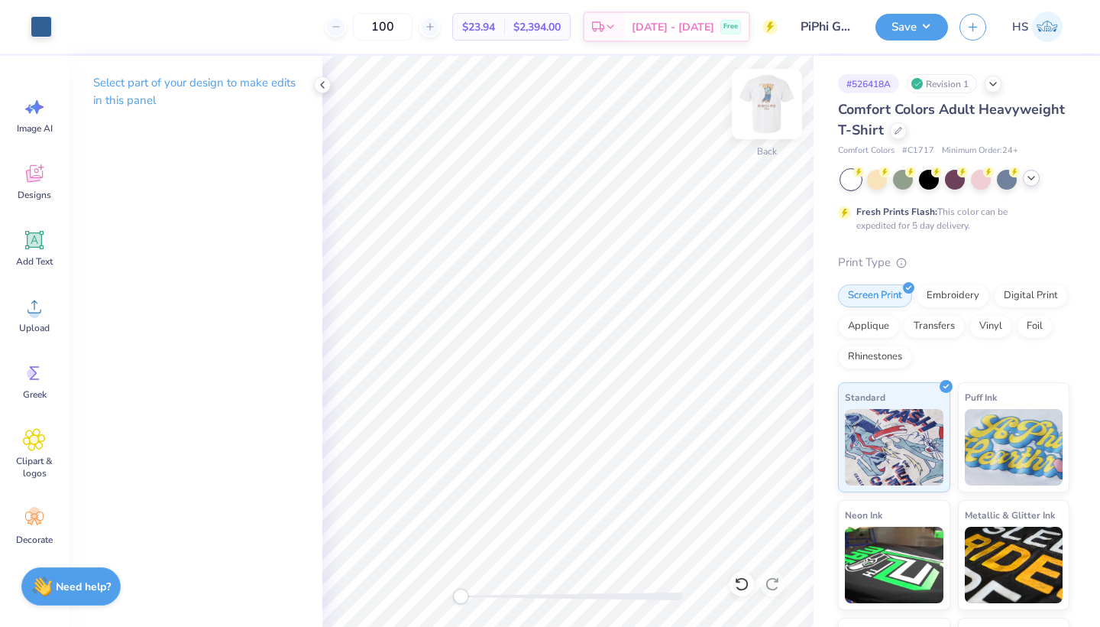
click at [760, 109] on img at bounding box center [767, 103] width 61 height 61
click at [434, 598] on div "Front" at bounding box center [567, 341] width 491 height 571
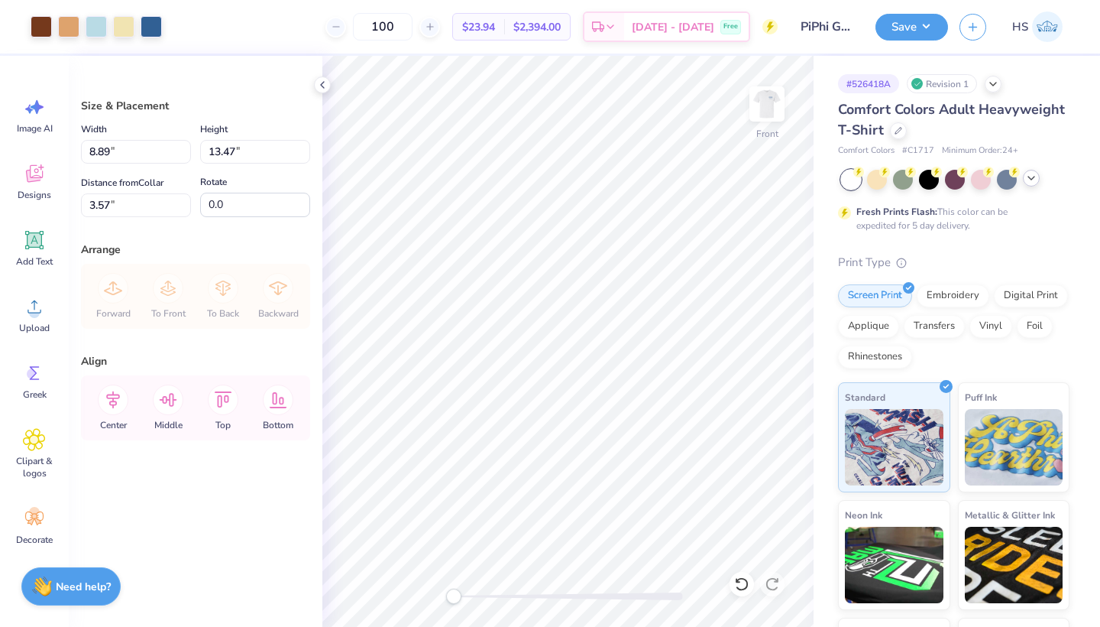
type input "7.76"
type input "11.75"
type input "2.72"
type input "3.94"
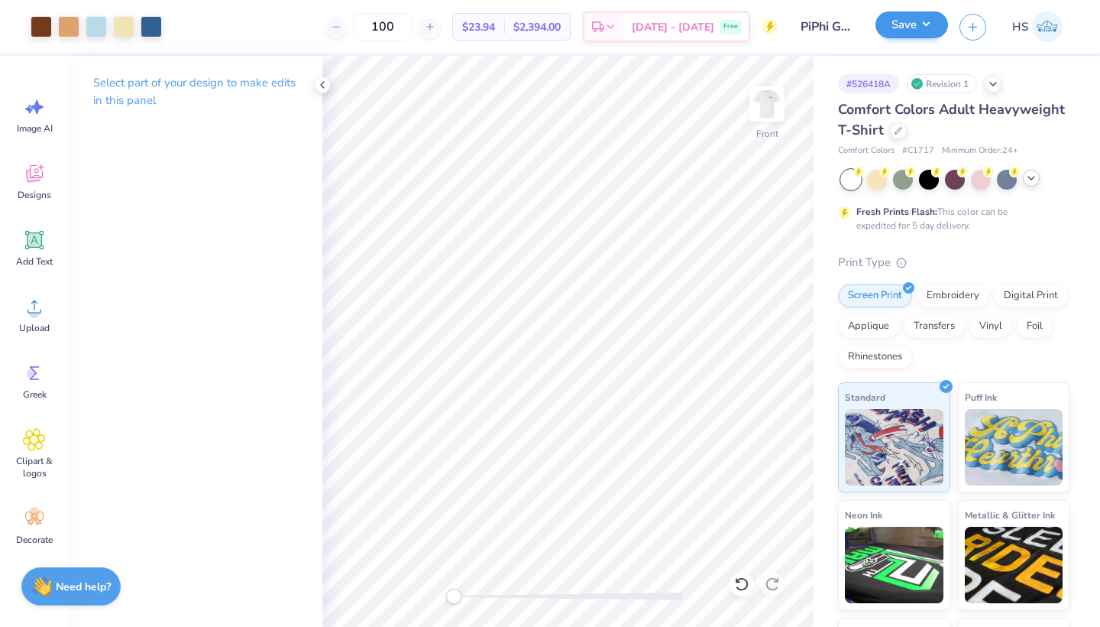
drag, startPoint x: 822, startPoint y: 2, endPoint x: 935, endPoint y: 27, distance: 115.9
click at [935, 27] on button "Save" at bounding box center [912, 24] width 73 height 27
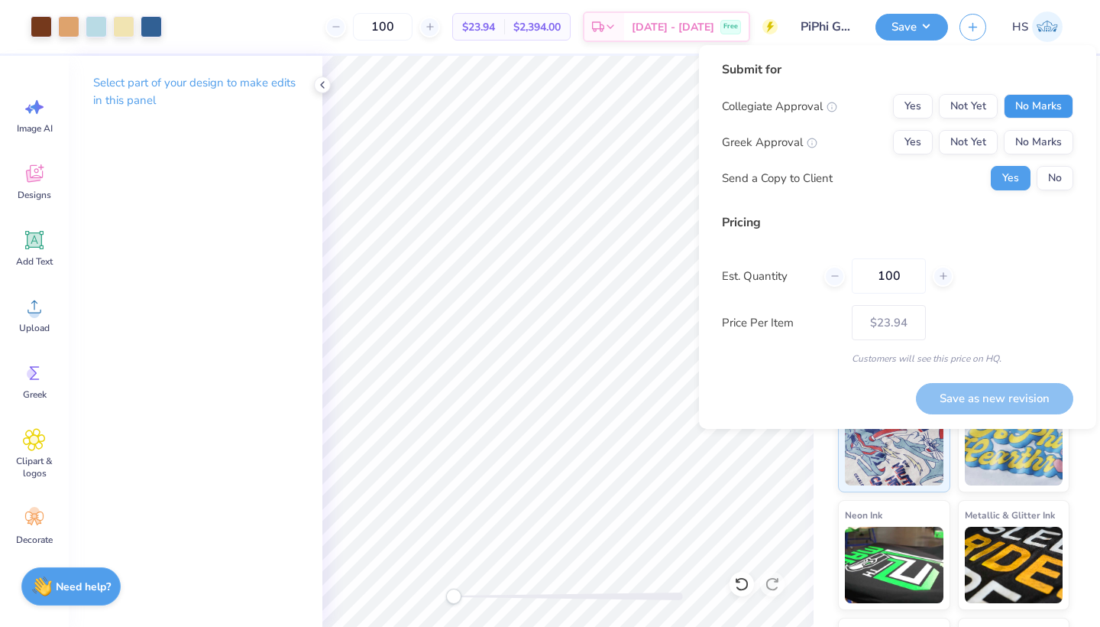
click at [1028, 102] on button "No Marks" at bounding box center [1039, 106] width 70 height 24
click at [990, 131] on button "Not Yet" at bounding box center [968, 142] width 59 height 24
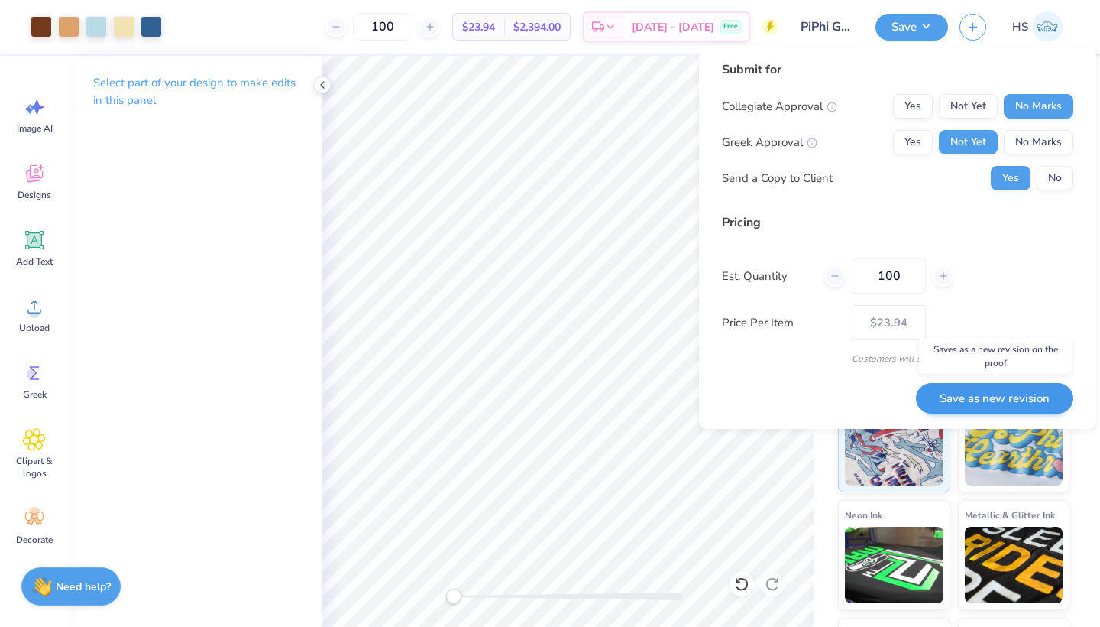
click at [972, 402] on button "Save as new revision" at bounding box center [994, 398] width 157 height 31
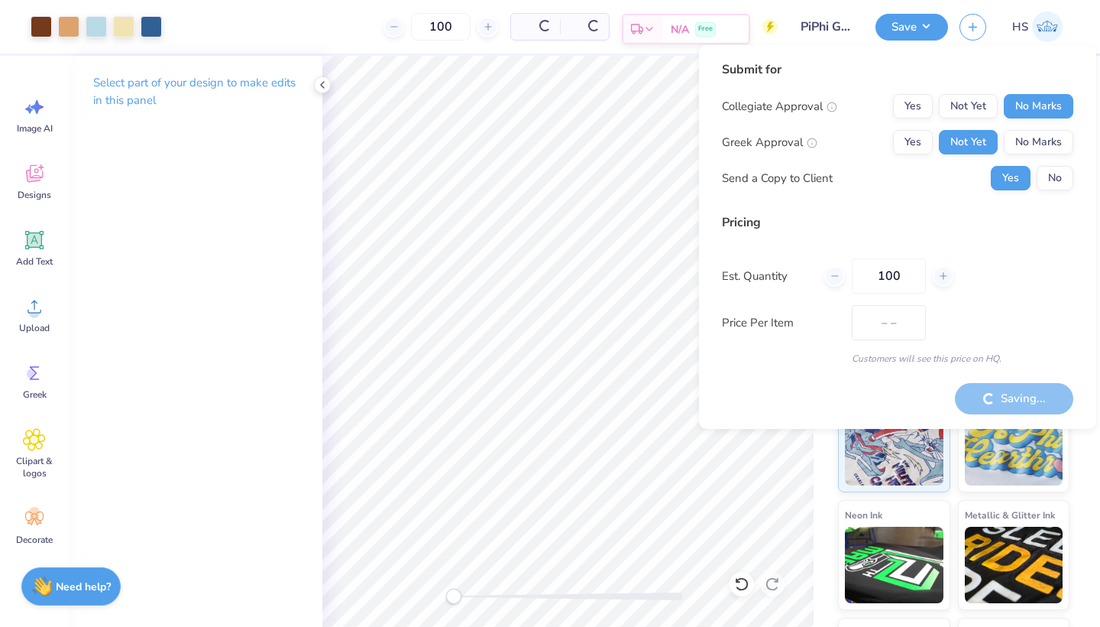
type input "$23.94"
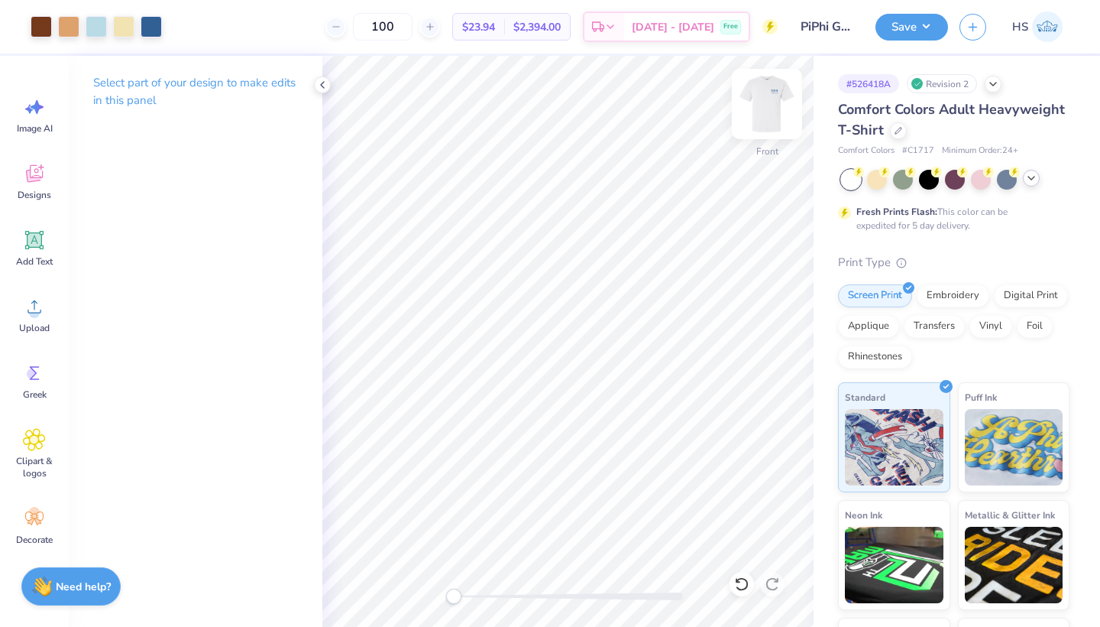
click at [758, 105] on img at bounding box center [767, 103] width 61 height 61
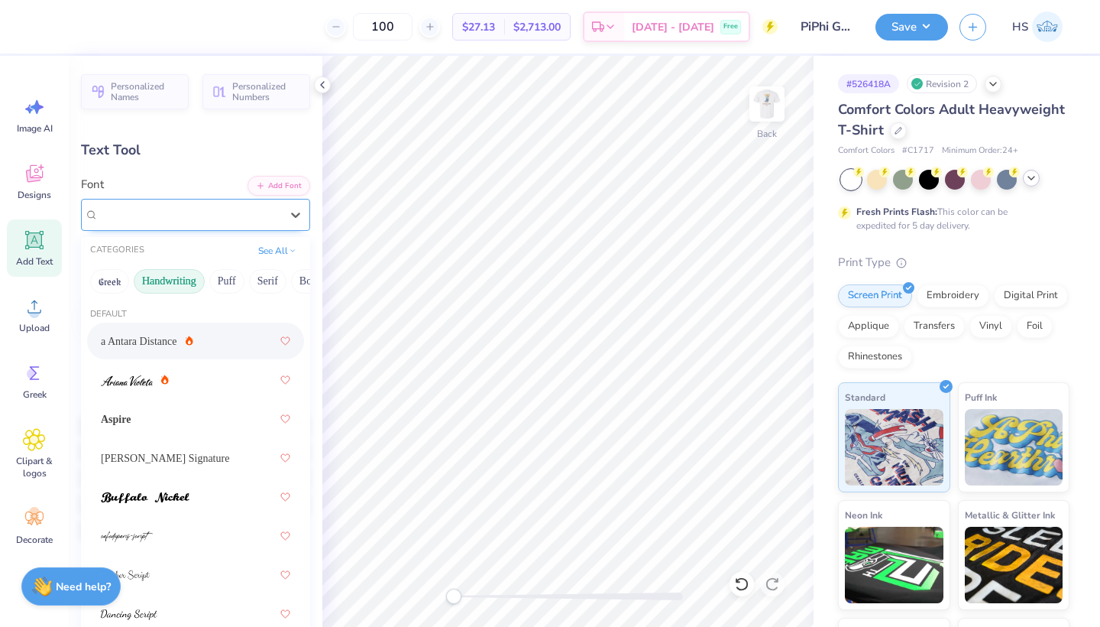
click at [157, 206] on span "a Antara Distance" at bounding box center [140, 215] width 82 height 18
click at [277, 275] on button "Serif" at bounding box center [267, 281] width 37 height 24
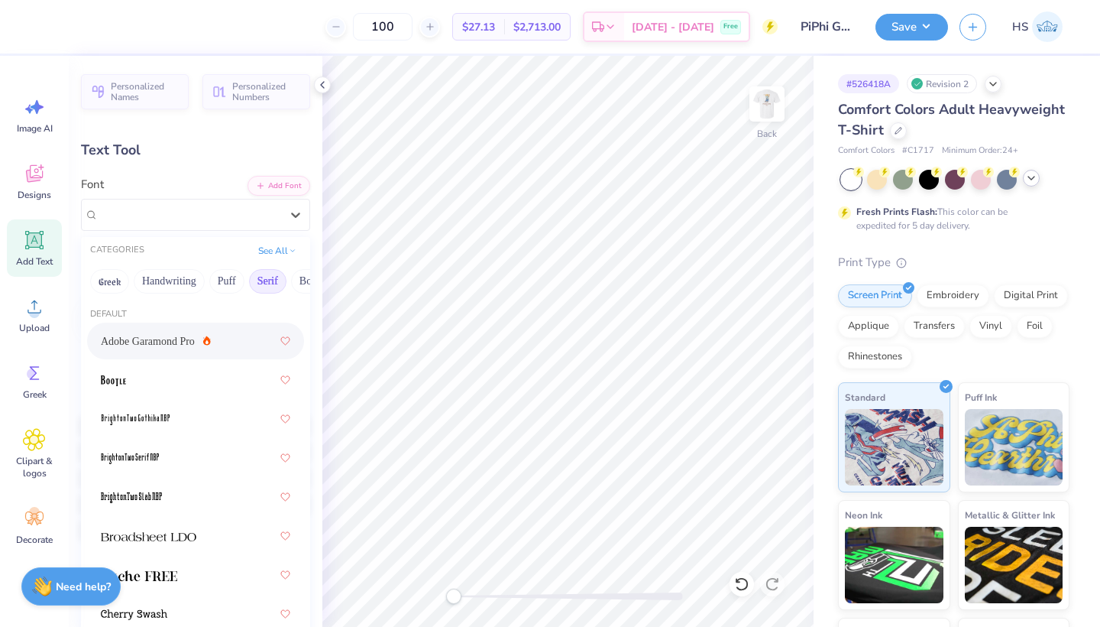
click at [164, 344] on span "Adobe Garamond Pro" at bounding box center [148, 341] width 94 height 16
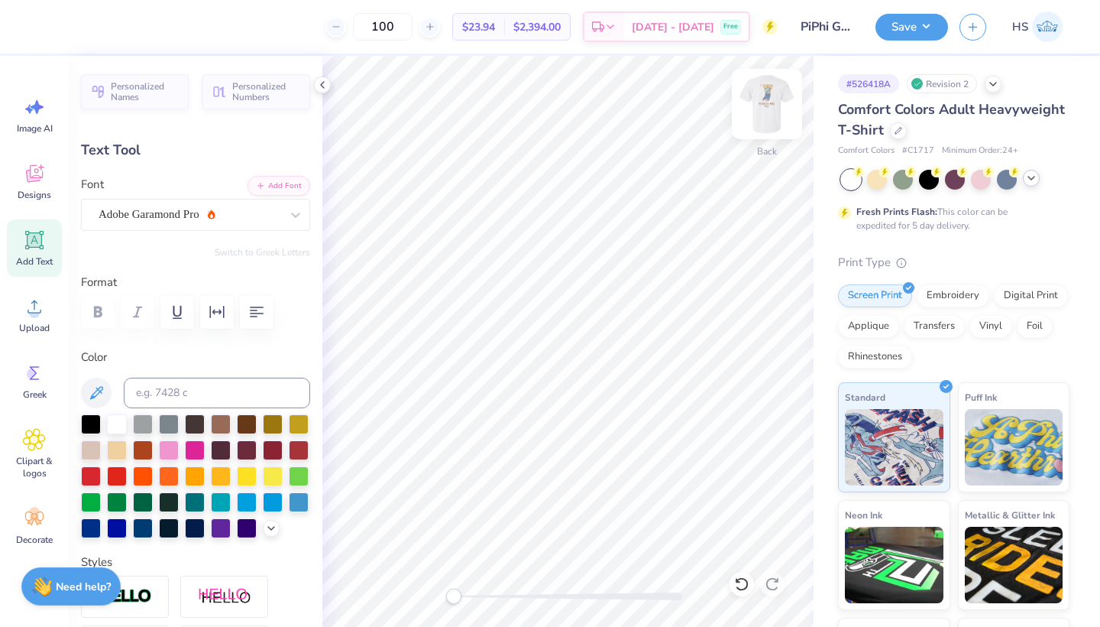
click at [771, 113] on img at bounding box center [767, 103] width 61 height 61
type input "3.92"
type input "0.64"
type input "8.03"
type input "7.76"
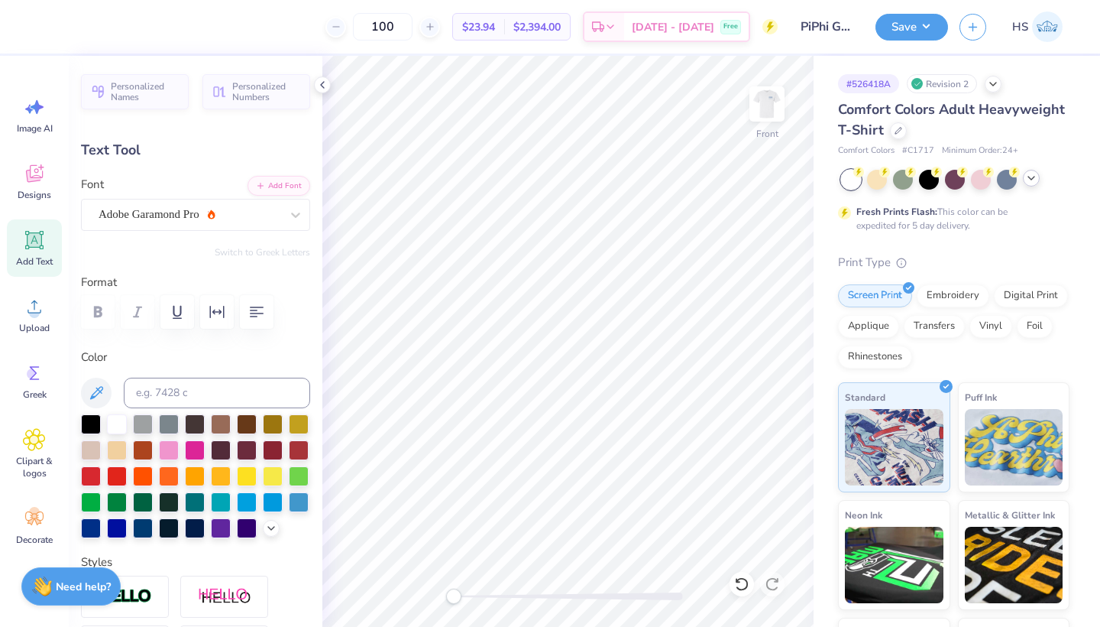
type input "1.00"
type input "13.32"
click at [777, 94] on img at bounding box center [767, 103] width 61 height 61
type input "7.63"
type input "0.99"
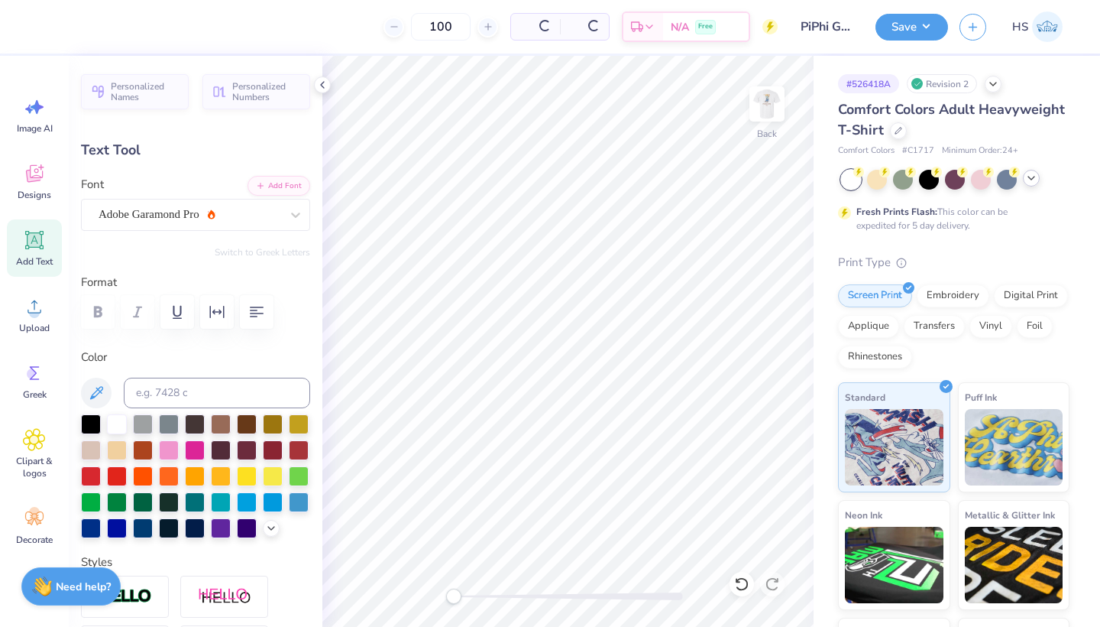
type input "10.80"
click at [766, 118] on img at bounding box center [767, 103] width 61 height 61
type input "7.76"
type input "1.00"
type input "13.32"
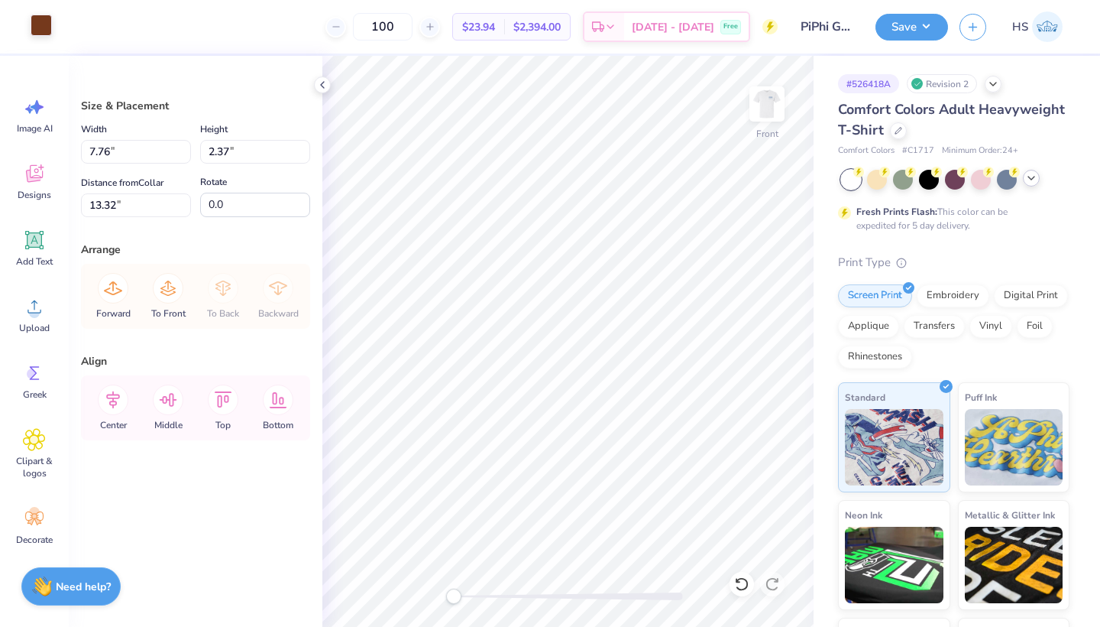
click at [45, 25] on div at bounding box center [41, 25] width 21 height 21
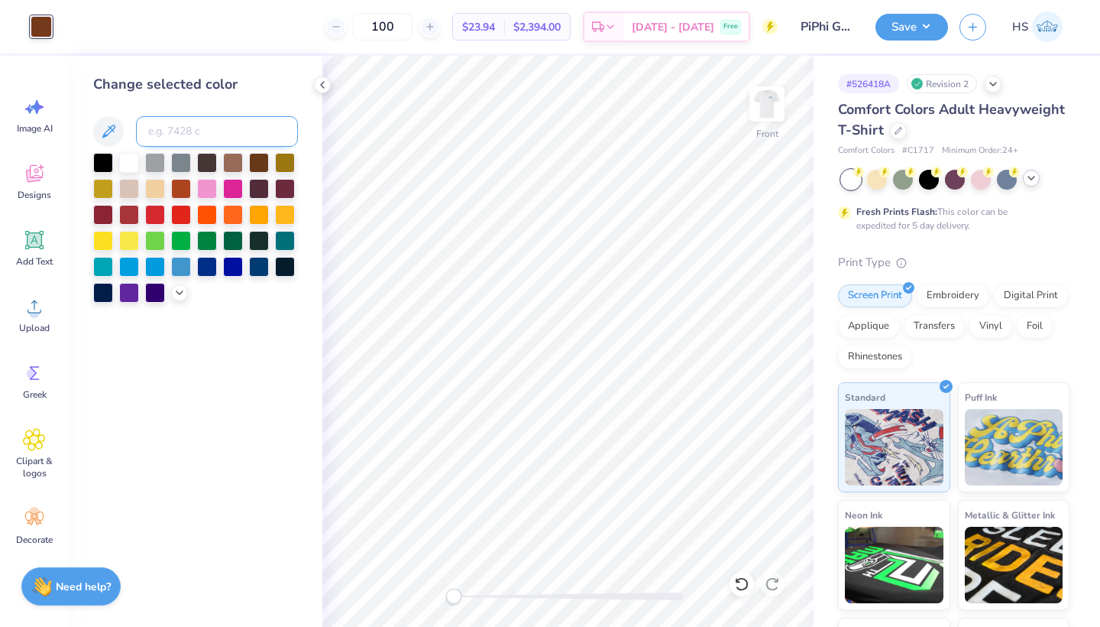
click at [209, 125] on input at bounding box center [217, 131] width 162 height 31
type input "653"
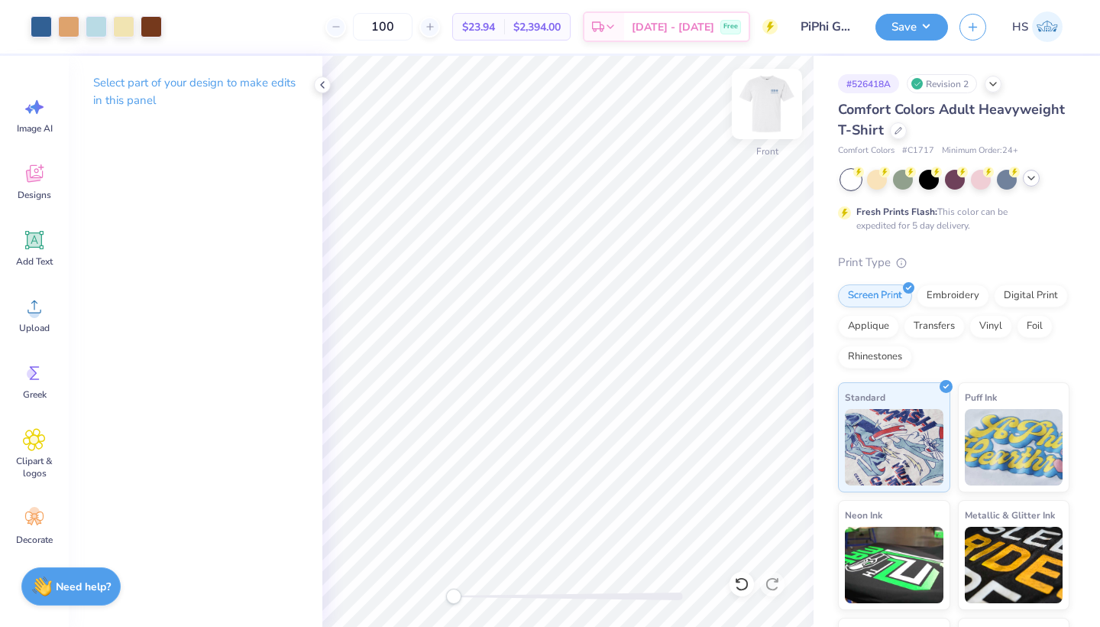
click at [753, 106] on img at bounding box center [767, 103] width 61 height 61
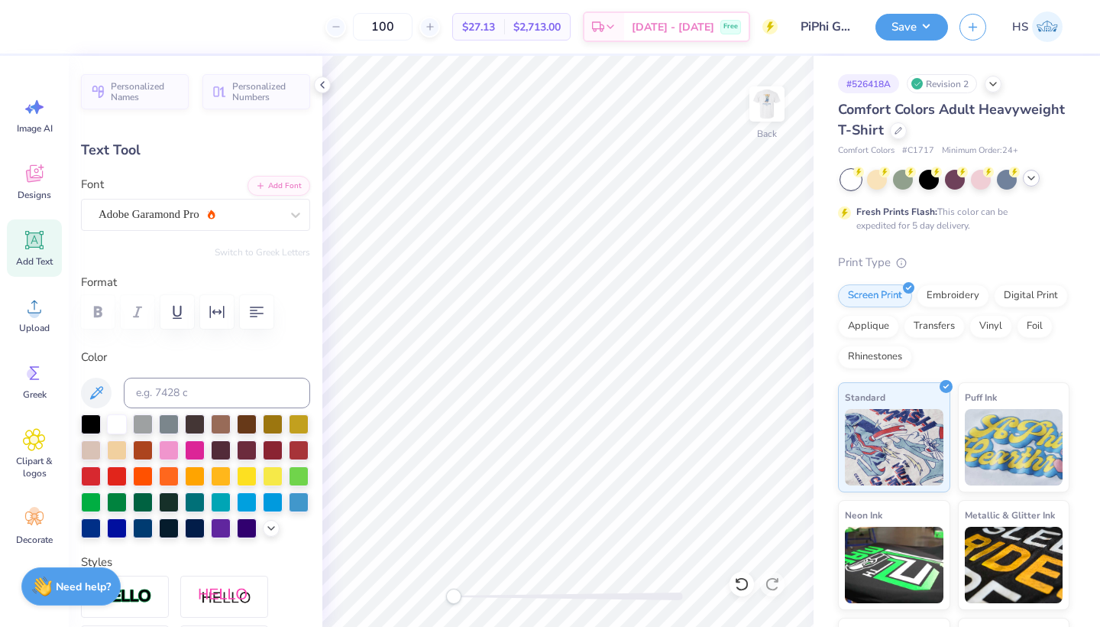
type input "3.45"
type input "0.57"
type input "5.27"
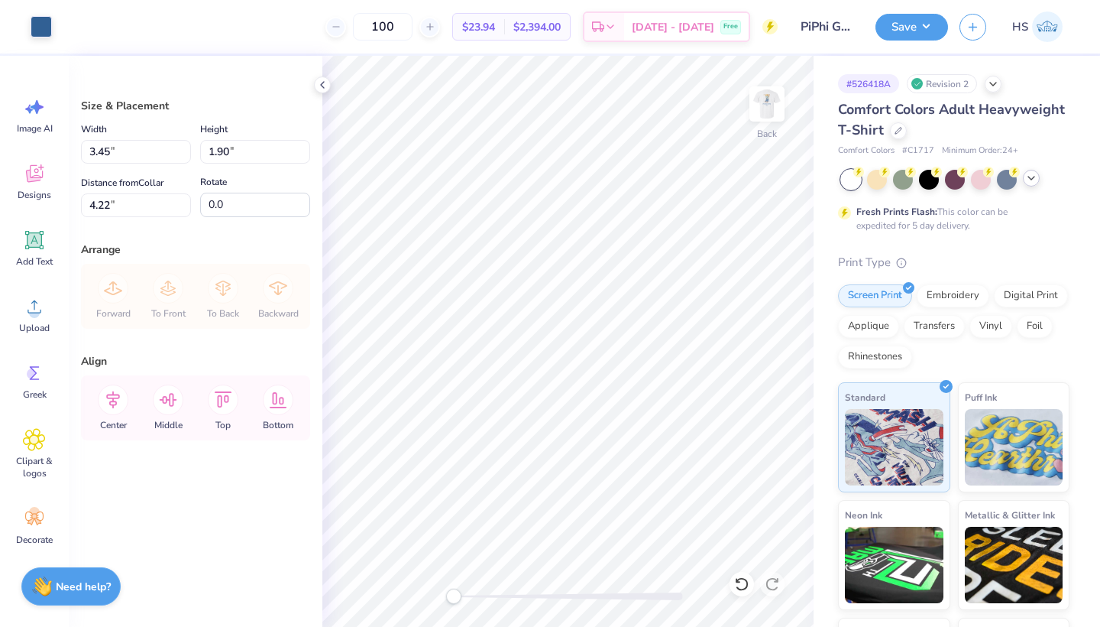
type input "4.54"
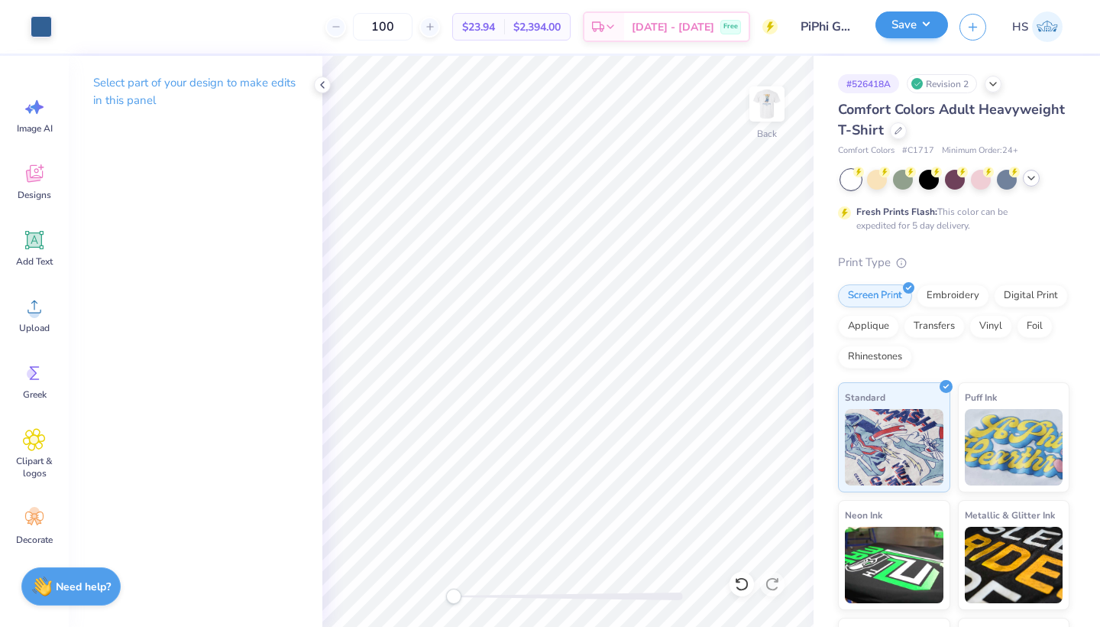
click at [913, 32] on button "Save" at bounding box center [912, 24] width 73 height 27
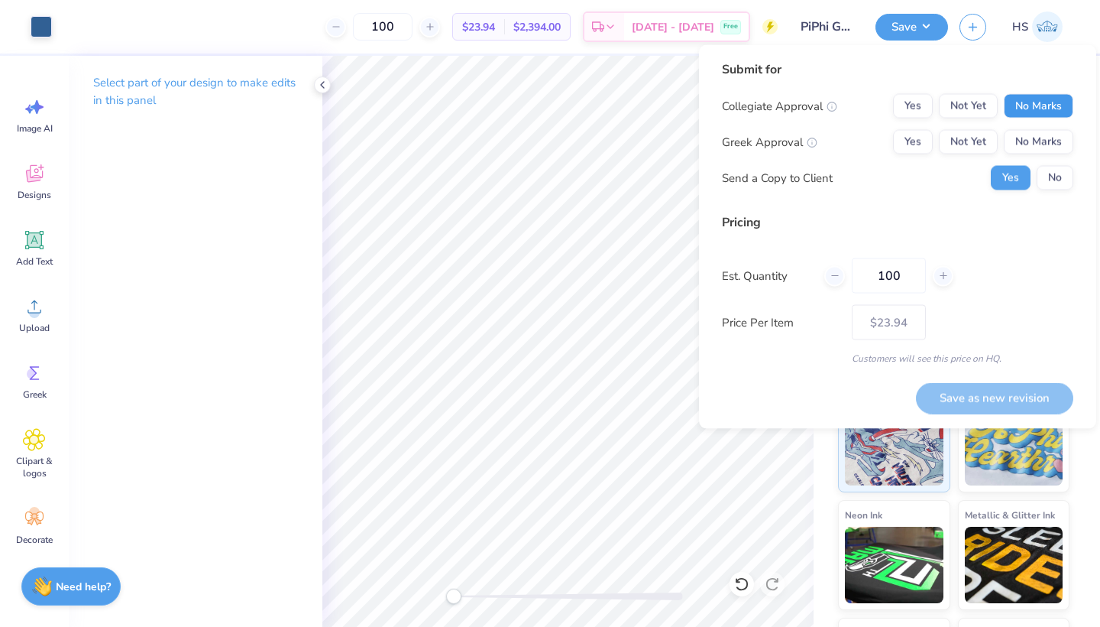
click at [1035, 108] on button "No Marks" at bounding box center [1039, 106] width 70 height 24
click at [969, 129] on div "Collegiate Approval Yes Not Yet No Marks Greek Approval Yes Not Yet No Marks Se…" at bounding box center [898, 142] width 352 height 96
click at [969, 138] on button "Not Yet" at bounding box center [968, 142] width 59 height 24
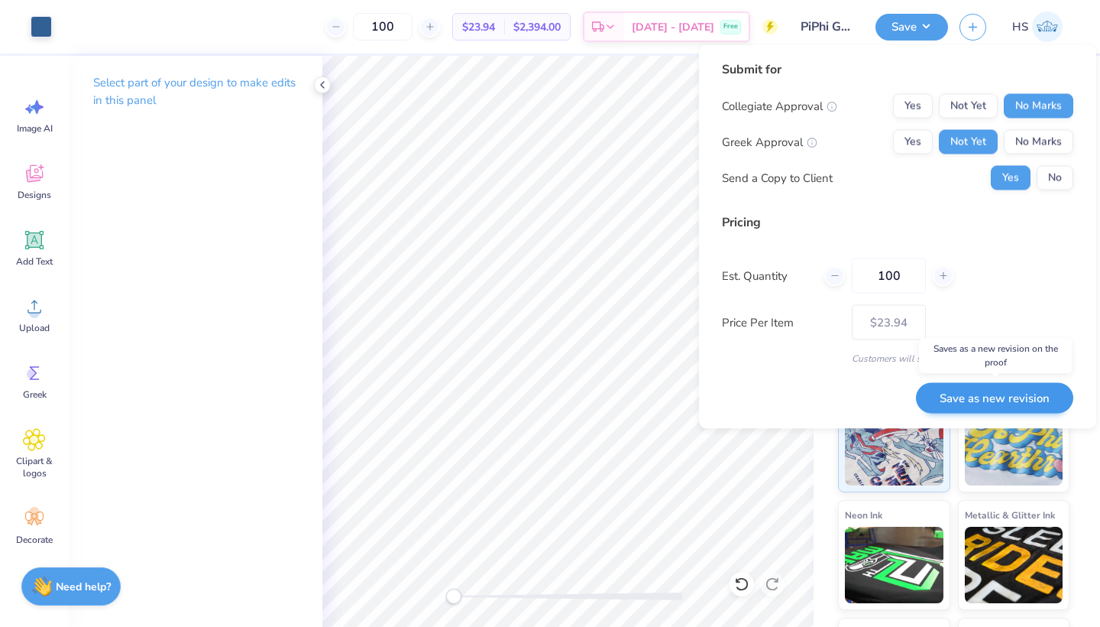
click at [973, 394] on button "Save as new revision" at bounding box center [994, 397] width 157 height 31
type input "$23.94"
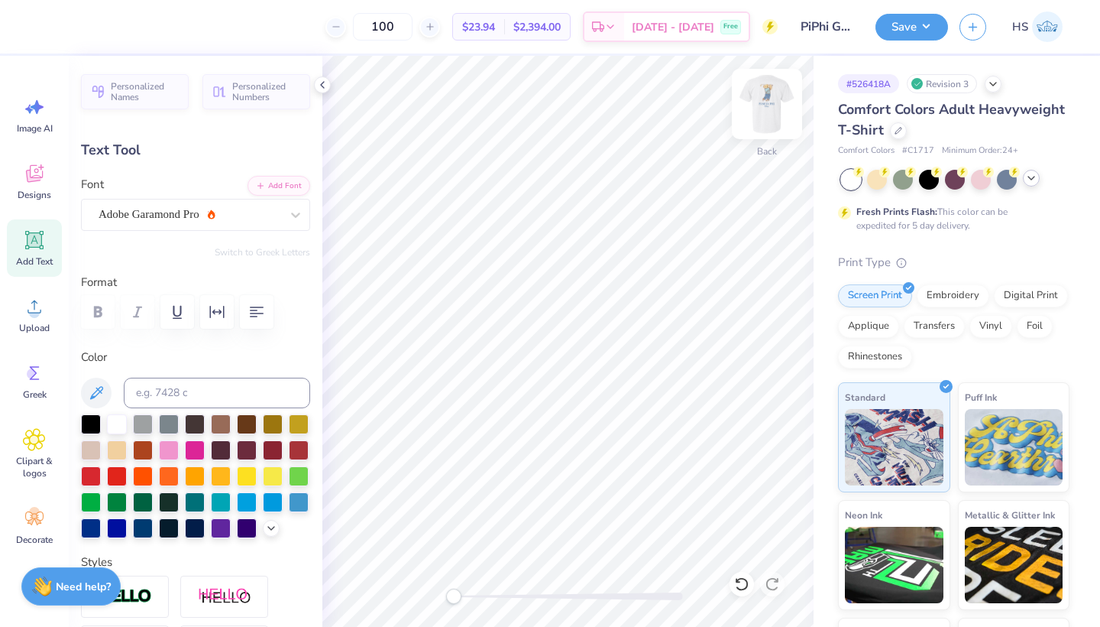
click at [760, 94] on img at bounding box center [767, 103] width 61 height 61
type input "3.51"
type input "8.32"
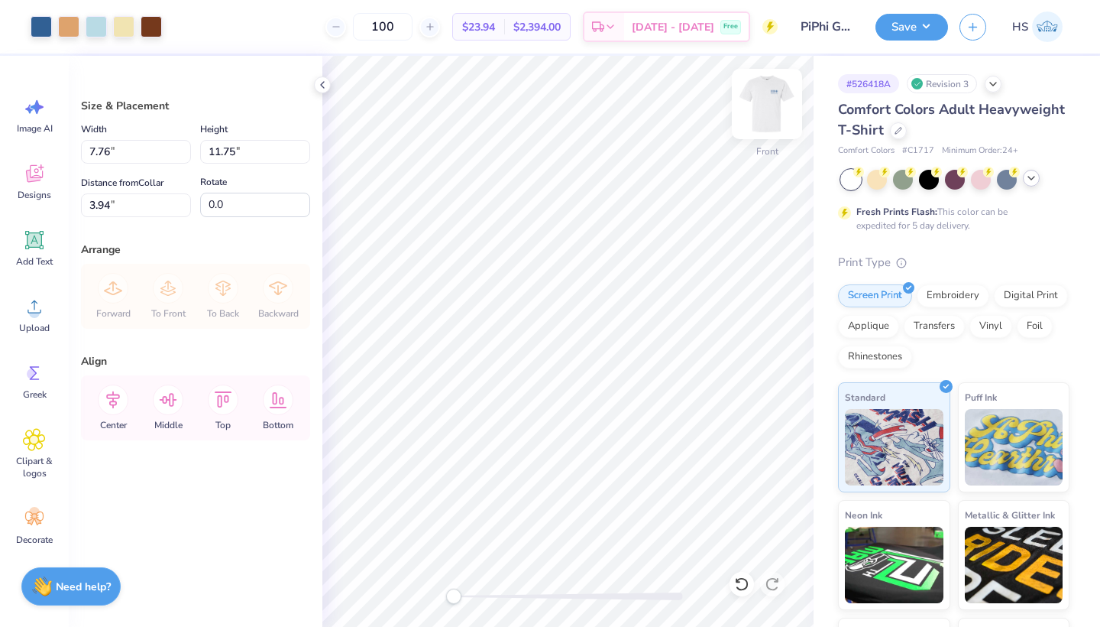
type input "5.06"
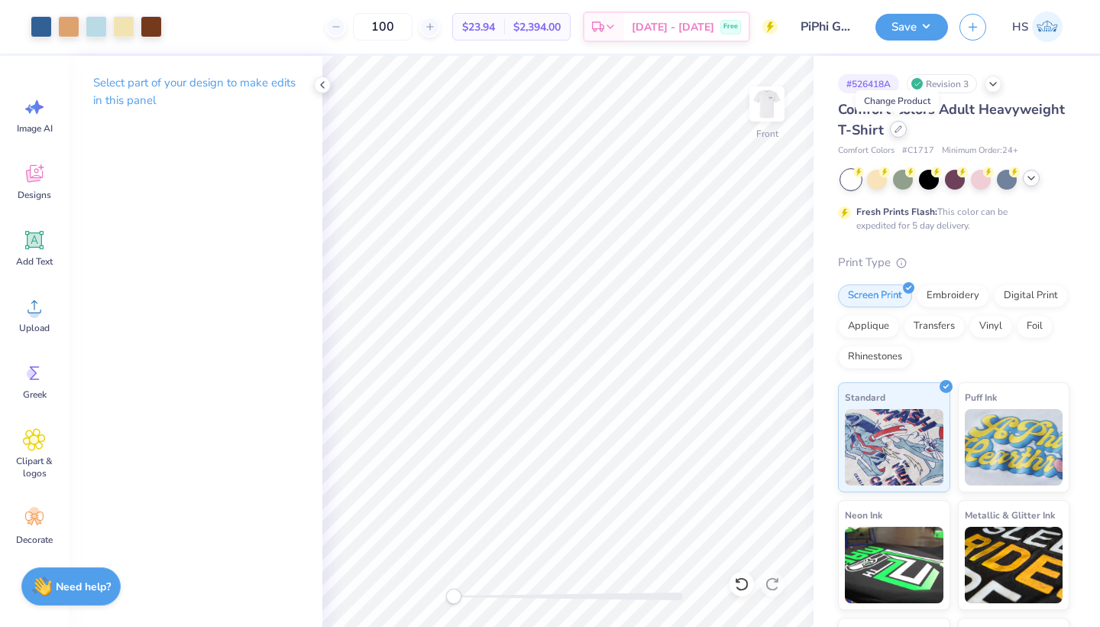
click at [897, 130] on icon at bounding box center [899, 129] width 8 height 8
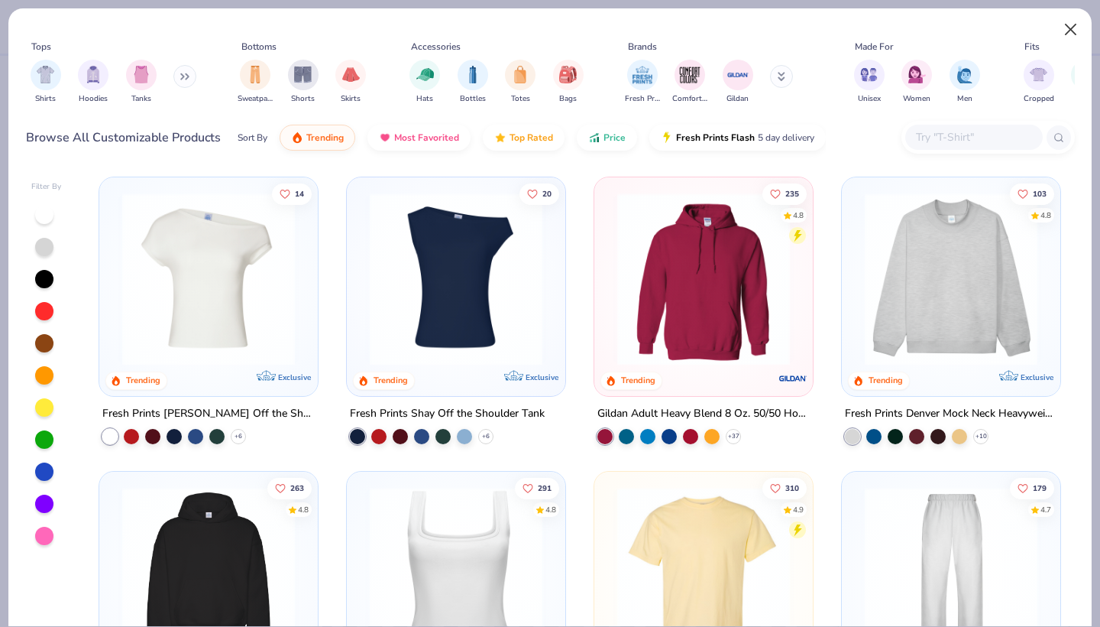
click at [1071, 33] on button "Close" at bounding box center [1071, 29] width 29 height 29
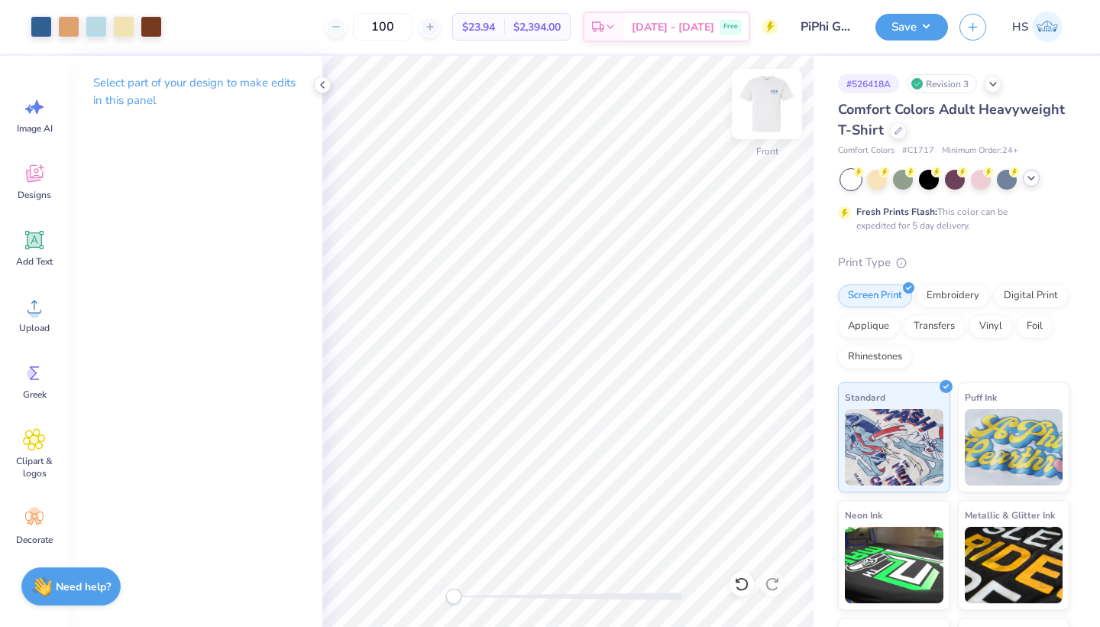
click at [767, 109] on img at bounding box center [767, 103] width 61 height 61
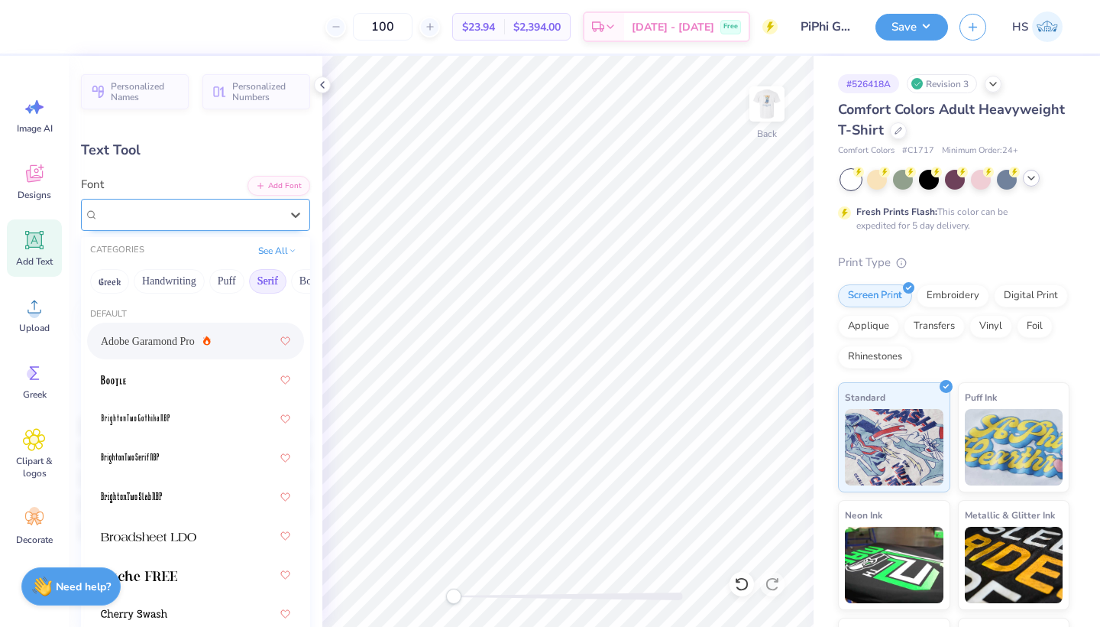
click at [199, 211] on div "Adobe Garamond Pro" at bounding box center [189, 215] width 185 height 24
click at [177, 295] on div "Greek Handwriting Puff Serif Bold Calligraphy Retro Sans Serif Minimal Fantasy …" at bounding box center [195, 281] width 229 height 34
click at [180, 286] on button "Handwriting" at bounding box center [169, 281] width 71 height 24
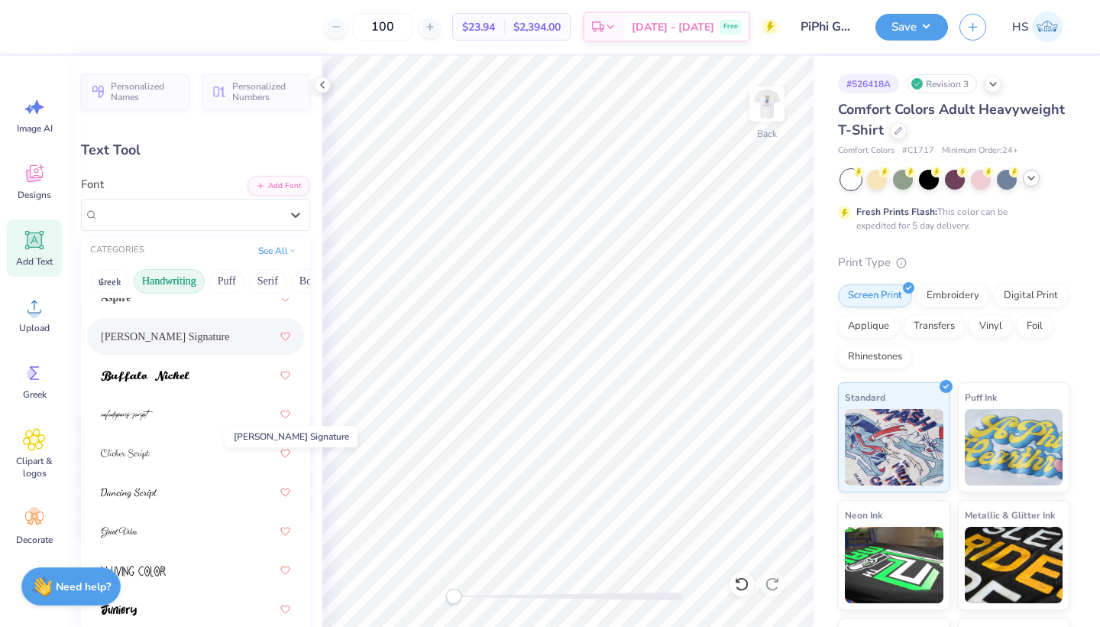
scroll to position [178, 0]
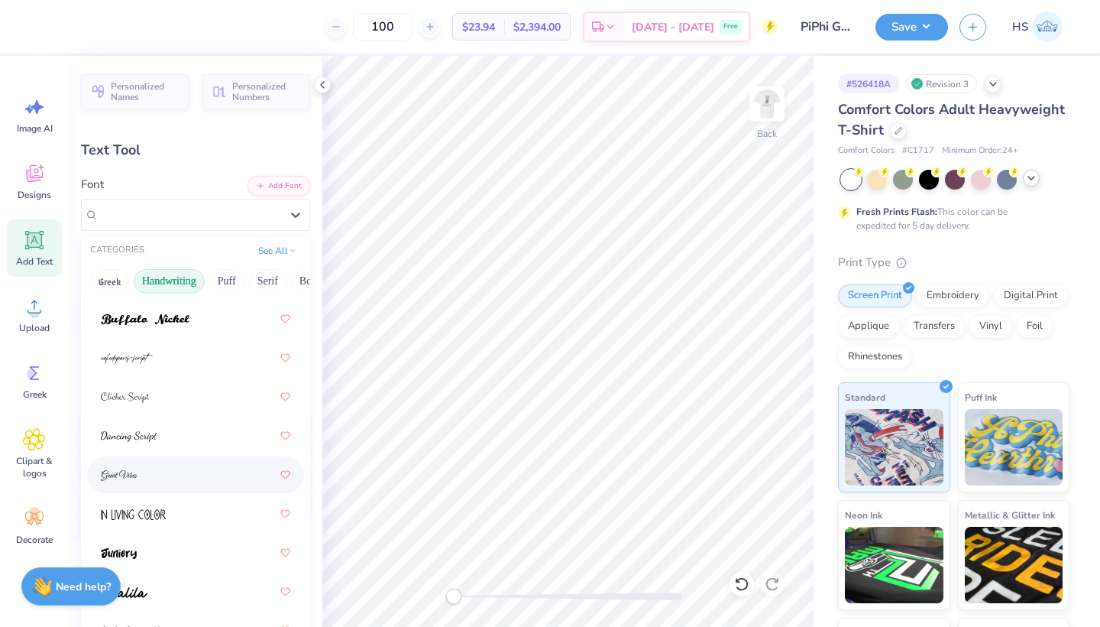
click at [166, 472] on div at bounding box center [196, 475] width 190 height 28
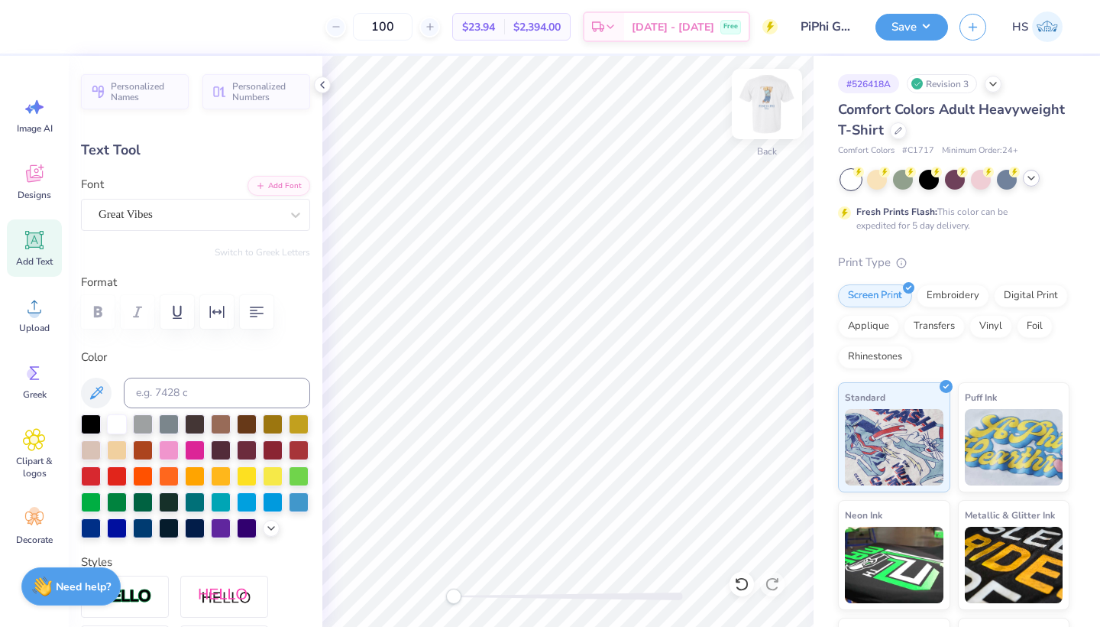
click at [753, 108] on img at bounding box center [767, 103] width 61 height 61
type input "3.39"
type input "0.80"
type input "8.25"
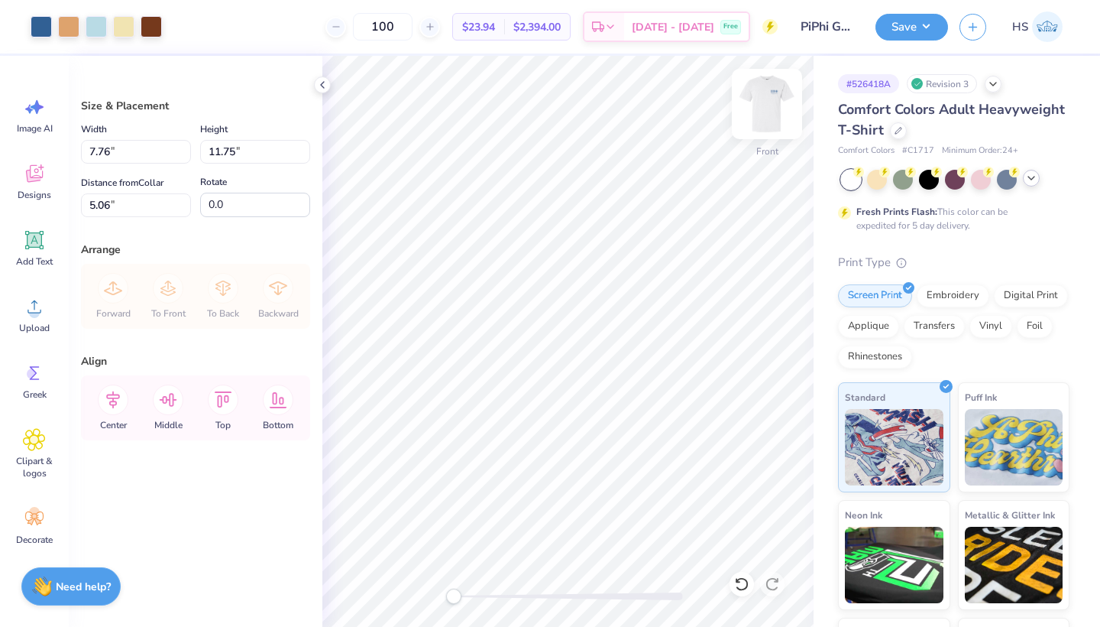
type input "8.80"
type input "13.33"
type input "4.98"
type input "16.07"
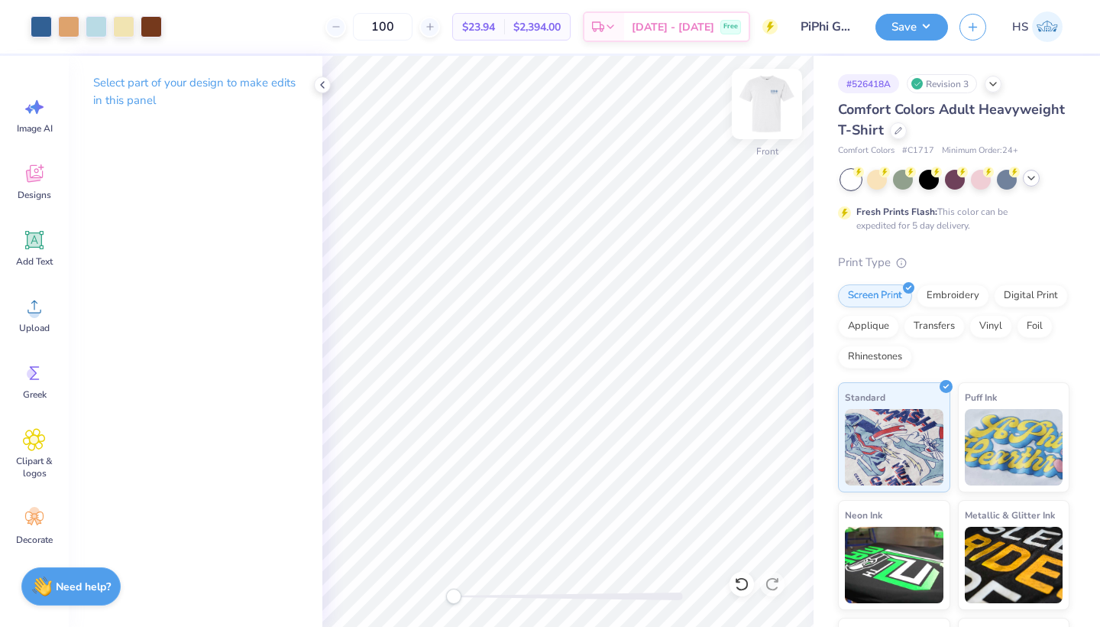
click at [768, 105] on img at bounding box center [767, 103] width 61 height 61
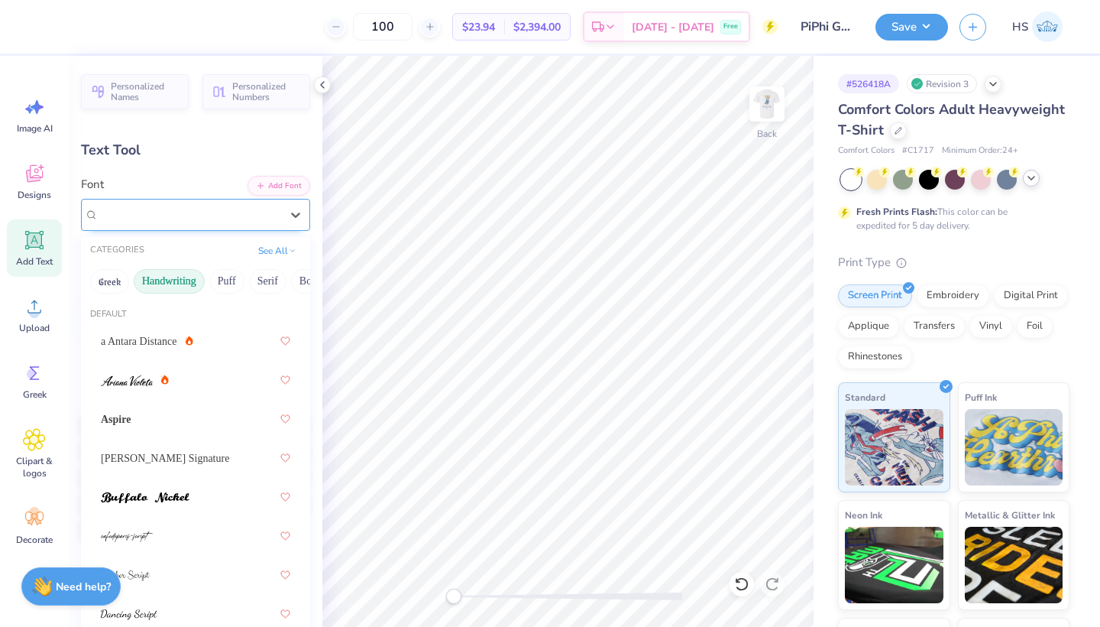
click at [180, 203] on div "Great Vibes" at bounding box center [189, 215] width 185 height 24
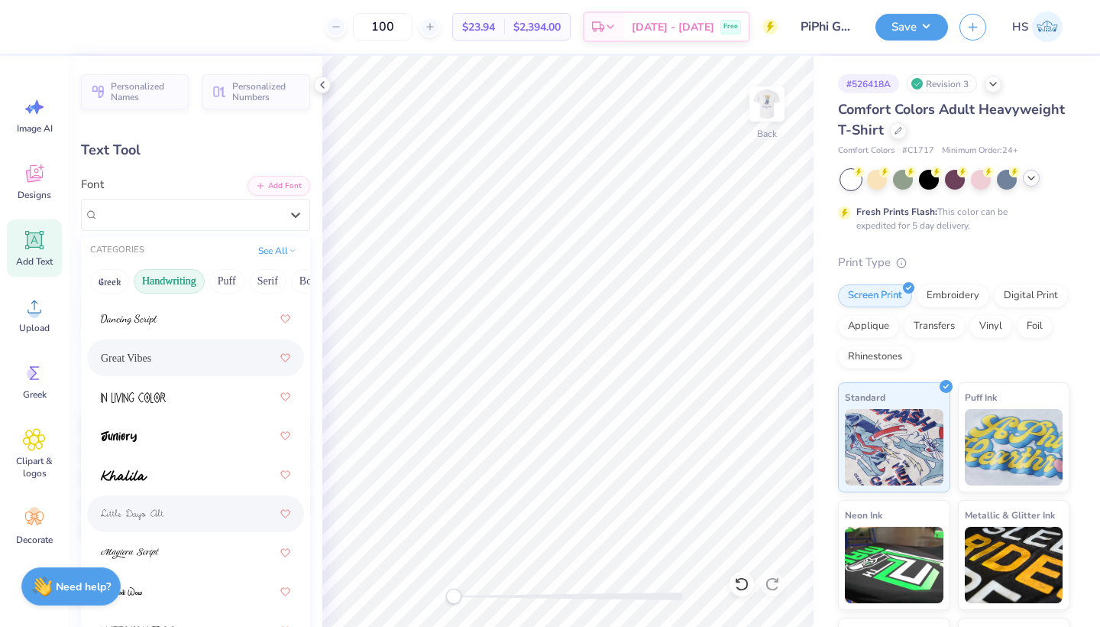
scroll to position [667, 0]
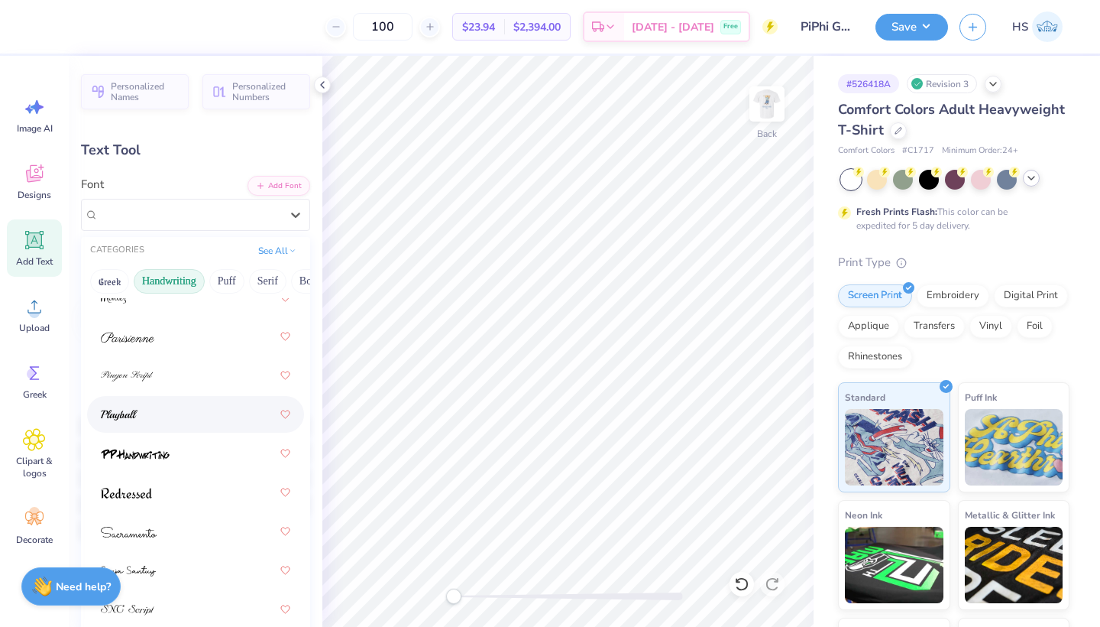
click at [151, 415] on div at bounding box center [196, 414] width 190 height 28
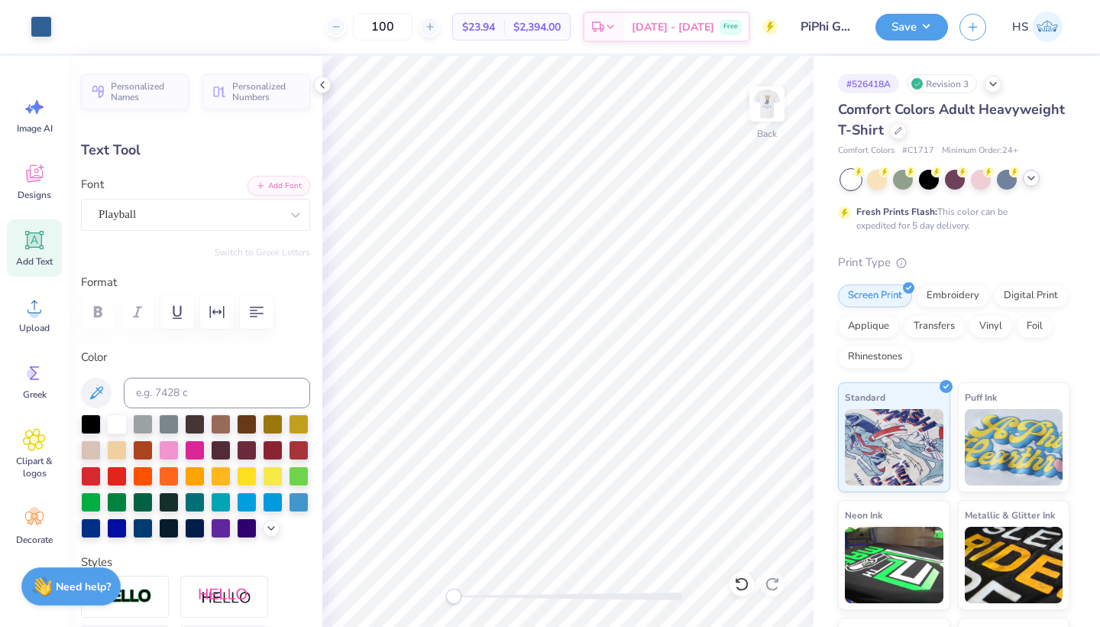
type input "3.53"
type input "0.67"
type input "5.59"
click at [902, 27] on button "Save" at bounding box center [912, 24] width 73 height 27
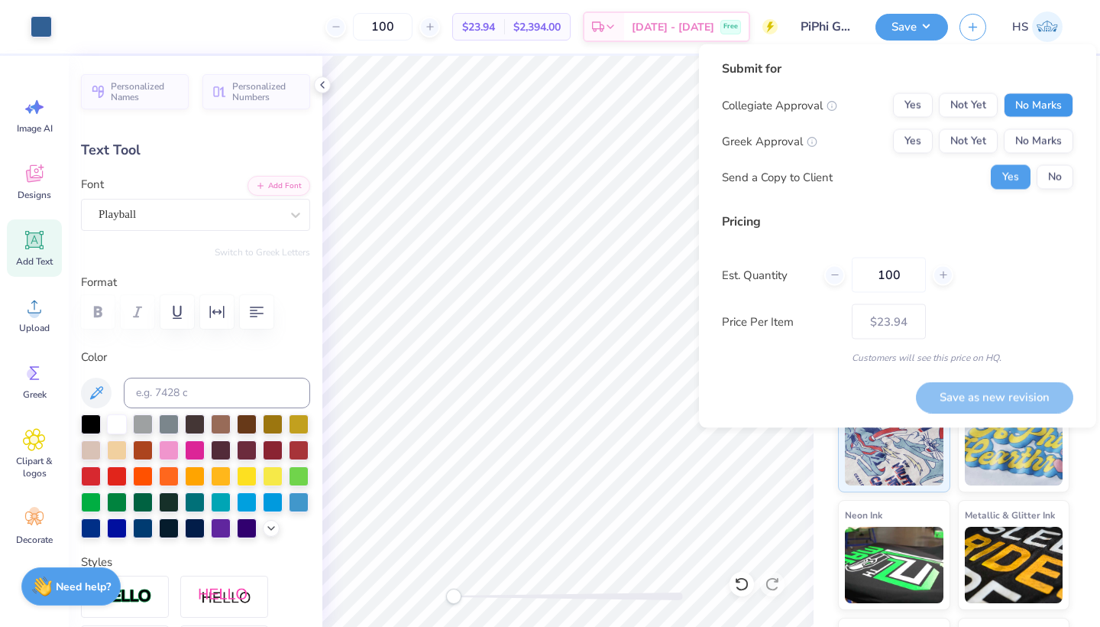
click at [1042, 112] on button "No Marks" at bounding box center [1039, 105] width 70 height 24
click at [987, 135] on button "Not Yet" at bounding box center [968, 141] width 59 height 24
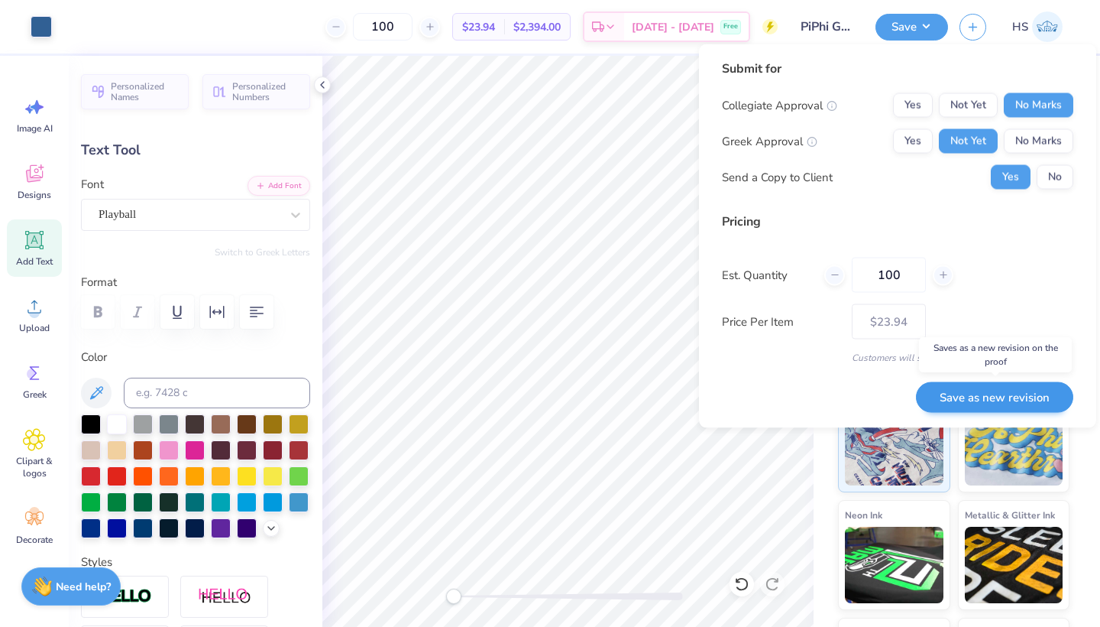
click at [963, 395] on button "Save as new revision" at bounding box center [994, 396] width 157 height 31
type input "$23.94"
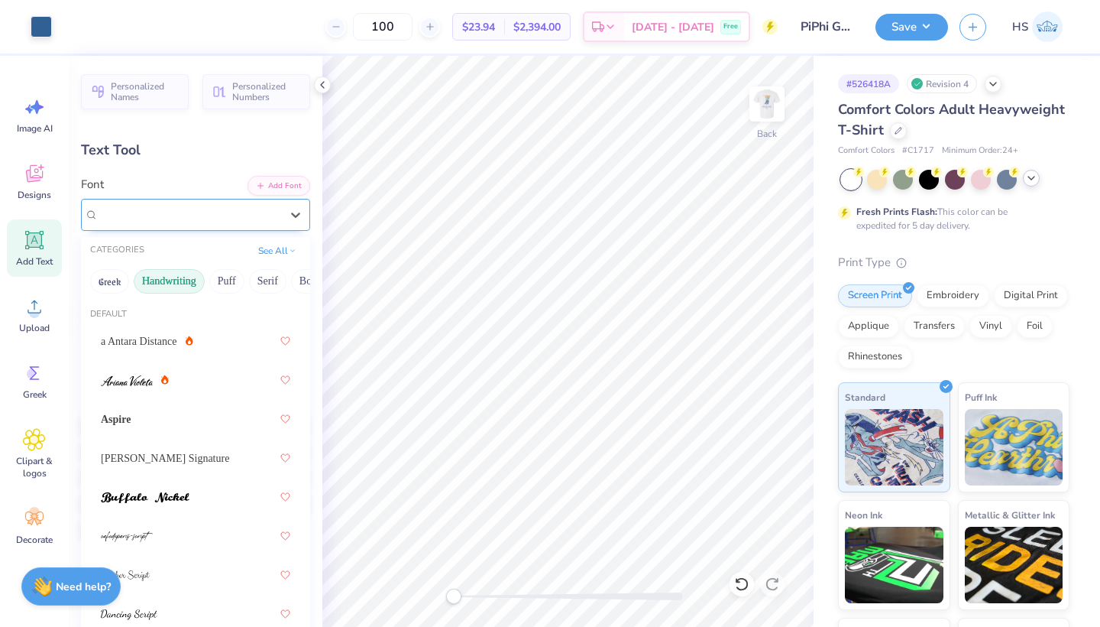
click at [177, 209] on div "Playball" at bounding box center [189, 215] width 185 height 24
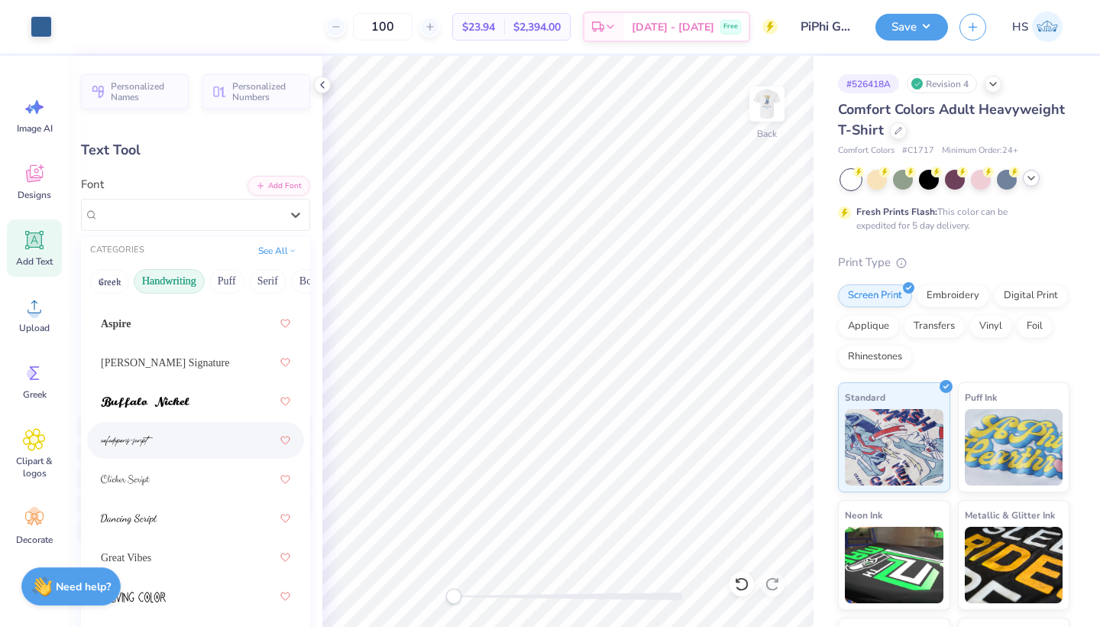
scroll to position [295, 0]
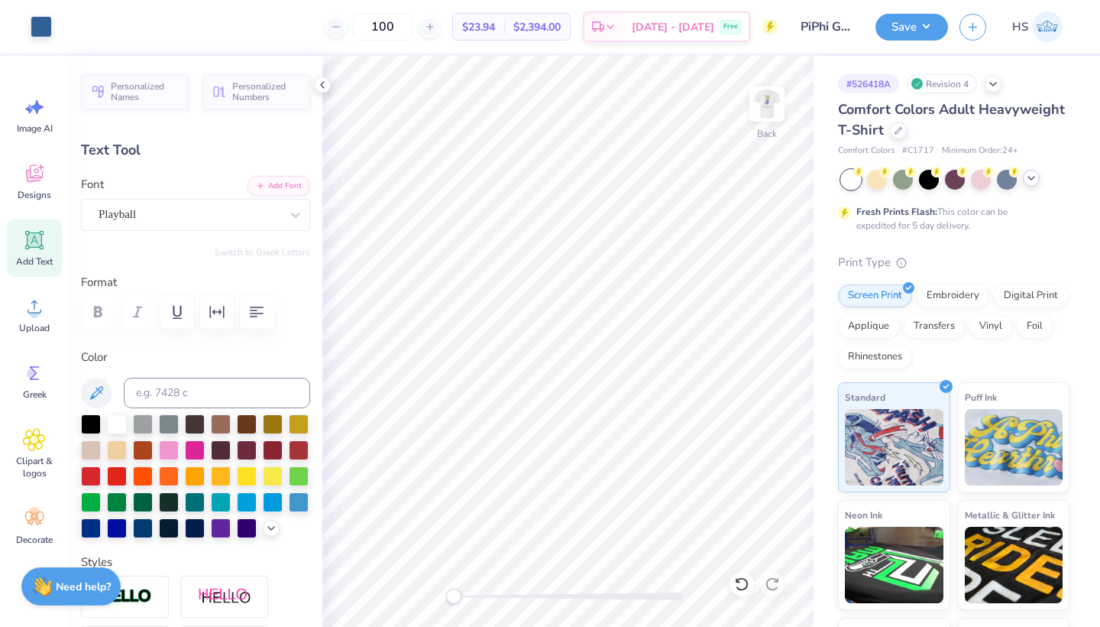
type input "5.69"
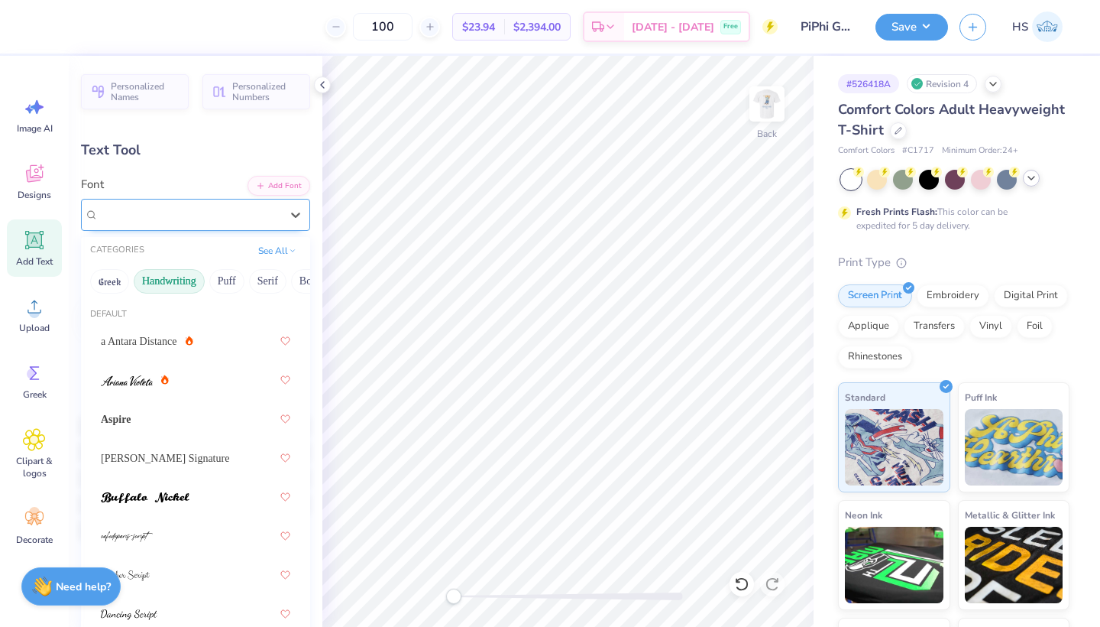
click at [234, 209] on div "Playball" at bounding box center [189, 215] width 185 height 24
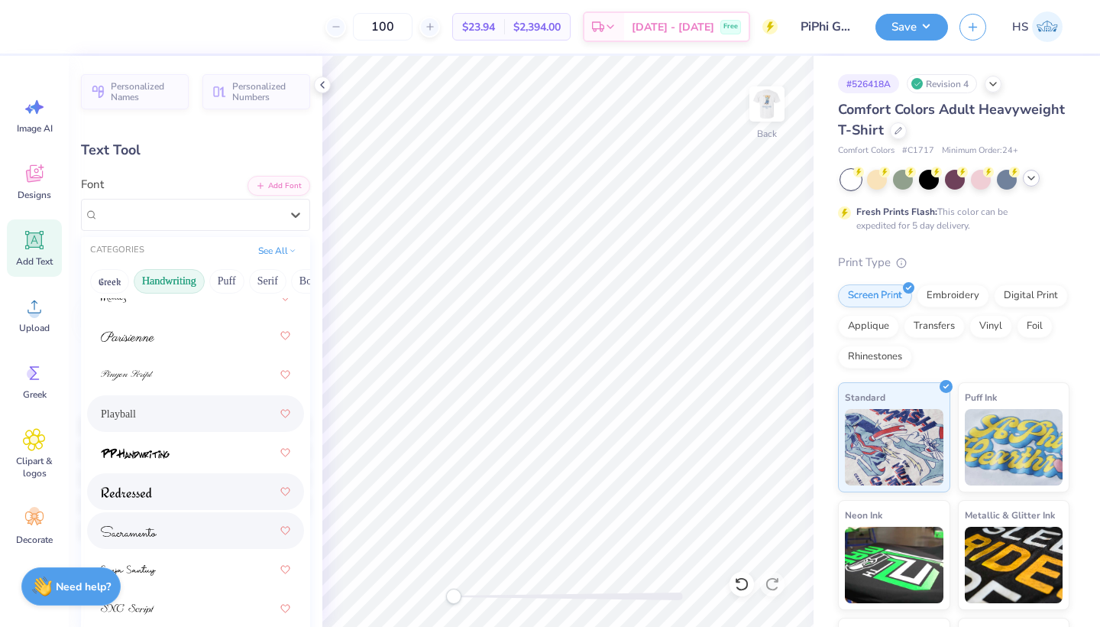
scroll to position [667, 0]
click at [186, 539] on div at bounding box center [196, 531] width 190 height 28
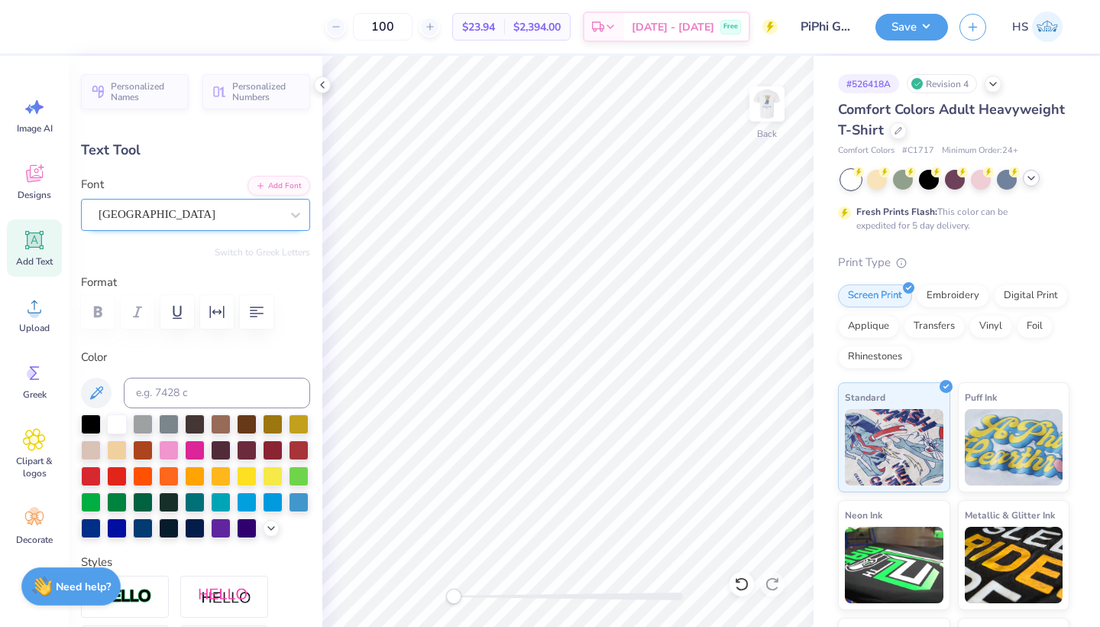
click at [177, 212] on div "[GEOGRAPHIC_DATA]" at bounding box center [189, 215] width 185 height 24
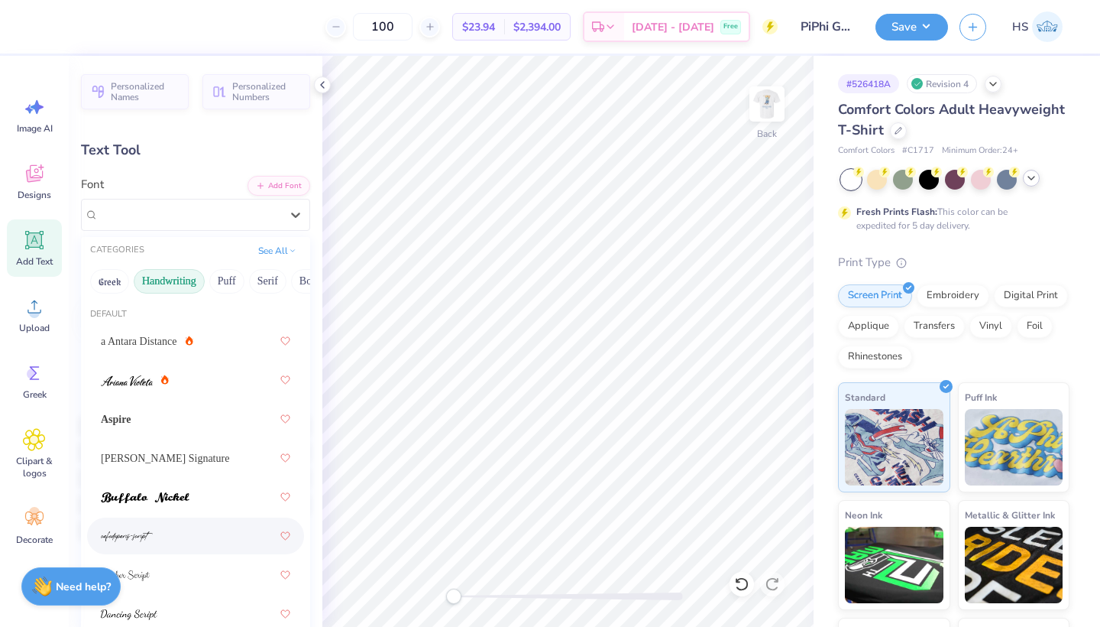
click at [181, 534] on div at bounding box center [196, 536] width 190 height 28
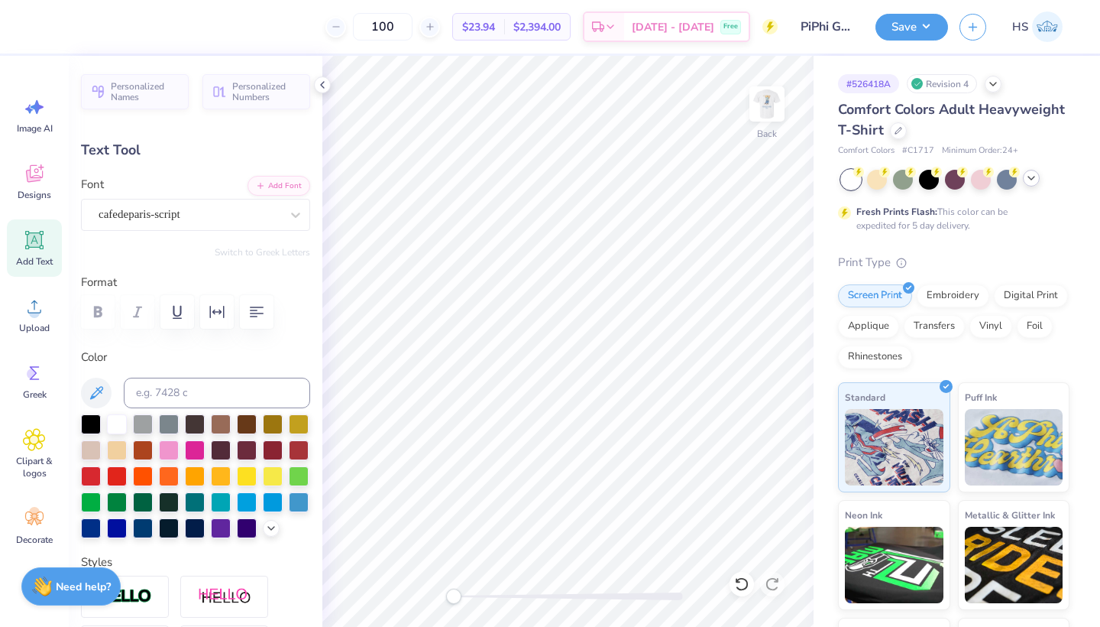
click at [244, 197] on div "Font cafedeparis-script" at bounding box center [195, 203] width 229 height 55
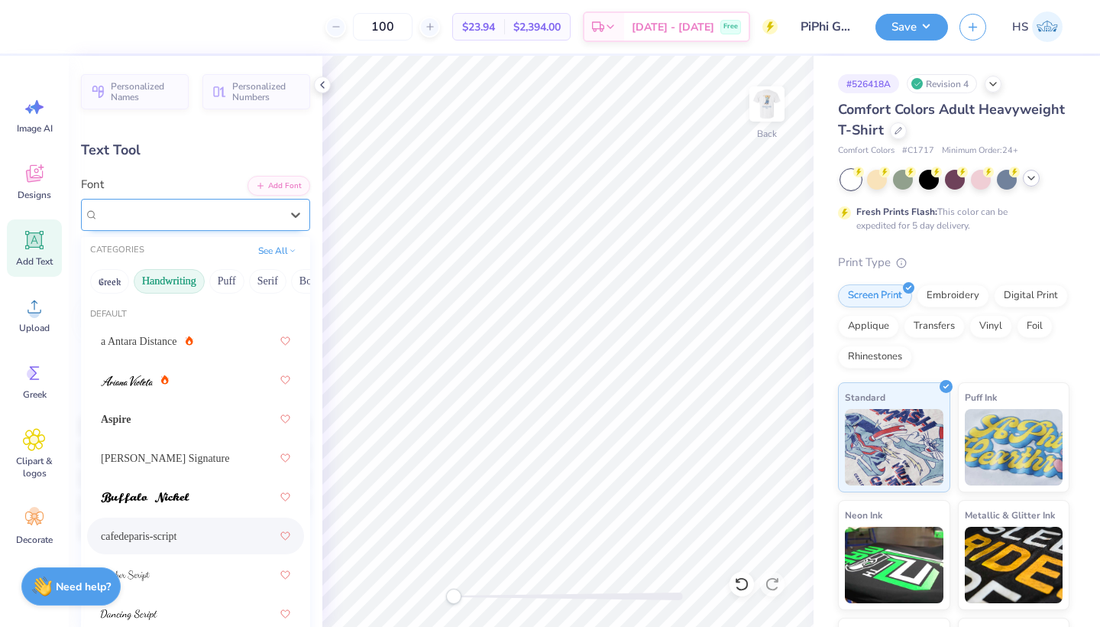
click at [203, 208] on div "cafedeparis-script" at bounding box center [189, 215] width 185 height 24
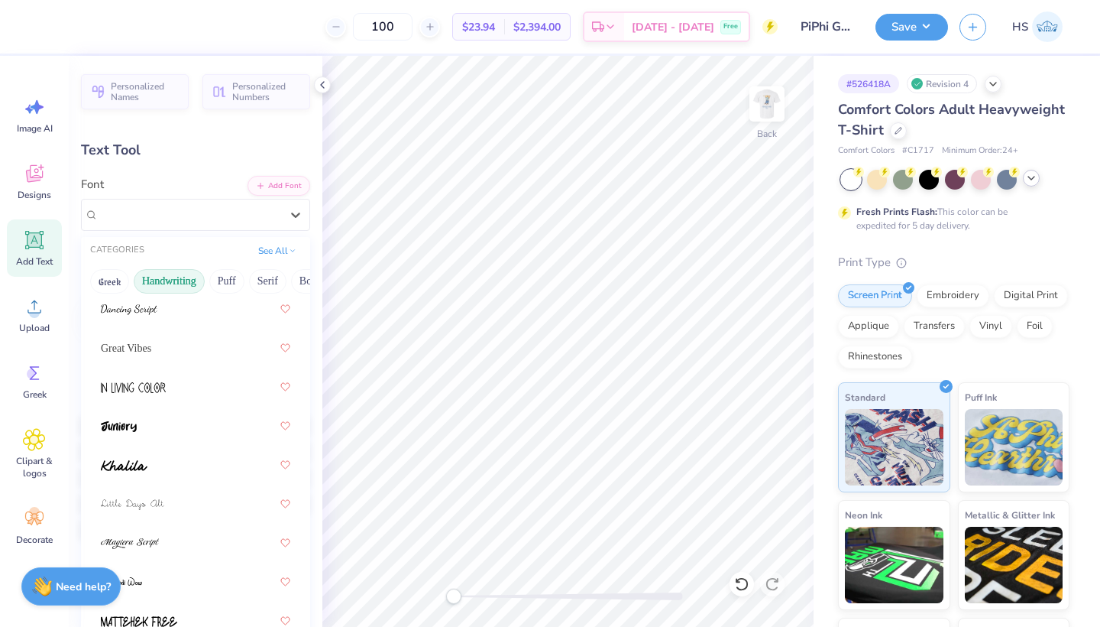
scroll to position [357, 0]
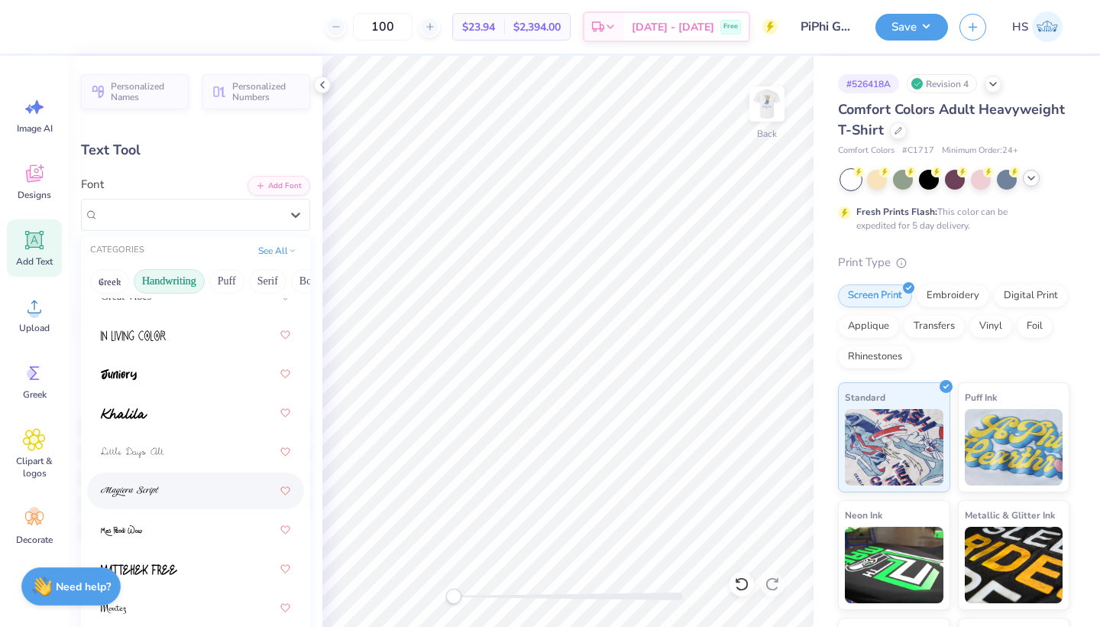
click at [180, 482] on div at bounding box center [196, 491] width 190 height 28
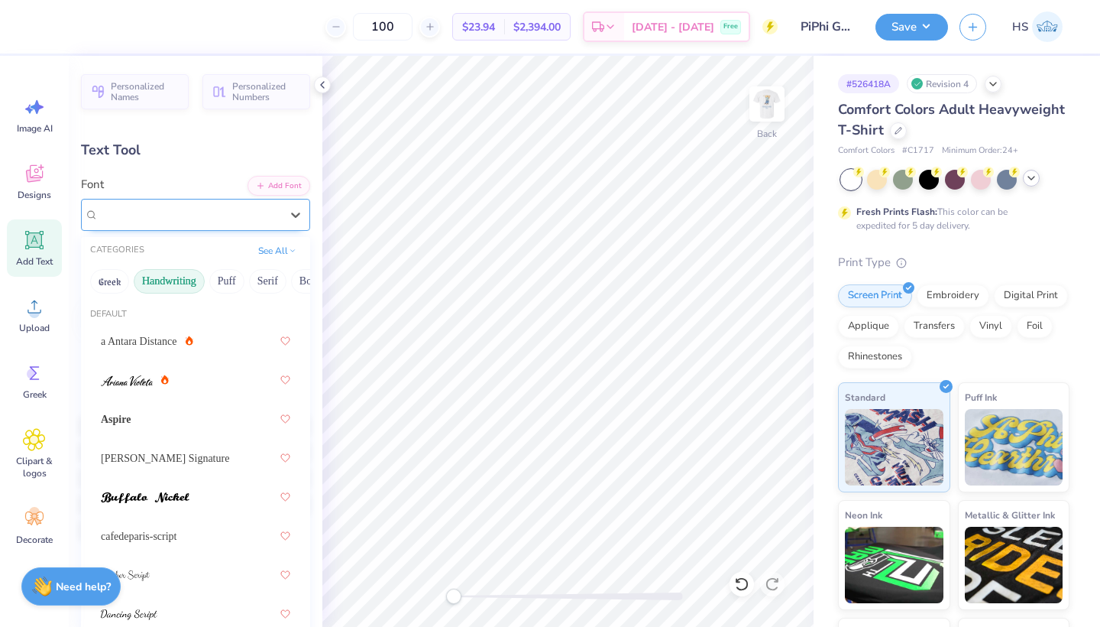
click at [248, 211] on div "[PERSON_NAME] Script" at bounding box center [189, 215] width 185 height 24
click at [152, 424] on div "Aspire" at bounding box center [196, 419] width 190 height 28
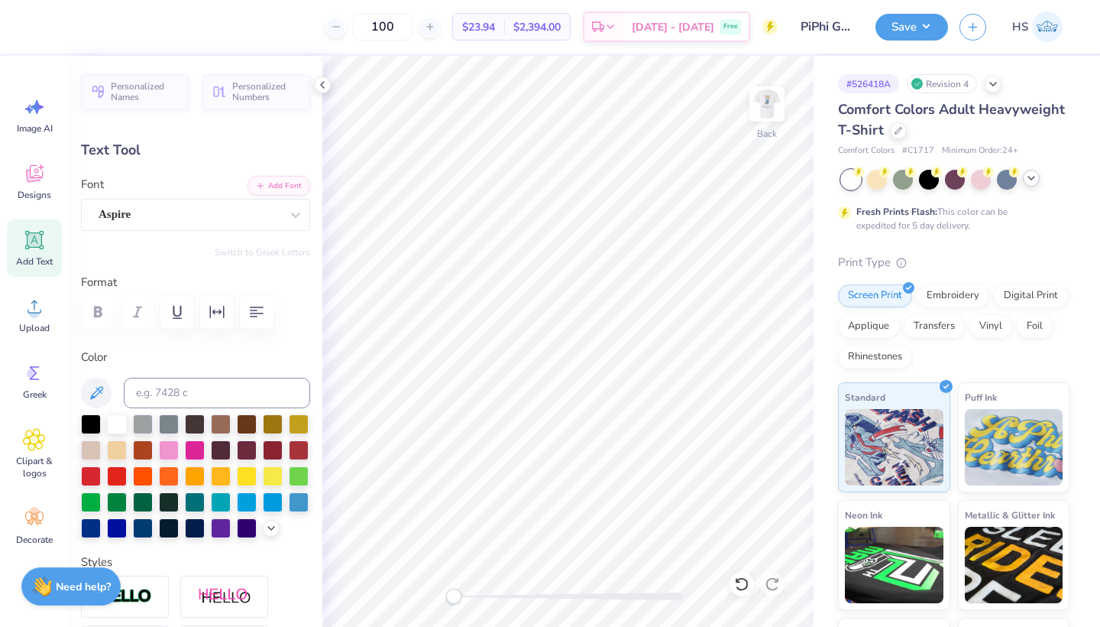
click at [183, 187] on div "Font Aspire" at bounding box center [195, 203] width 229 height 55
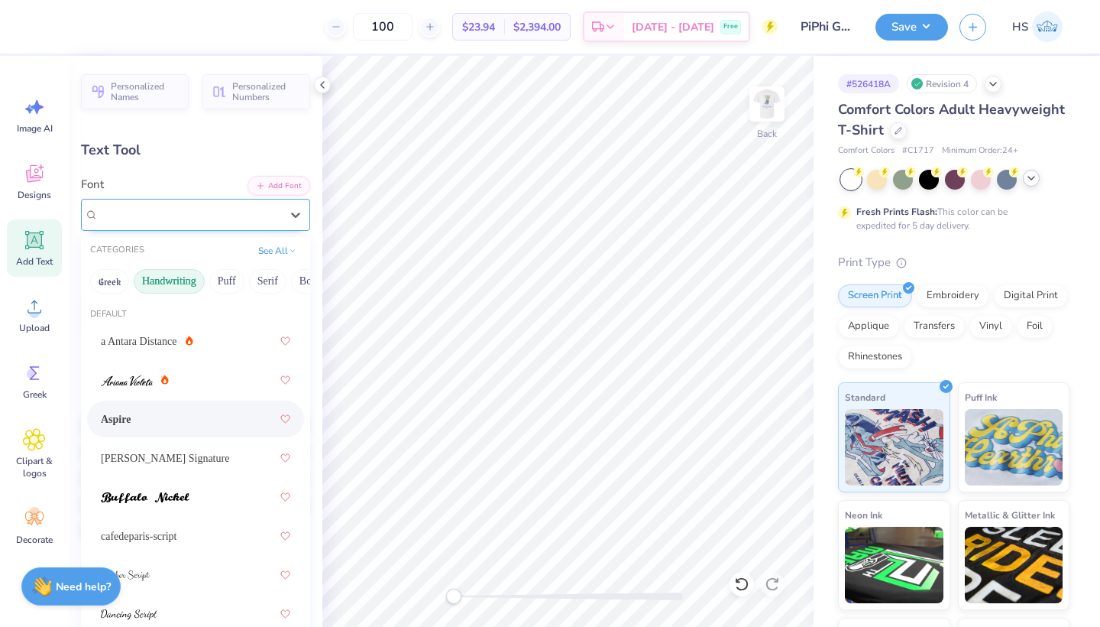
click at [183, 216] on div "Aspire" at bounding box center [189, 215] width 185 height 24
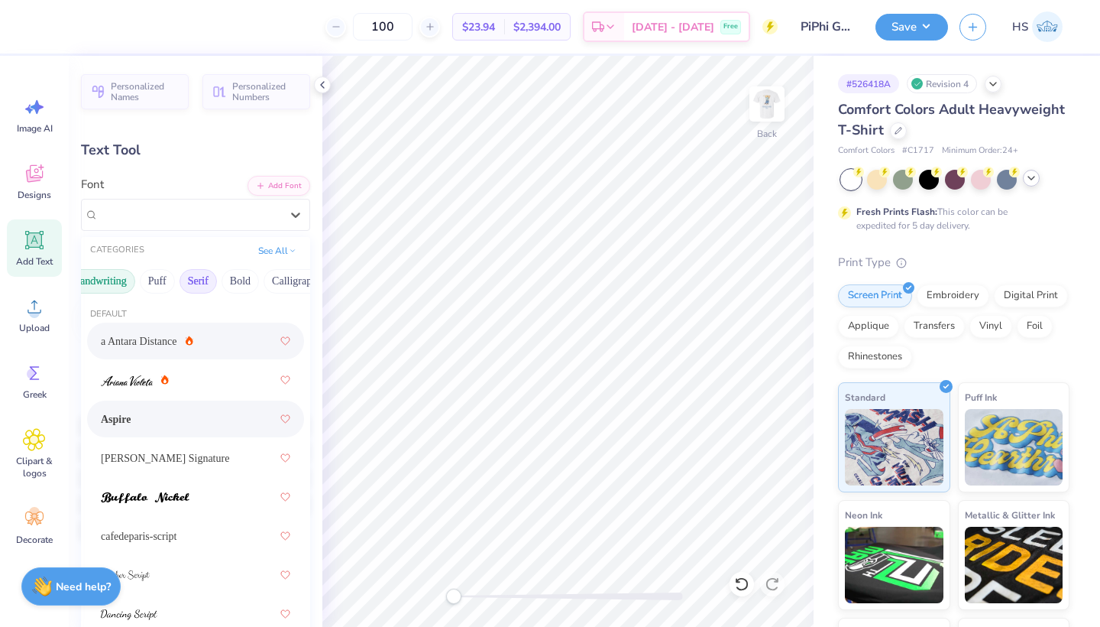
scroll to position [0, 85]
click at [264, 285] on button "Calligraphy" at bounding box center [281, 281] width 67 height 24
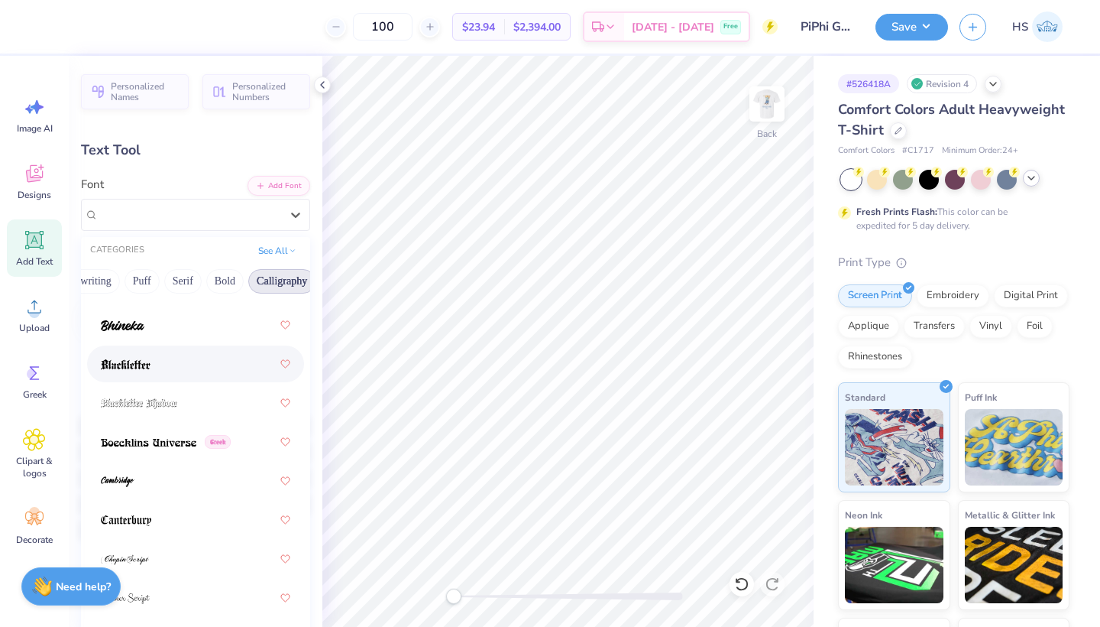
scroll to position [135, 0]
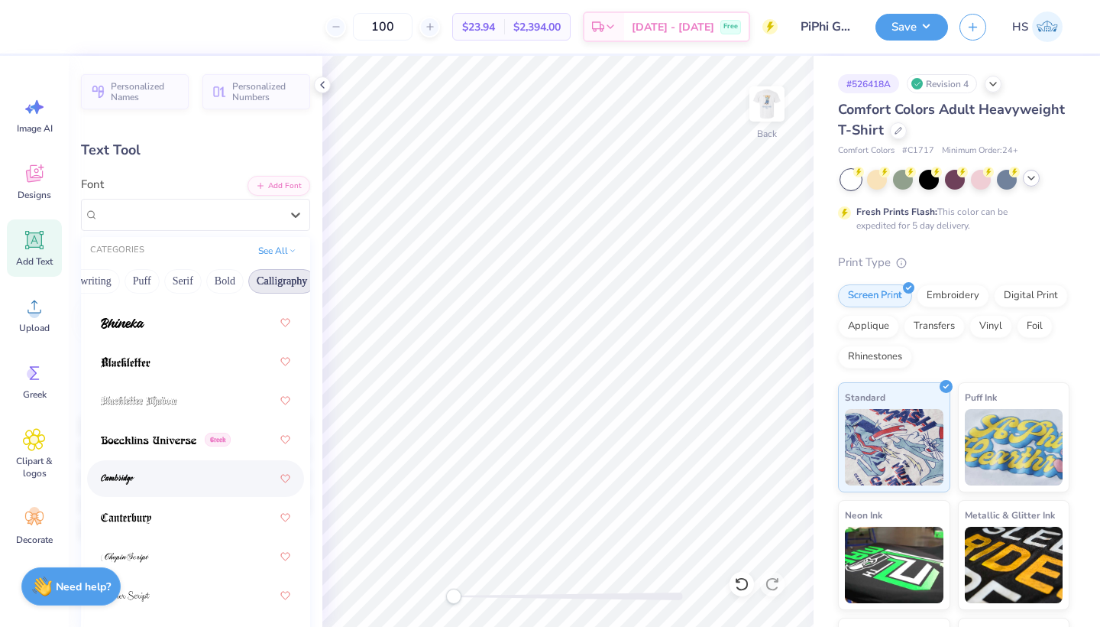
click at [144, 479] on div at bounding box center [196, 479] width 190 height 28
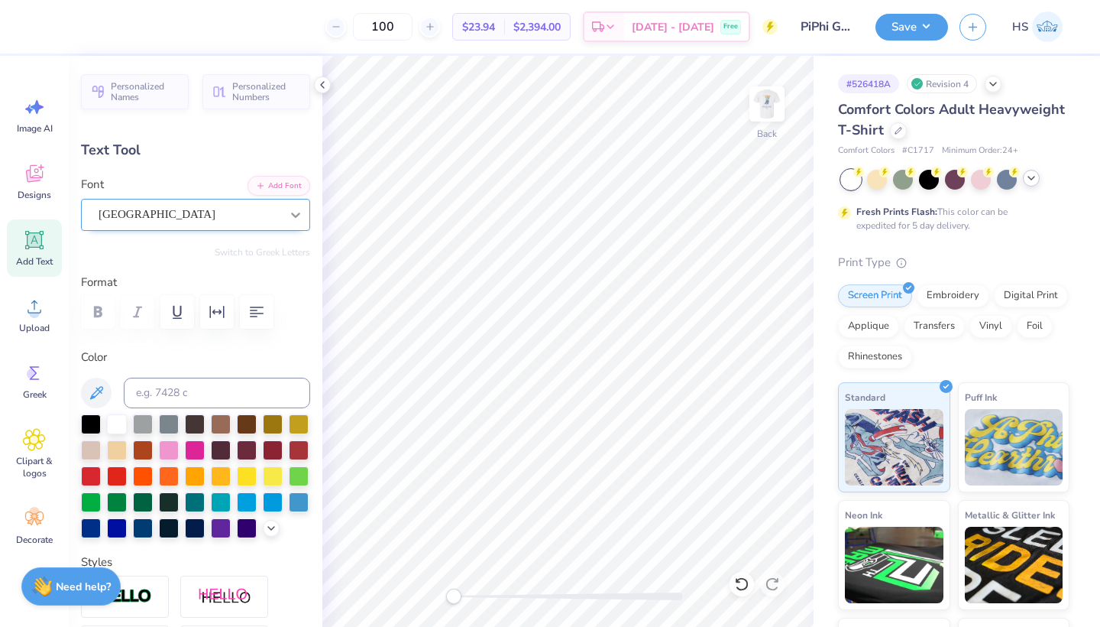
click at [286, 219] on div at bounding box center [296, 215] width 28 height 28
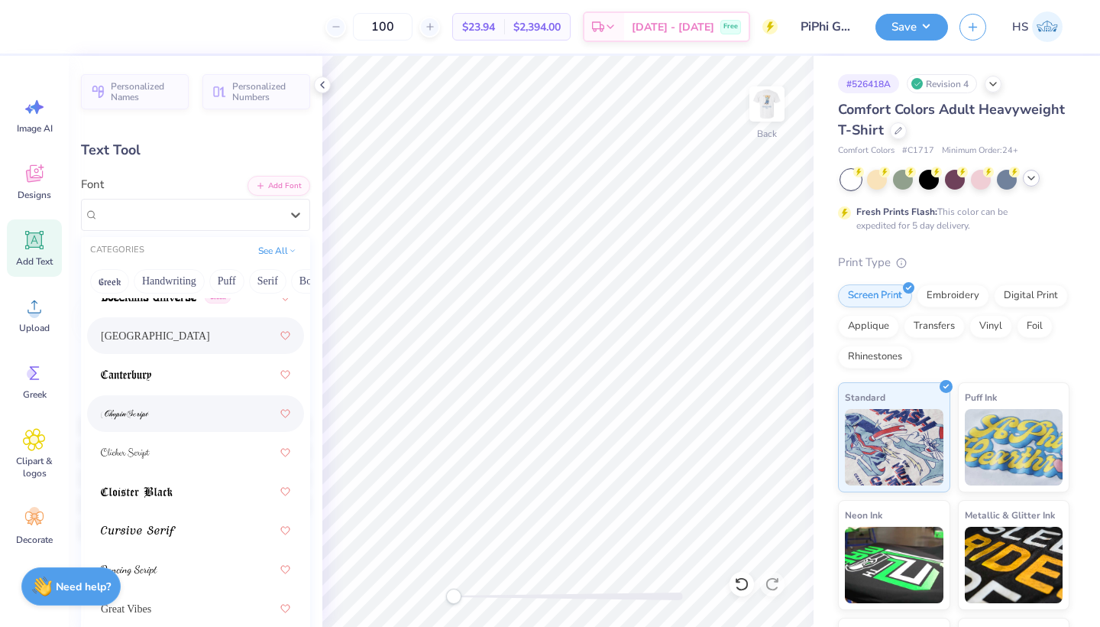
scroll to position [284, 0]
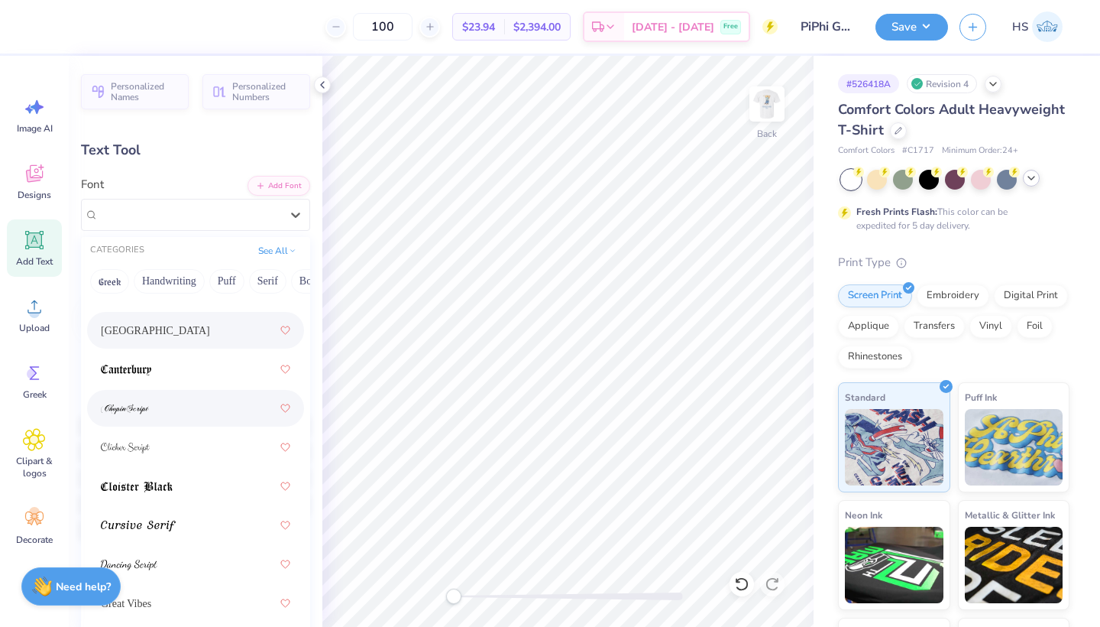
click at [161, 416] on div at bounding box center [196, 408] width 190 height 28
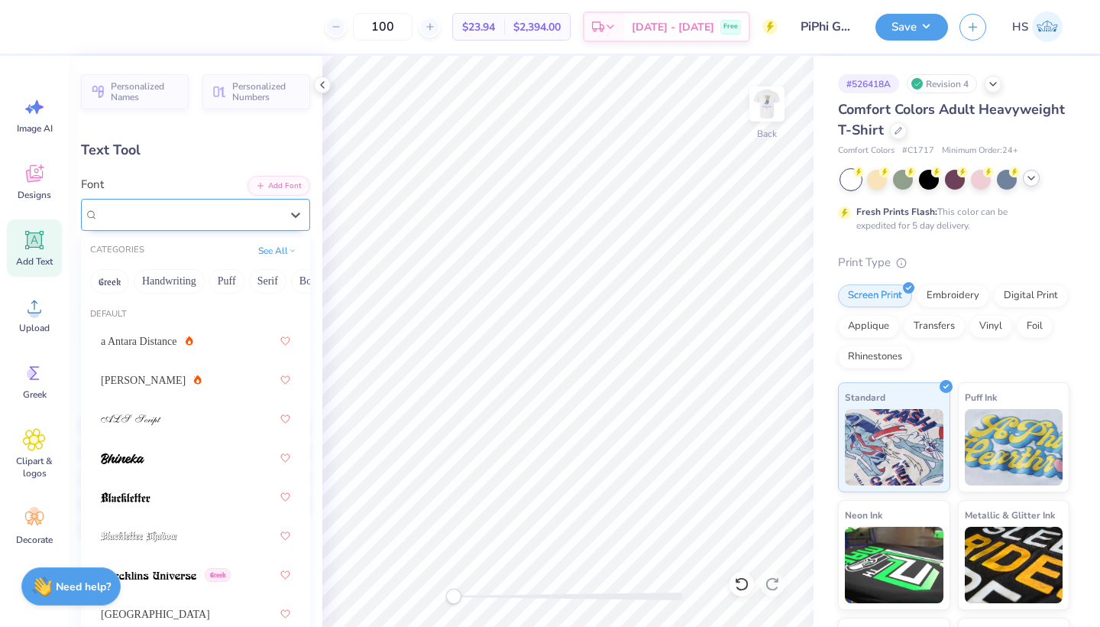
click at [270, 219] on div "ChopinScript" at bounding box center [189, 215] width 185 height 24
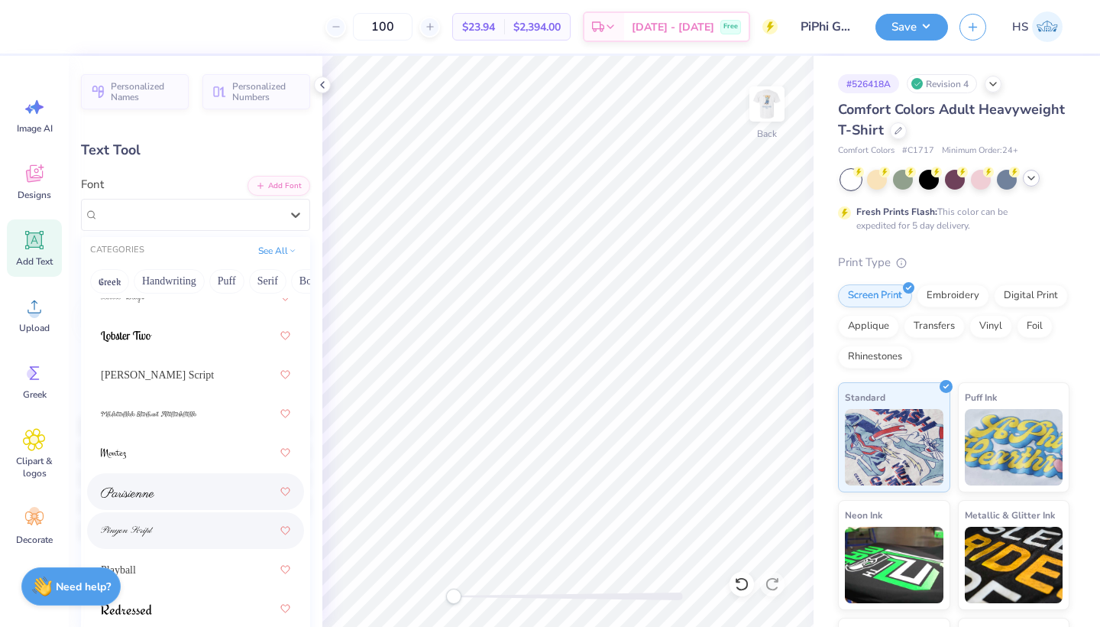
scroll to position [706, 0]
click at [173, 492] on div at bounding box center [196, 492] width 190 height 28
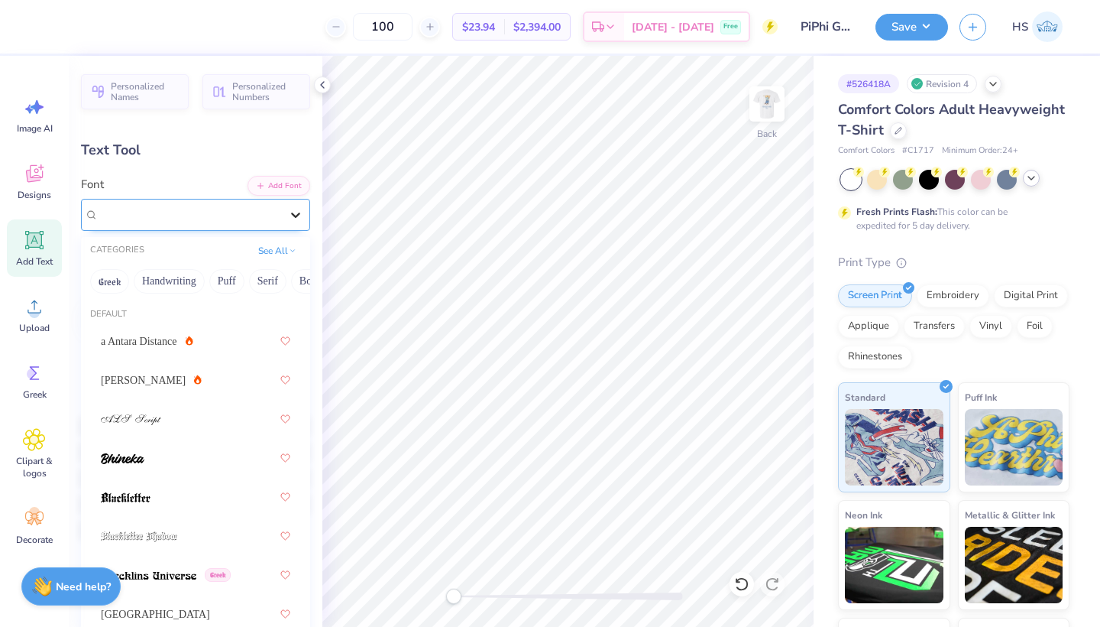
click at [283, 208] on div at bounding box center [296, 215] width 28 height 28
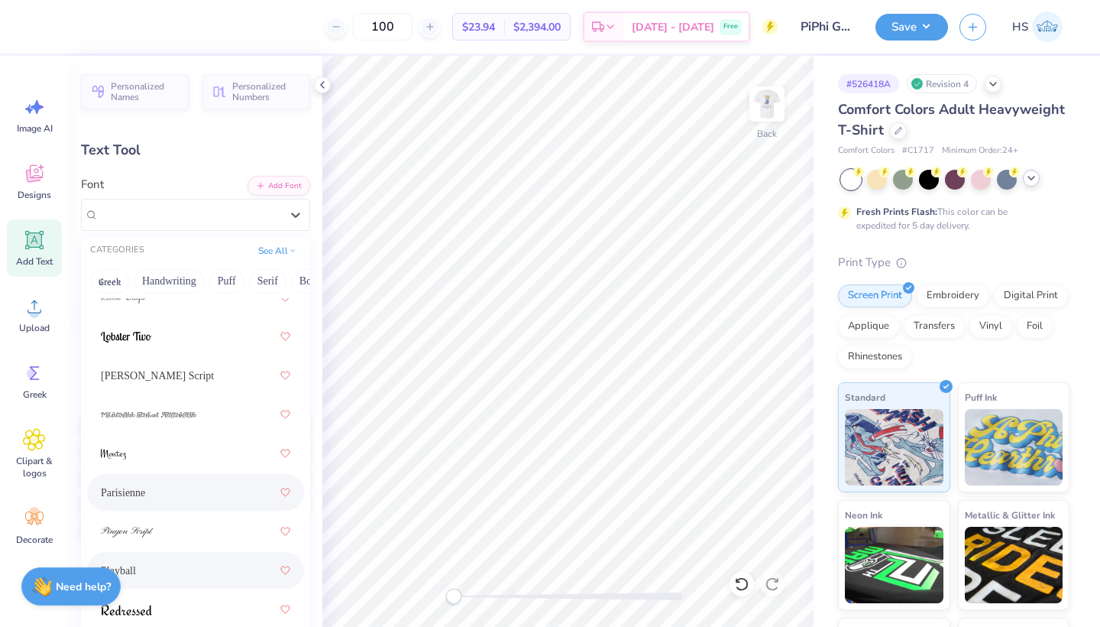
click at [206, 571] on div "Playball" at bounding box center [196, 570] width 190 height 28
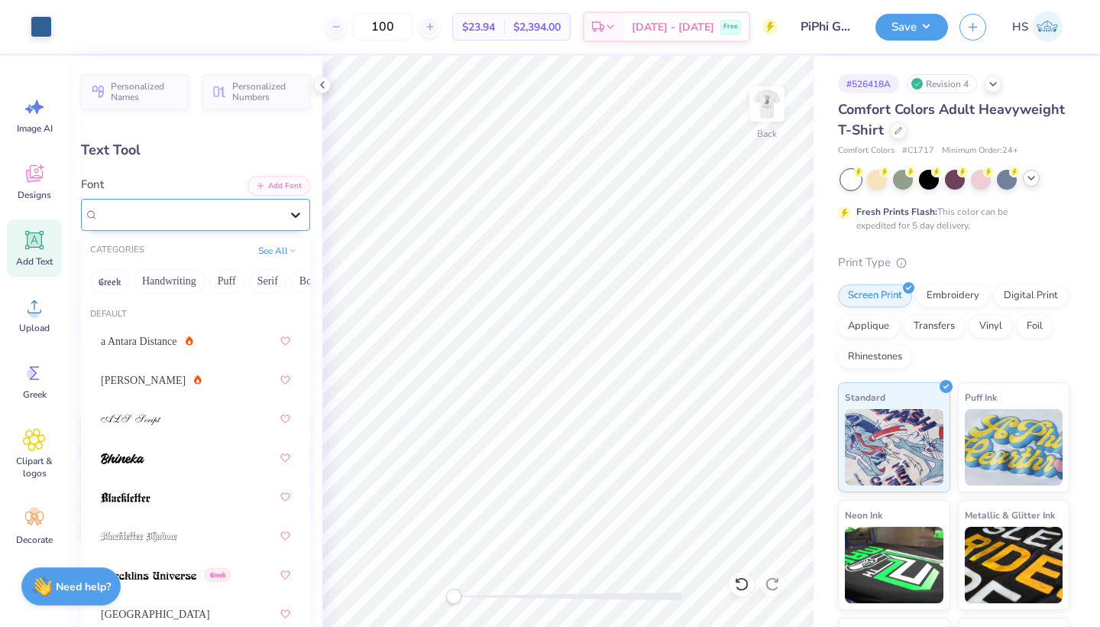
click at [289, 221] on icon at bounding box center [295, 214] width 15 height 15
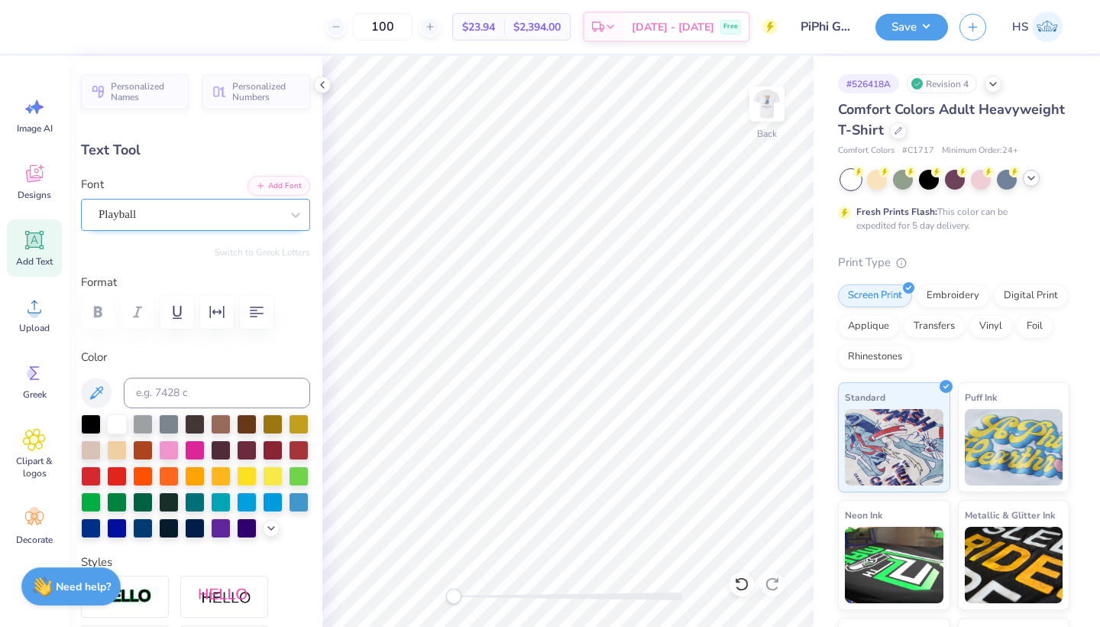
click at [167, 206] on div "Playball" at bounding box center [189, 215] width 185 height 24
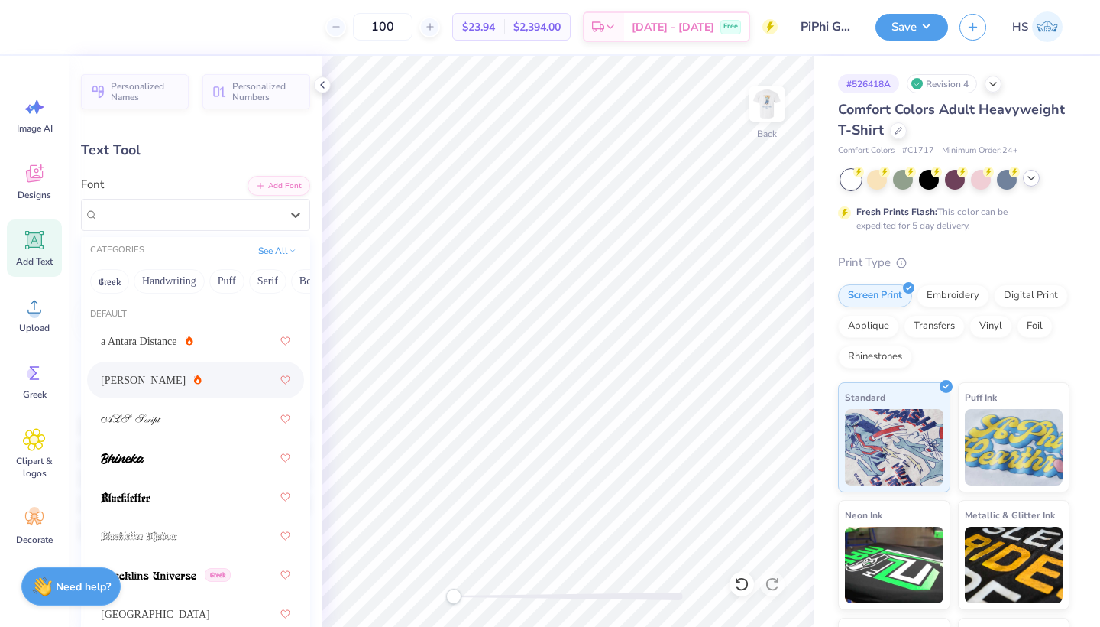
click at [156, 380] on div "[PERSON_NAME]" at bounding box center [151, 380] width 101 height 16
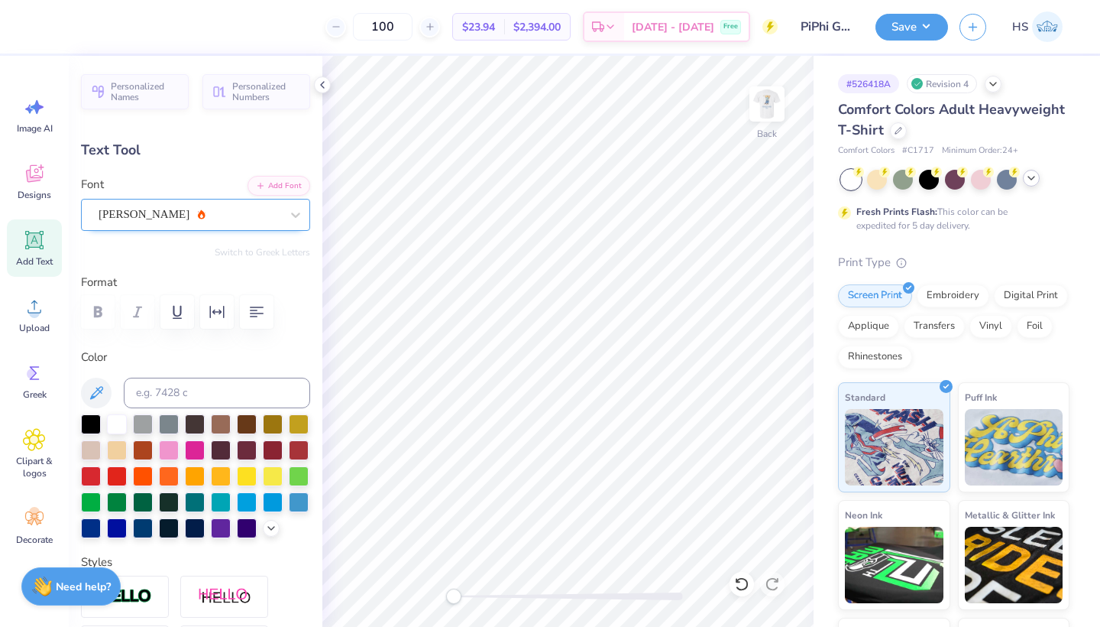
click at [251, 206] on div "[PERSON_NAME]" at bounding box center [189, 215] width 185 height 24
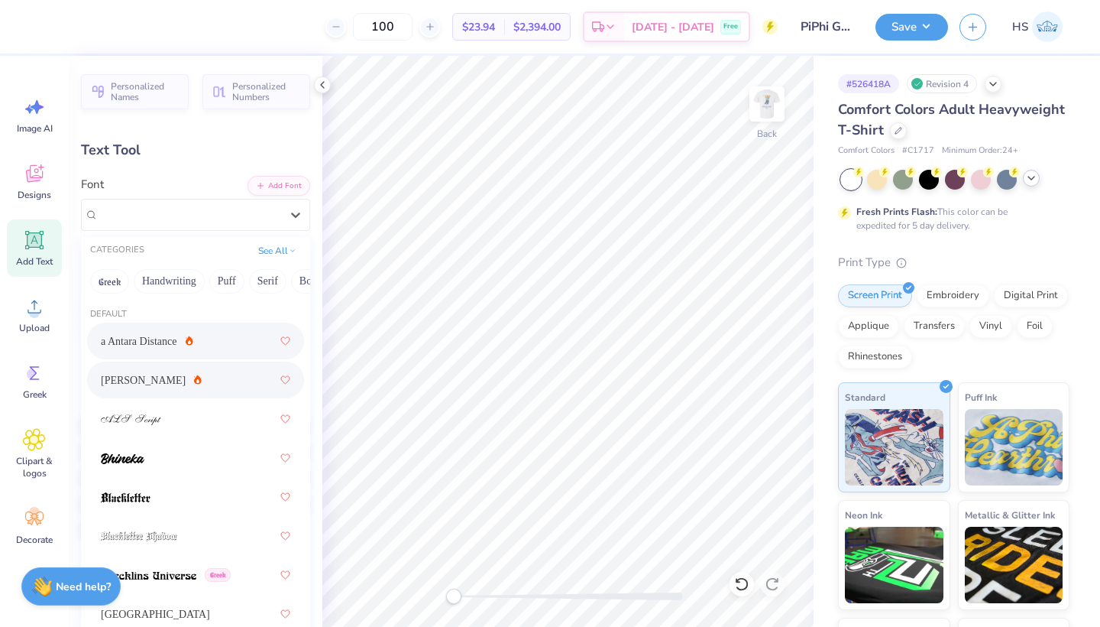
click at [228, 344] on div "a Antara Distance" at bounding box center [196, 341] width 190 height 28
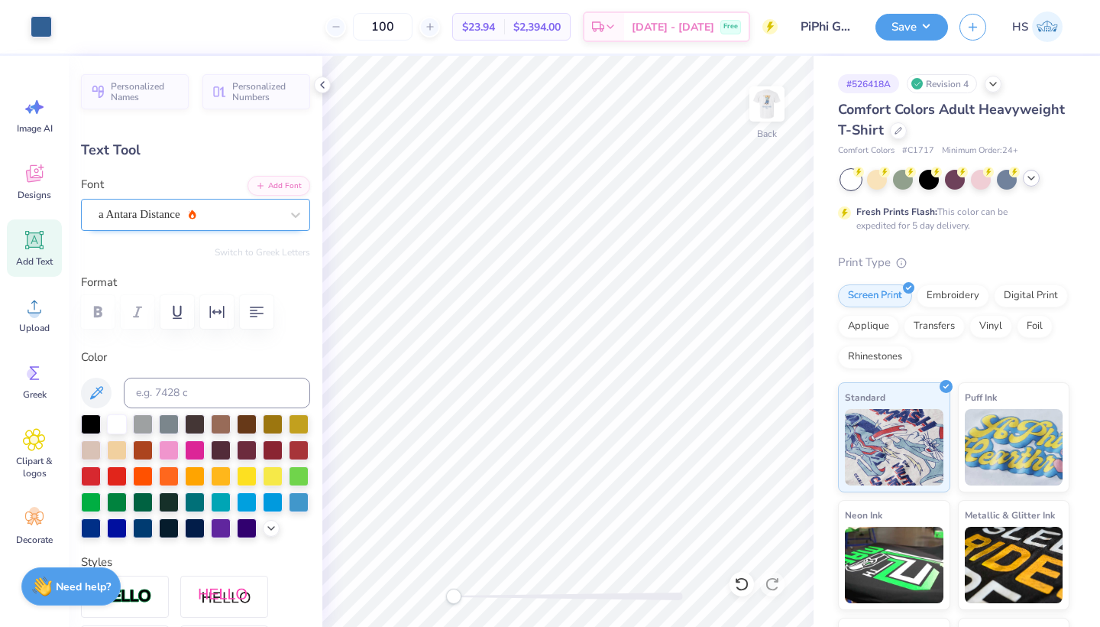
click at [195, 209] on div "a Antara Distance" at bounding box center [189, 215] width 185 height 24
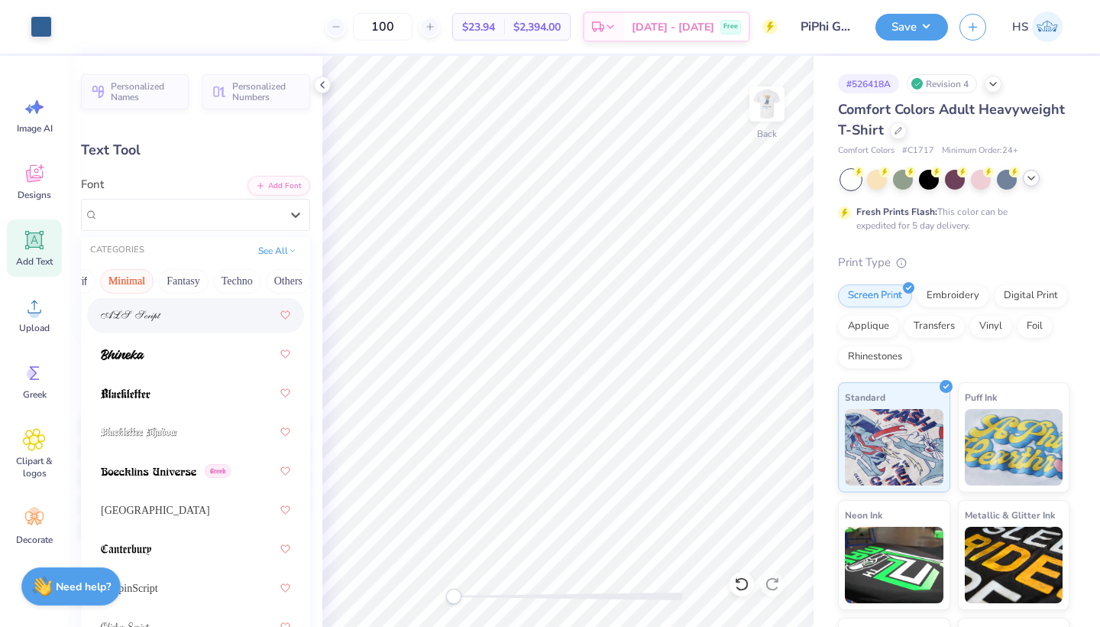
scroll to position [0, 420]
click at [102, 277] on button "Minimal" at bounding box center [128, 281] width 53 height 24
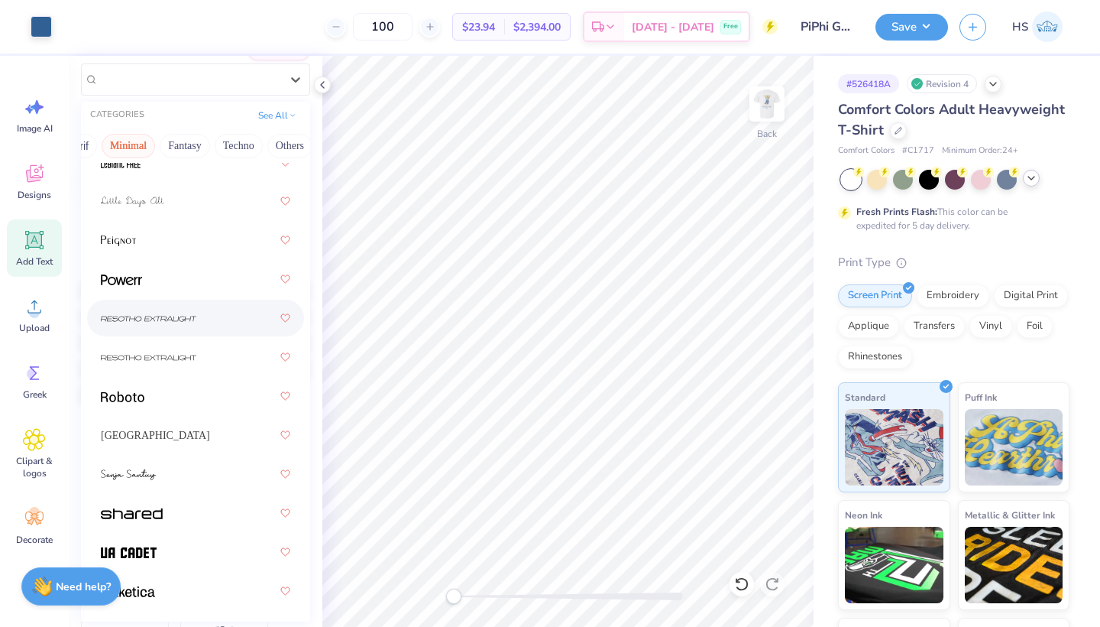
scroll to position [171, 0]
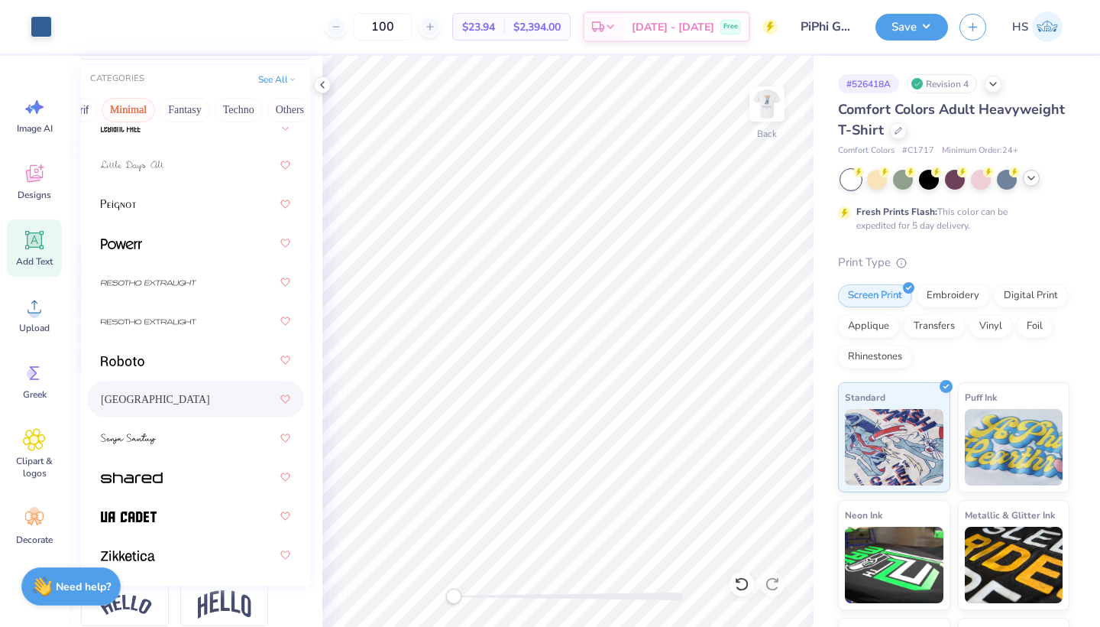
click at [177, 394] on div "[GEOGRAPHIC_DATA]" at bounding box center [196, 399] width 190 height 28
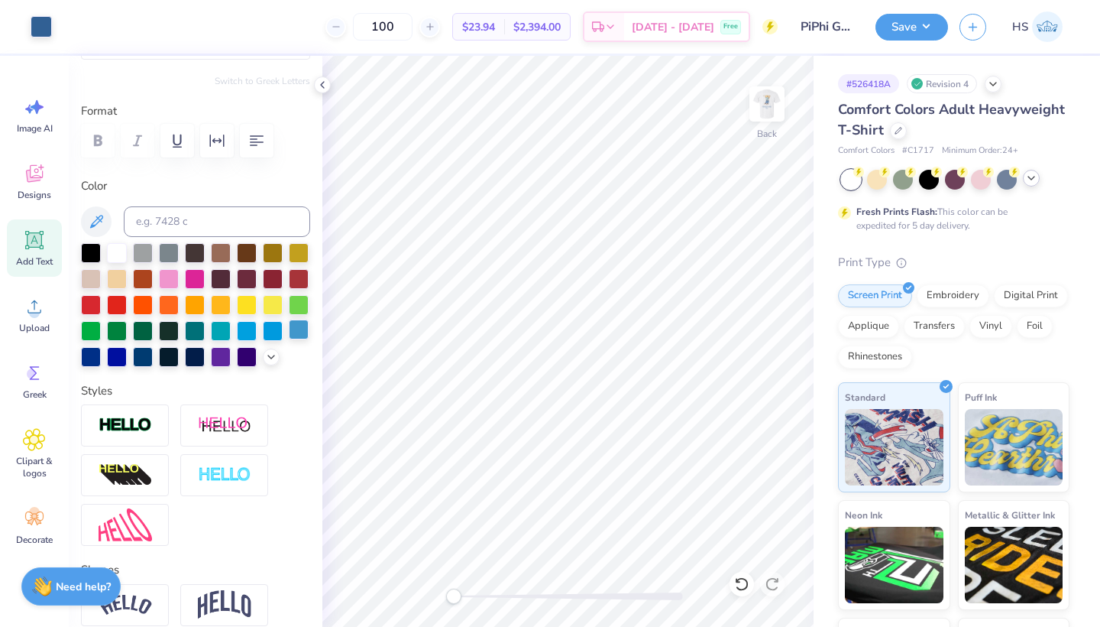
type input "3.65"
type input "0.82"
type input "5.62"
click at [916, 31] on button "Save" at bounding box center [912, 24] width 73 height 27
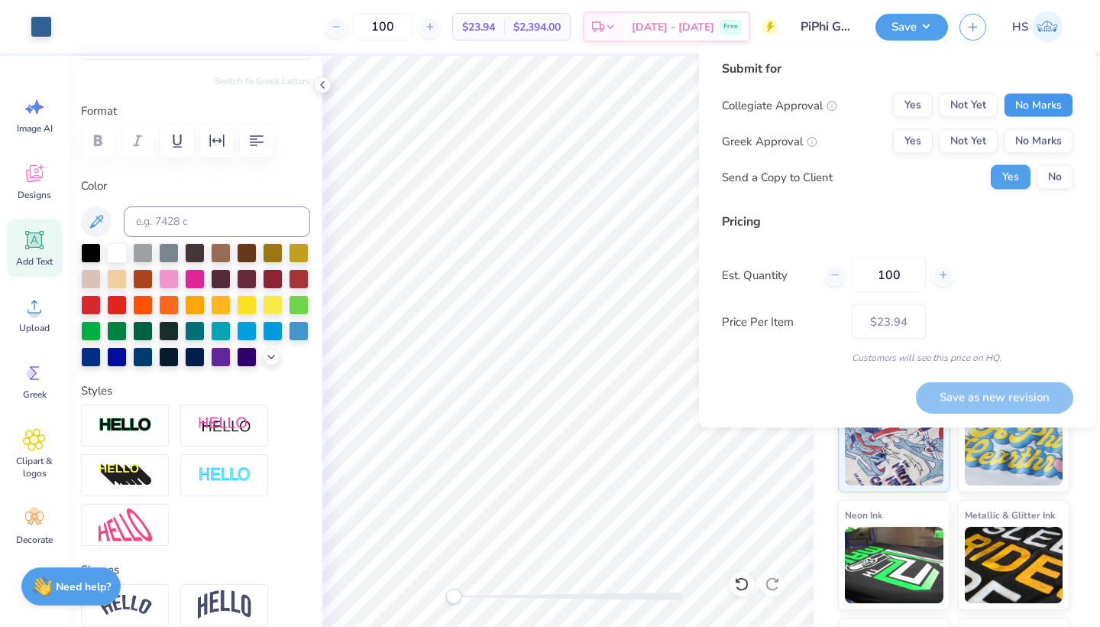
click at [1056, 103] on button "No Marks" at bounding box center [1039, 105] width 70 height 24
click at [965, 135] on button "Not Yet" at bounding box center [968, 141] width 59 height 24
click at [948, 400] on button "Save as new revision" at bounding box center [994, 396] width 157 height 31
type input "$23.94"
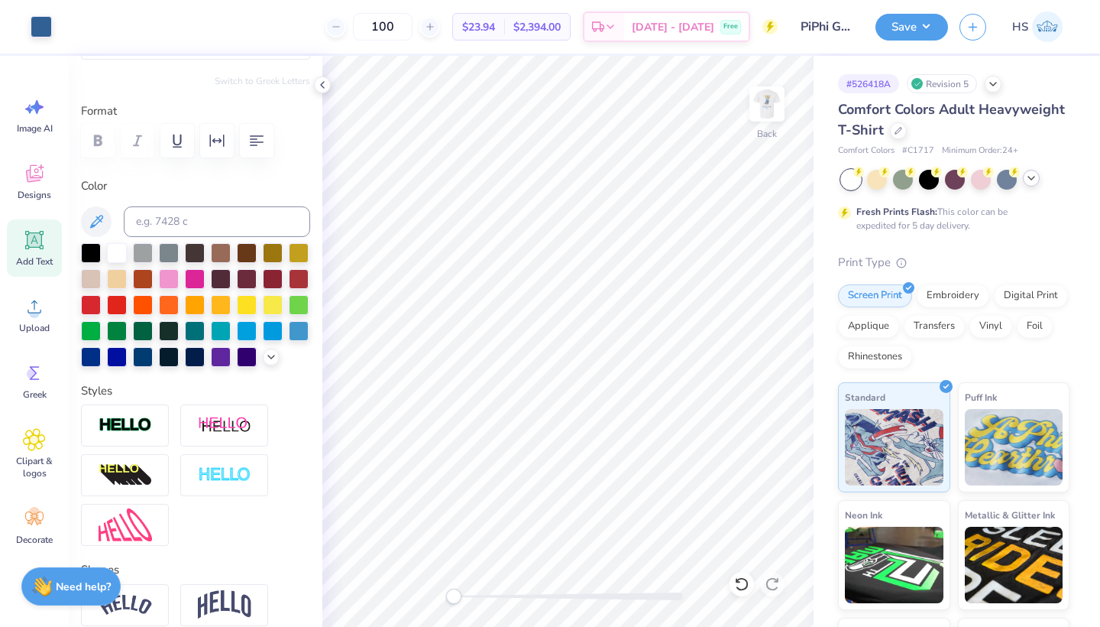
type input "5.86"
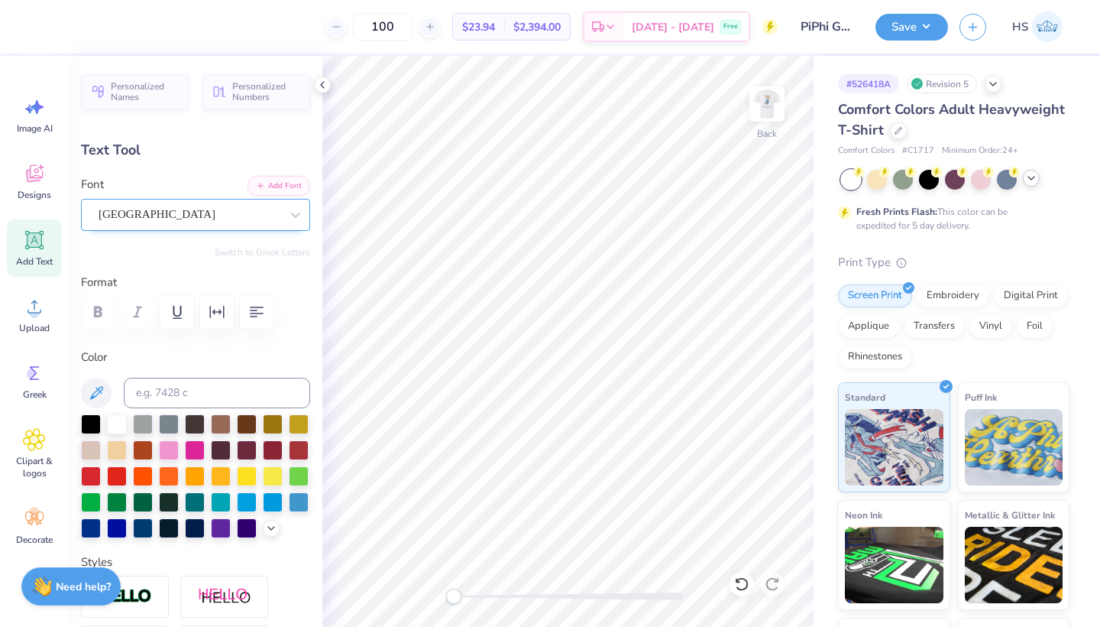
scroll to position [-1, 0]
click at [165, 217] on div "[GEOGRAPHIC_DATA]" at bounding box center [189, 215] width 185 height 24
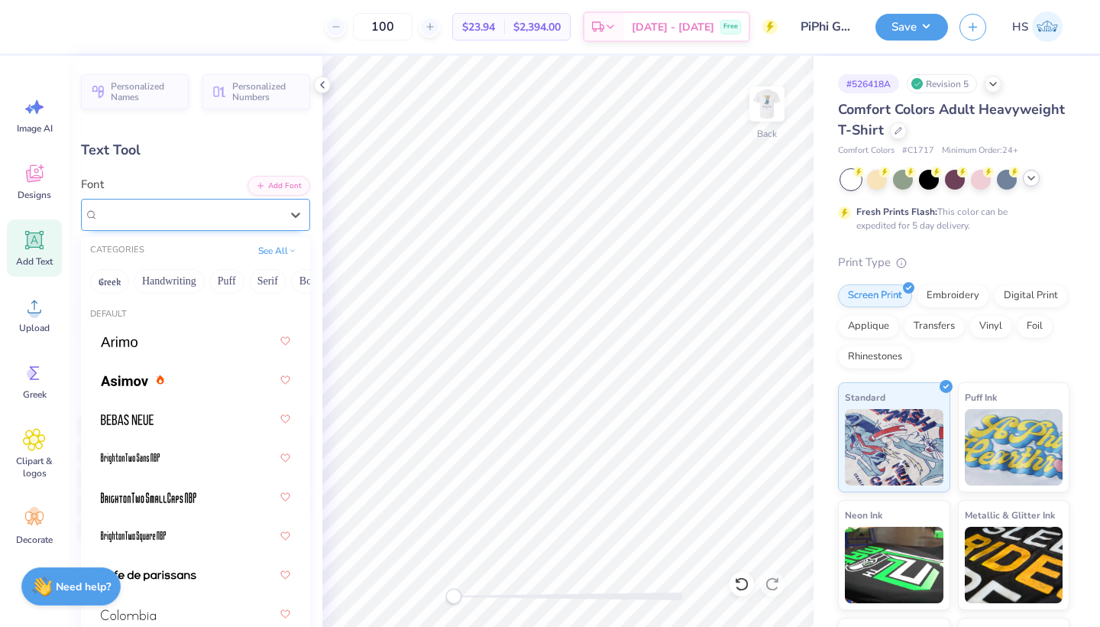
scroll to position [0, 0]
click at [266, 287] on button "Serif" at bounding box center [267, 281] width 37 height 24
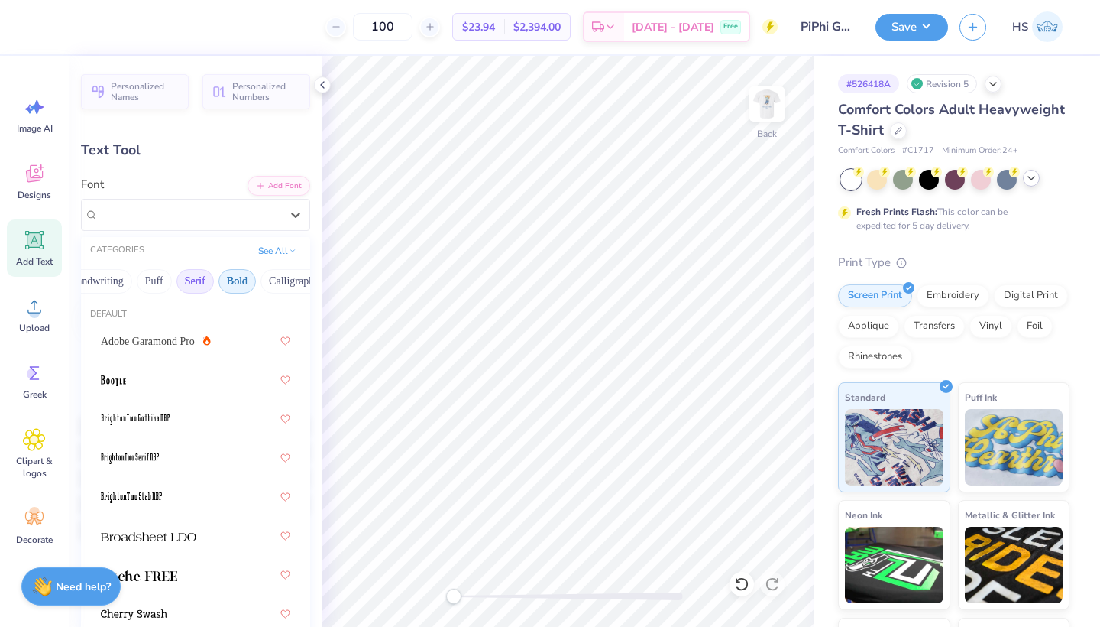
scroll to position [0, 76]
click at [291, 287] on button "Calligraphy" at bounding box center [290, 281] width 67 height 24
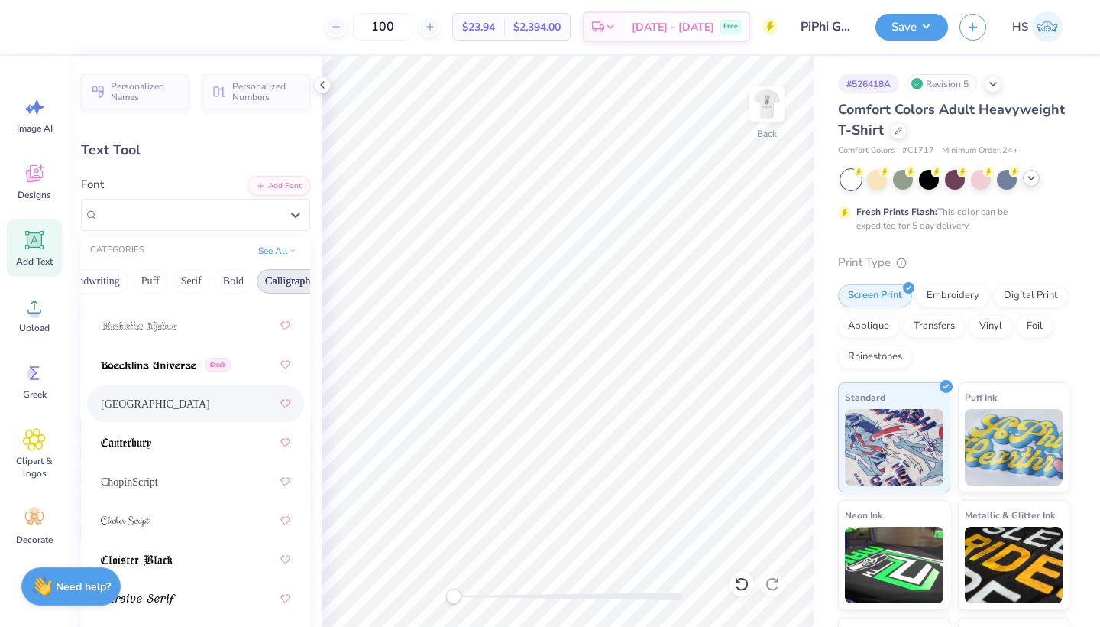
scroll to position [221, 0]
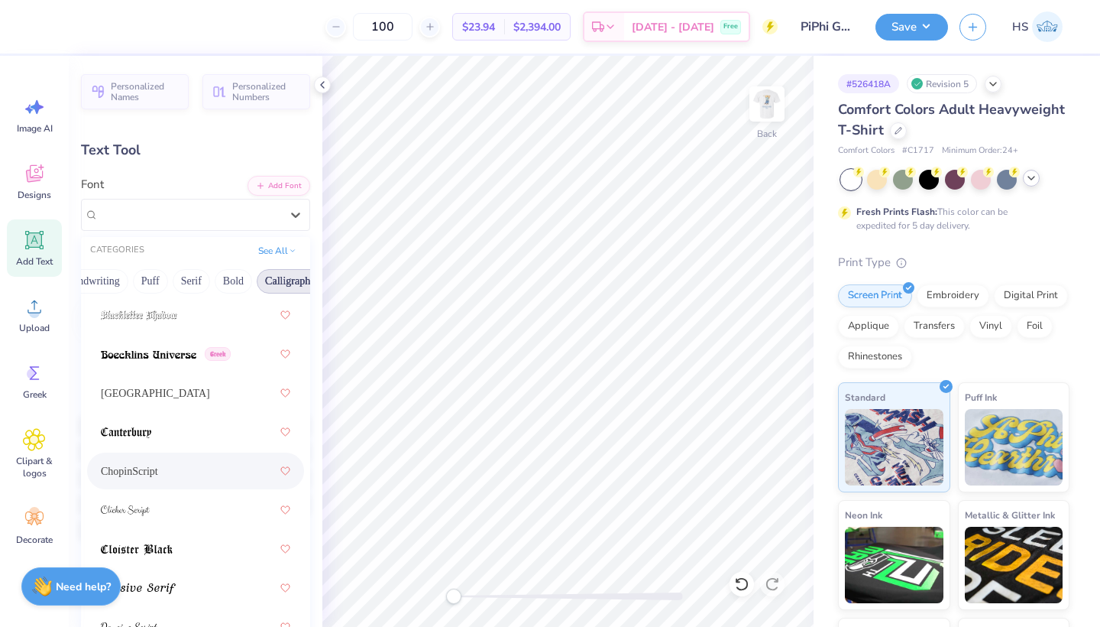
click at [187, 479] on div "ChopinScript" at bounding box center [196, 471] width 190 height 28
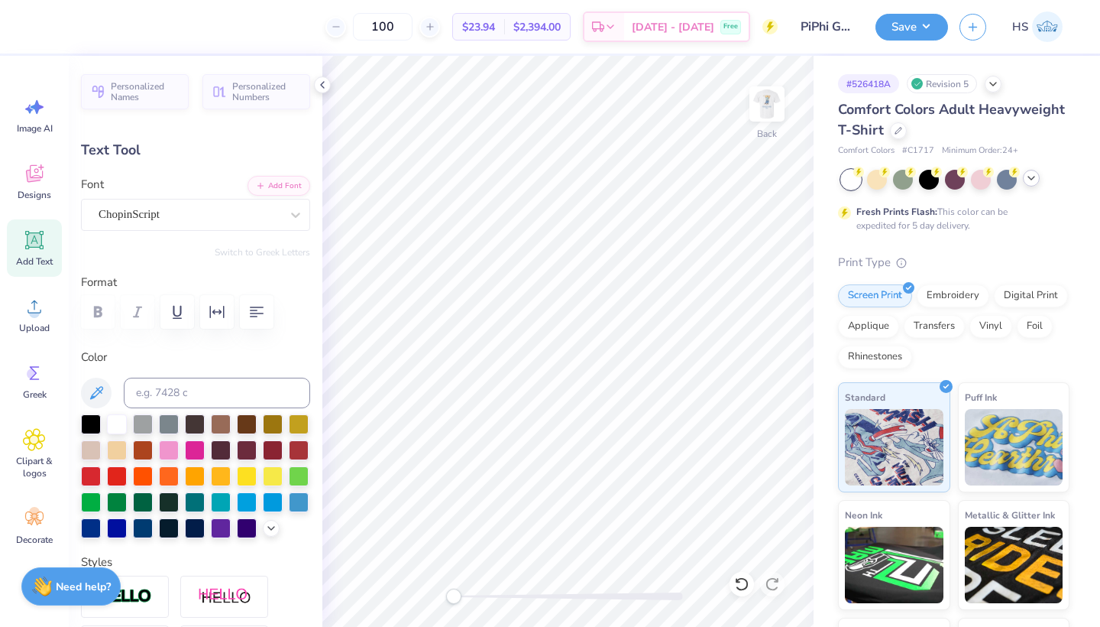
scroll to position [0, 3]
click at [253, 224] on div at bounding box center [190, 214] width 182 height 21
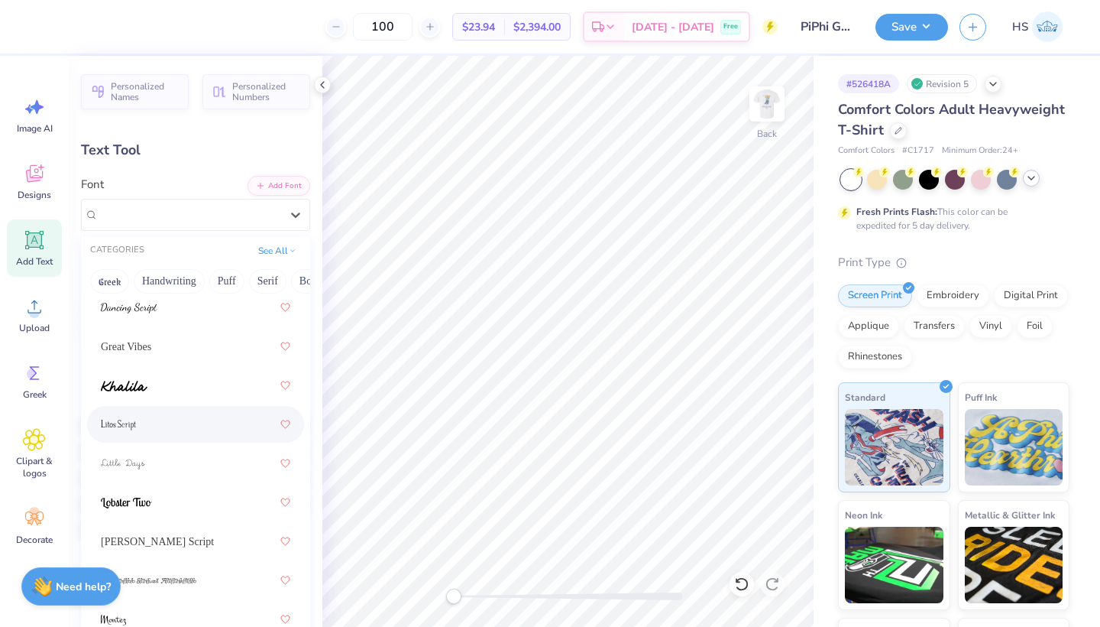
scroll to position [500, 0]
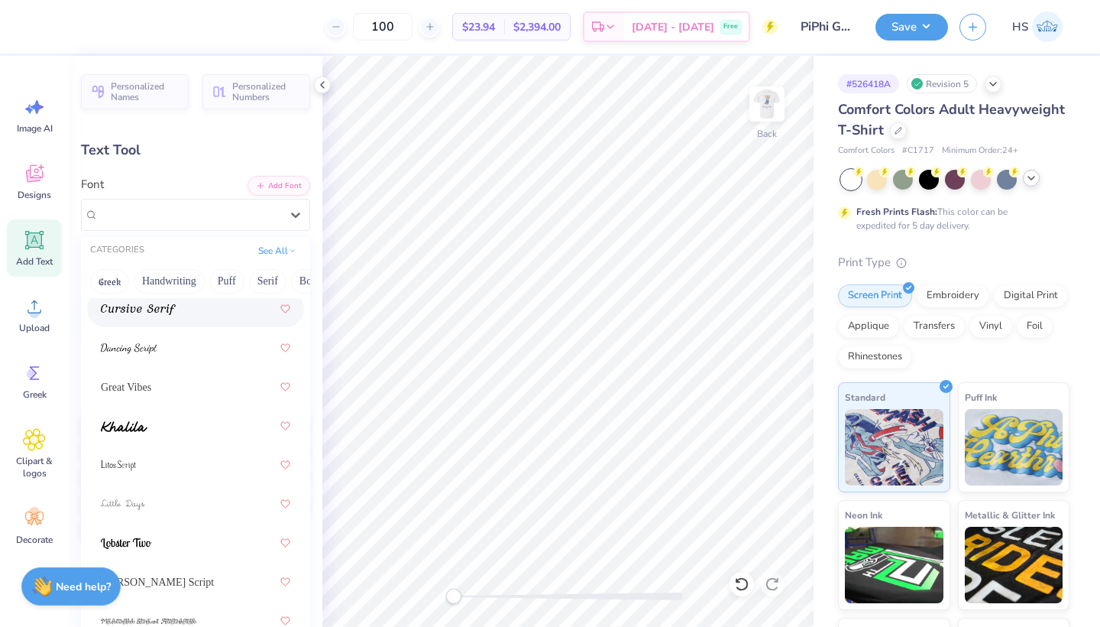
click at [182, 316] on div at bounding box center [196, 309] width 190 height 28
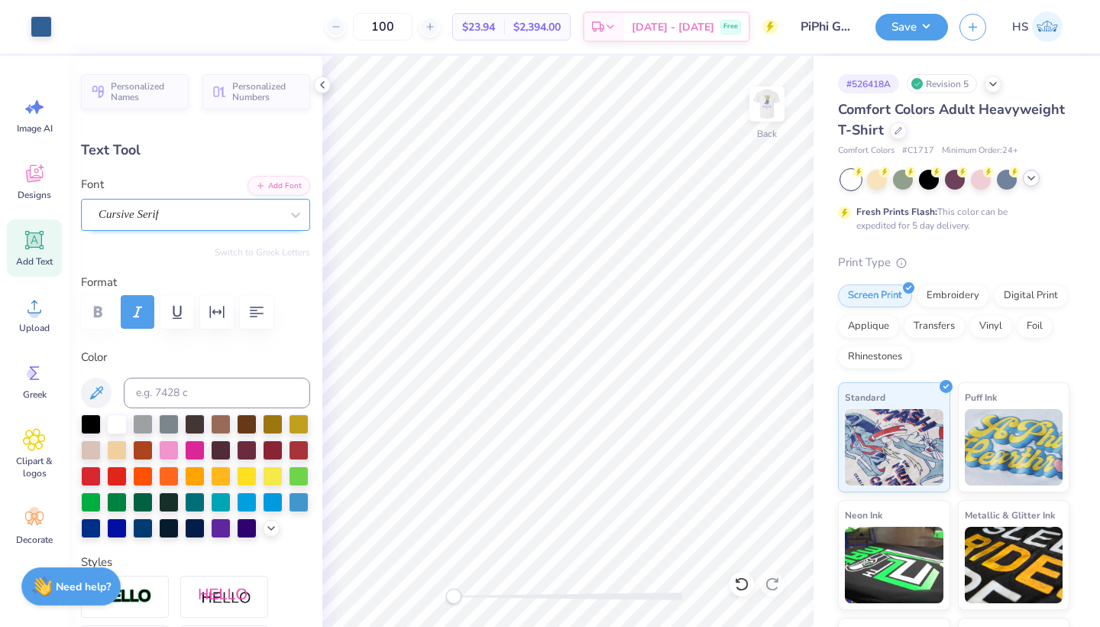
click at [179, 212] on div "Cursive Serif" at bounding box center [189, 215] width 185 height 24
type input "4.31"
type input "0.65"
type input "5.95"
click at [214, 212] on div "Cursive Serif" at bounding box center [189, 215] width 185 height 24
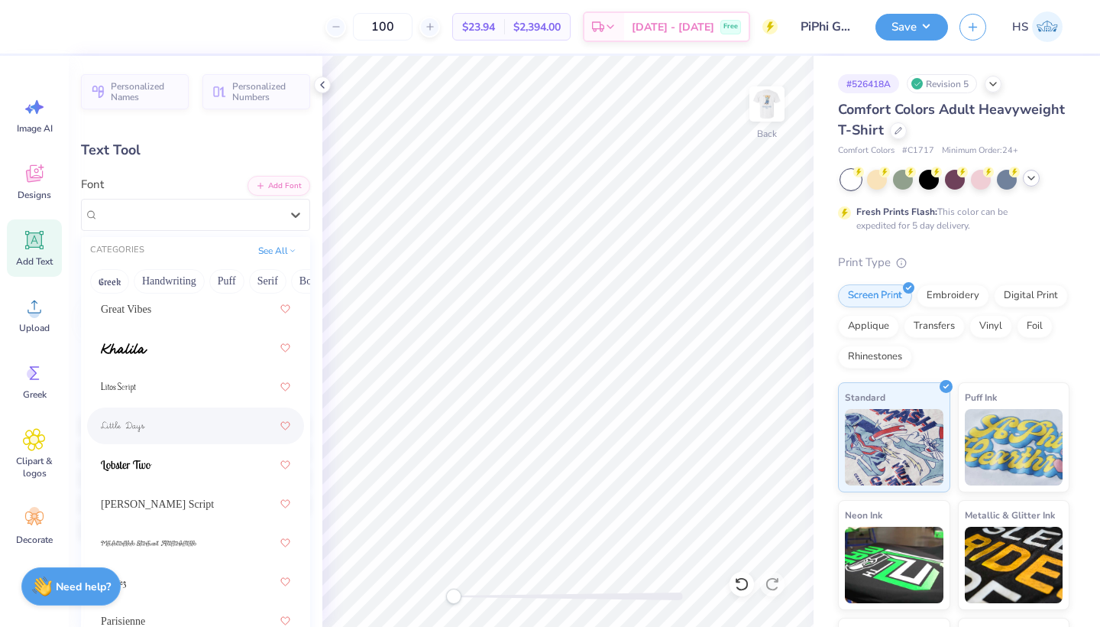
scroll to position [611, 0]
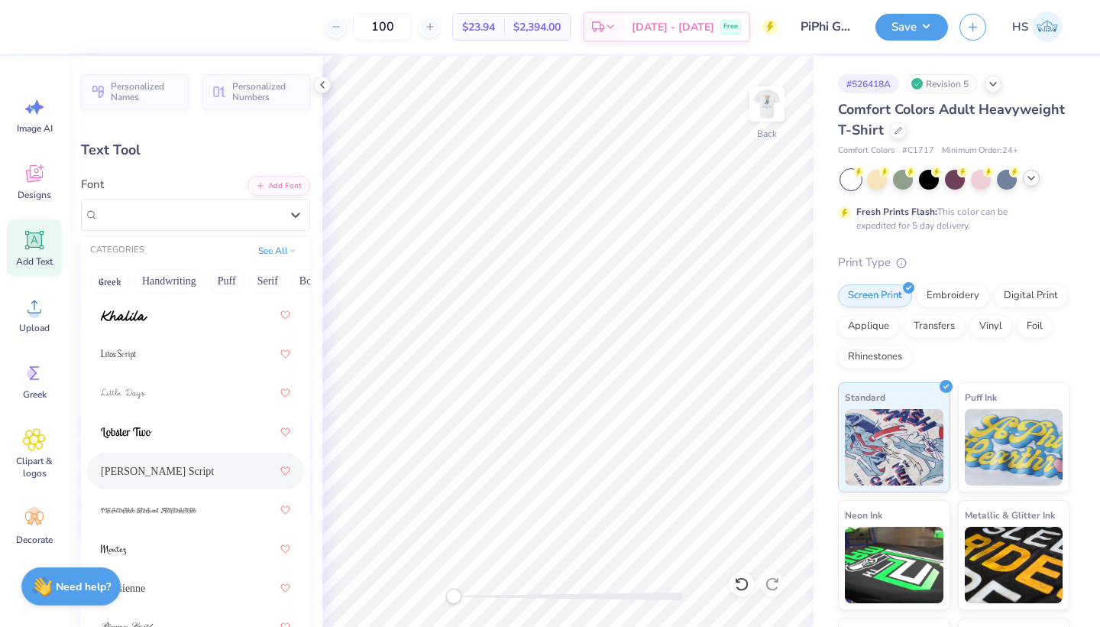
click at [201, 462] on div "[PERSON_NAME] Script" at bounding box center [196, 471] width 190 height 28
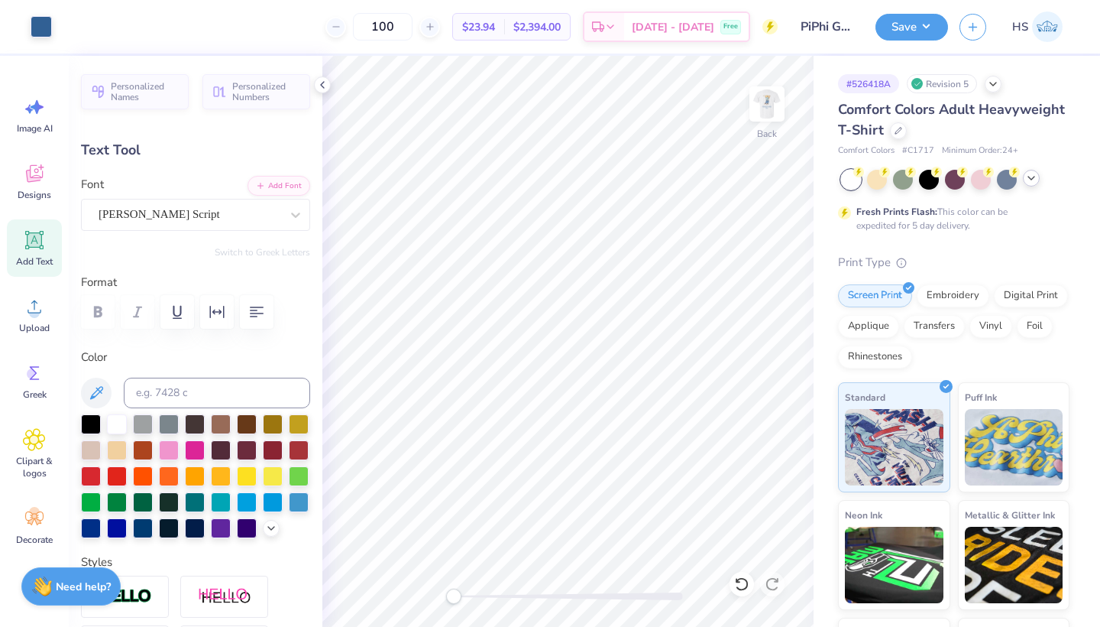
type input "4.69"
type input "0.77"
type input "5.88"
type input "3.53"
type input "0.58"
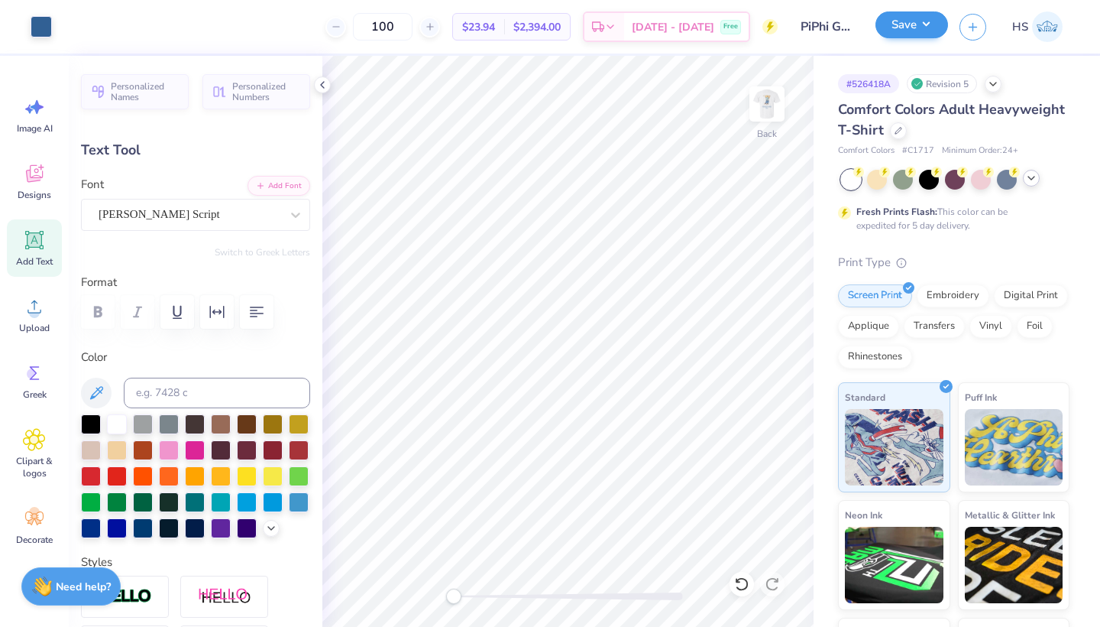
click at [912, 33] on button "Save" at bounding box center [912, 24] width 73 height 27
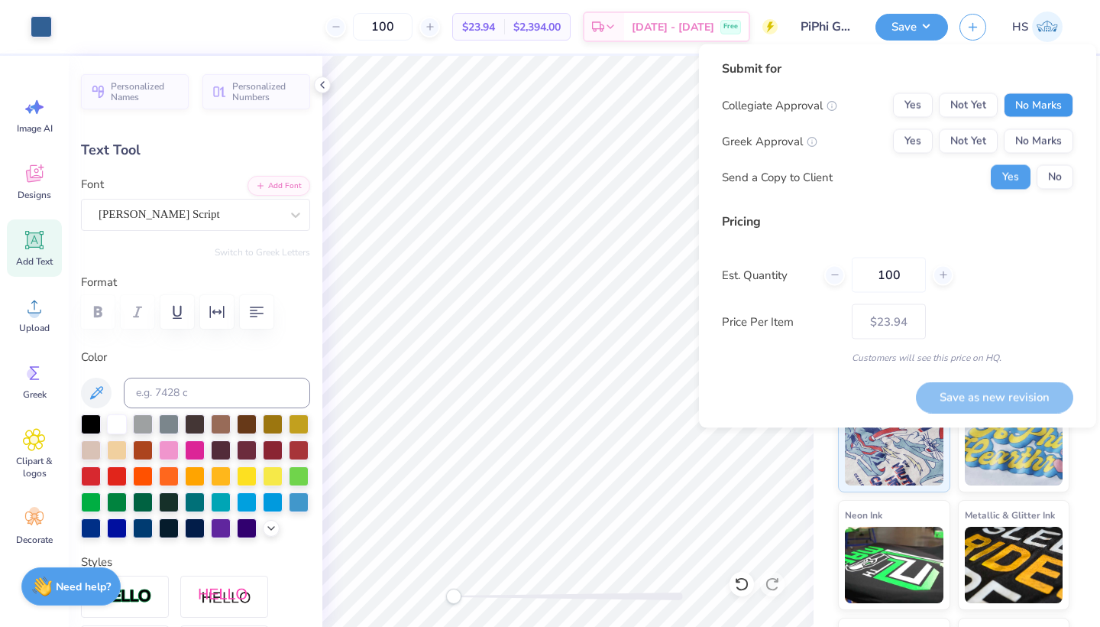
click at [1045, 115] on button "No Marks" at bounding box center [1039, 105] width 70 height 24
click at [961, 136] on button "Not Yet" at bounding box center [968, 141] width 59 height 24
click at [1005, 384] on button "Save as new revision" at bounding box center [994, 396] width 157 height 31
type input "$23.94"
